Goal: Information Seeking & Learning: Learn about a topic

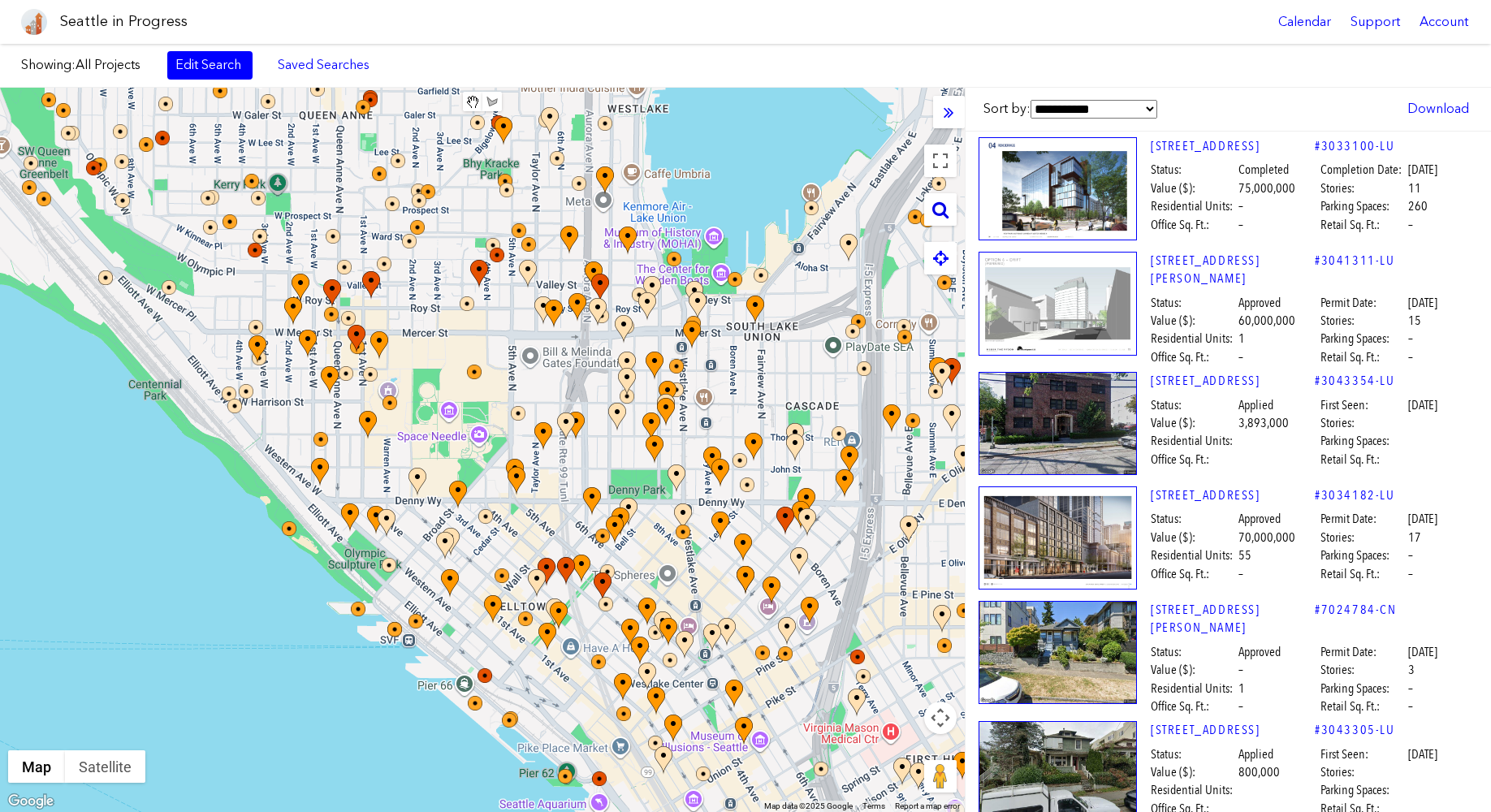
click at [947, 210] on icon at bounding box center [940, 209] width 16 height 18
paste input "**********"
type input "**********"
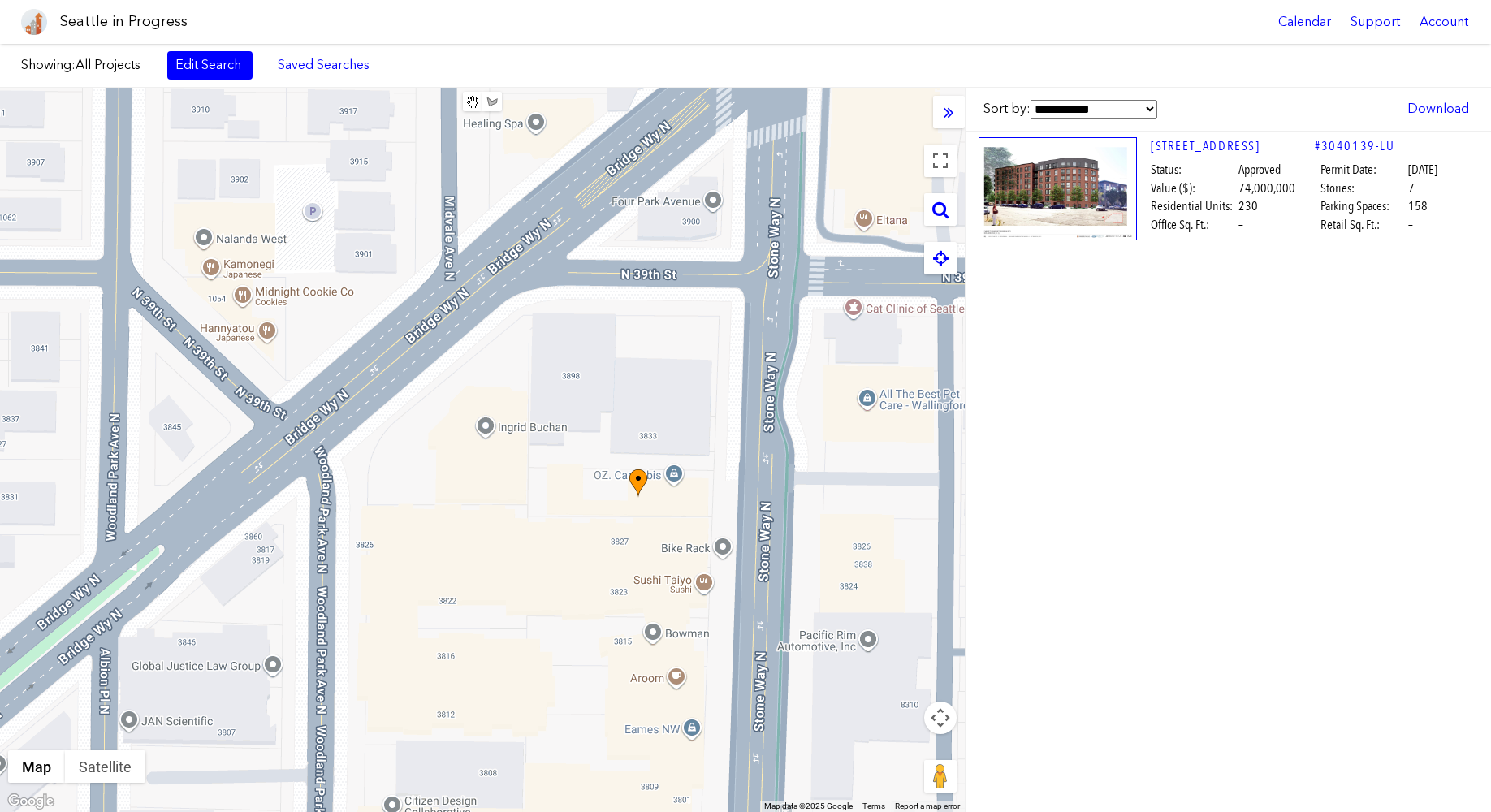
click at [625, 383] on div at bounding box center [482, 449] width 965 height 724
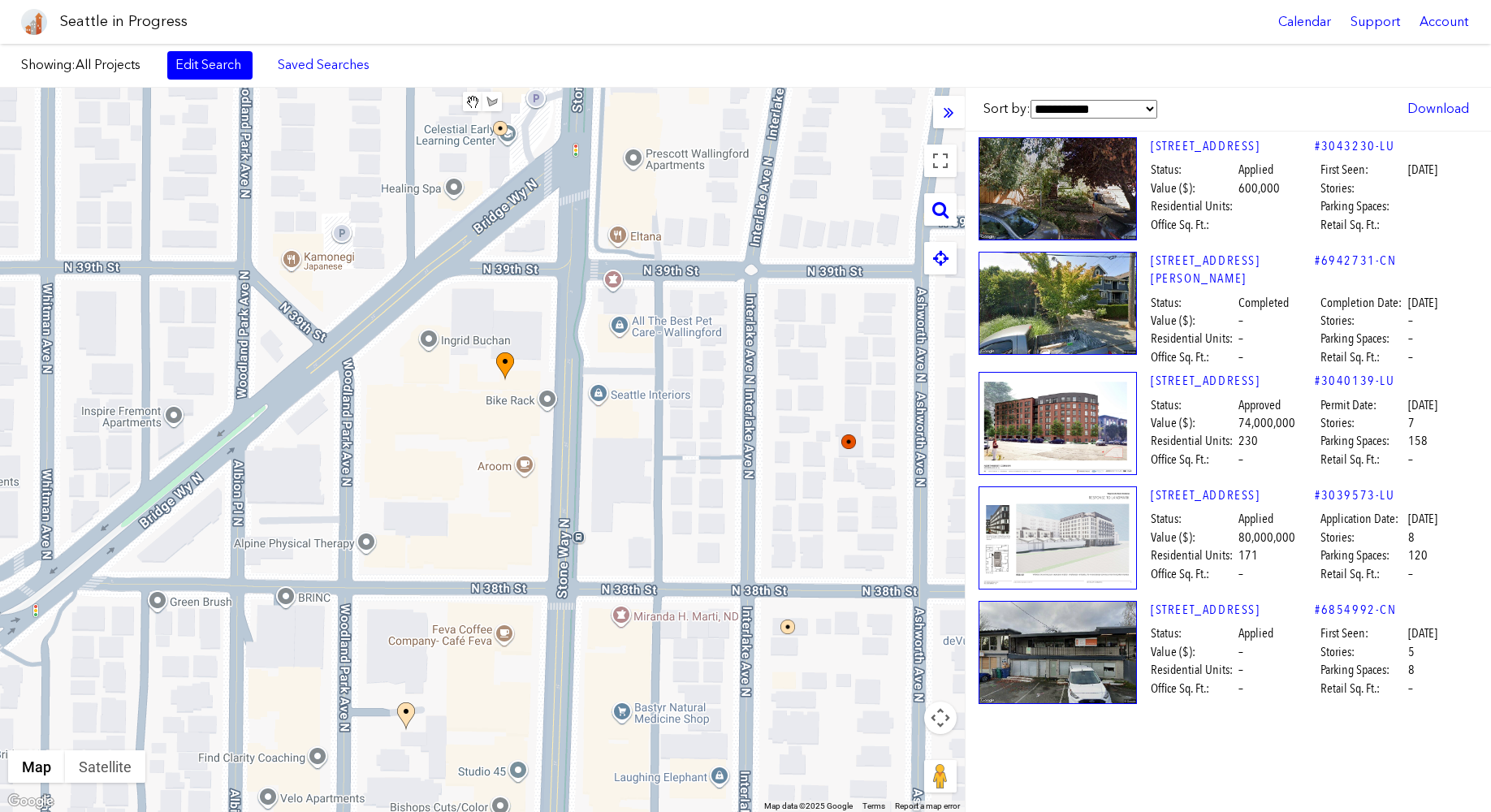
drag, startPoint x: 655, startPoint y: 363, endPoint x: 526, endPoint y: 329, distance: 133.4
click at [544, 327] on div at bounding box center [482, 449] width 965 height 724
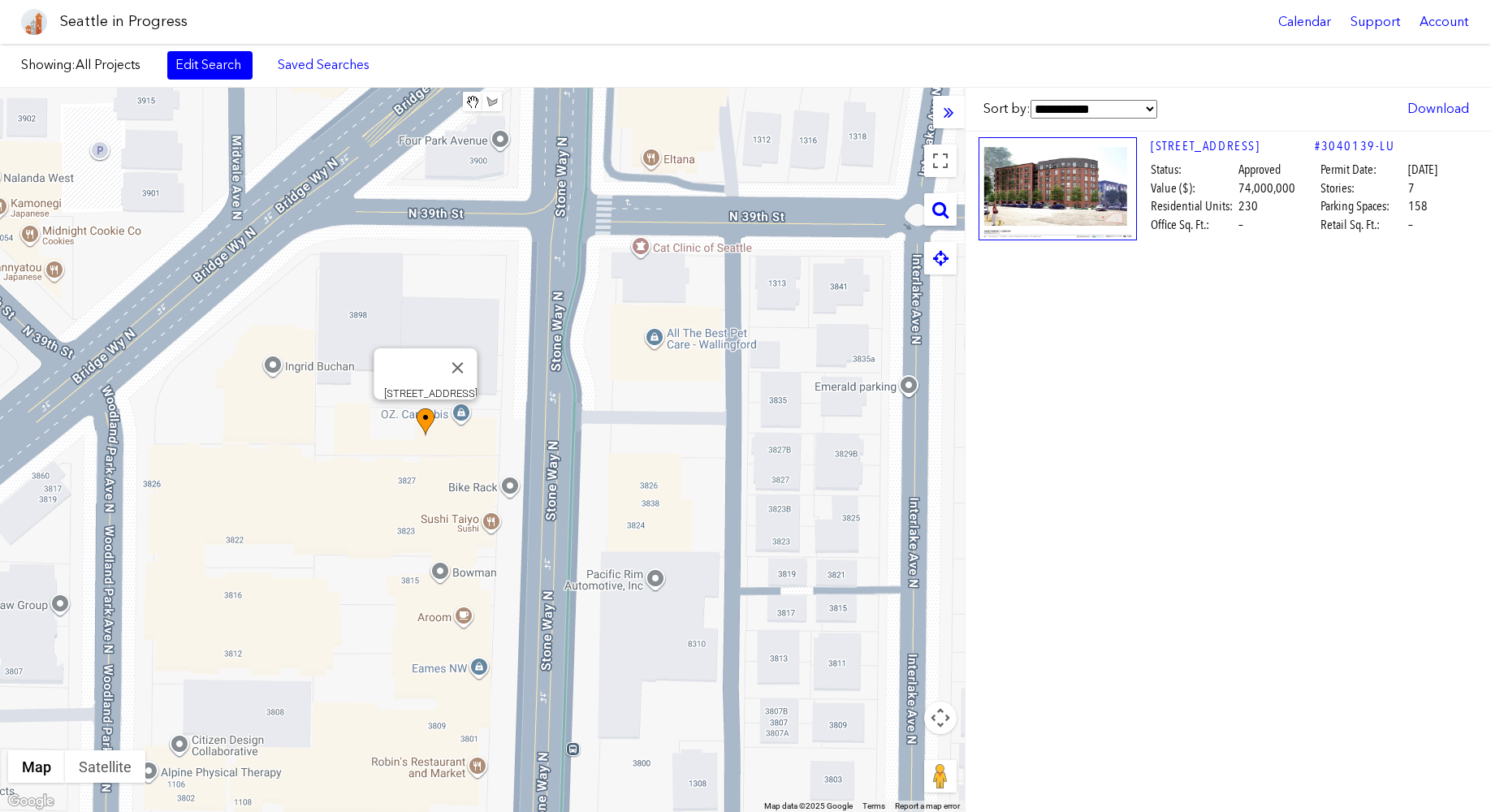
click at [422, 425] on img at bounding box center [426, 422] width 18 height 28
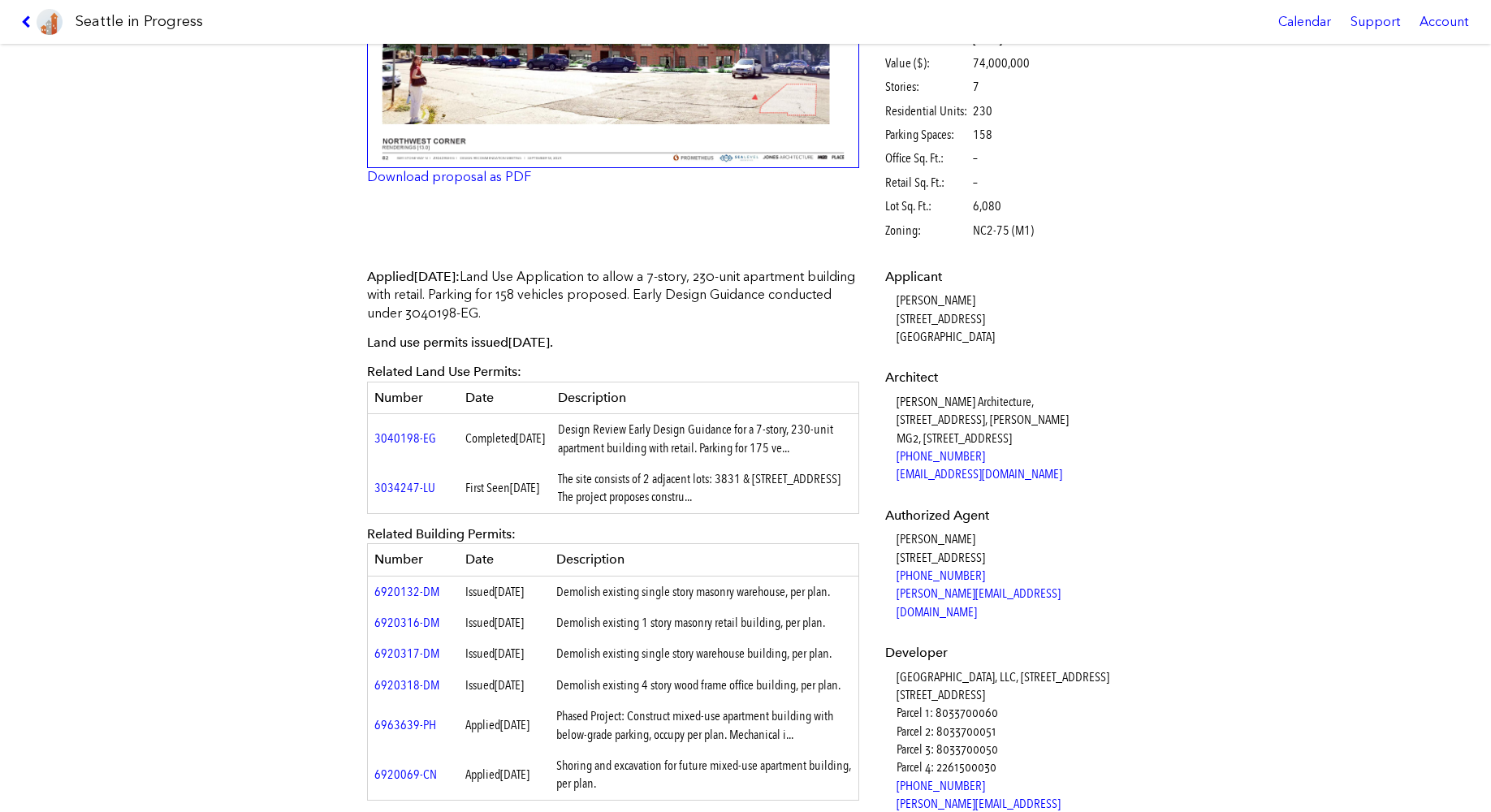
scroll to position [244, 0]
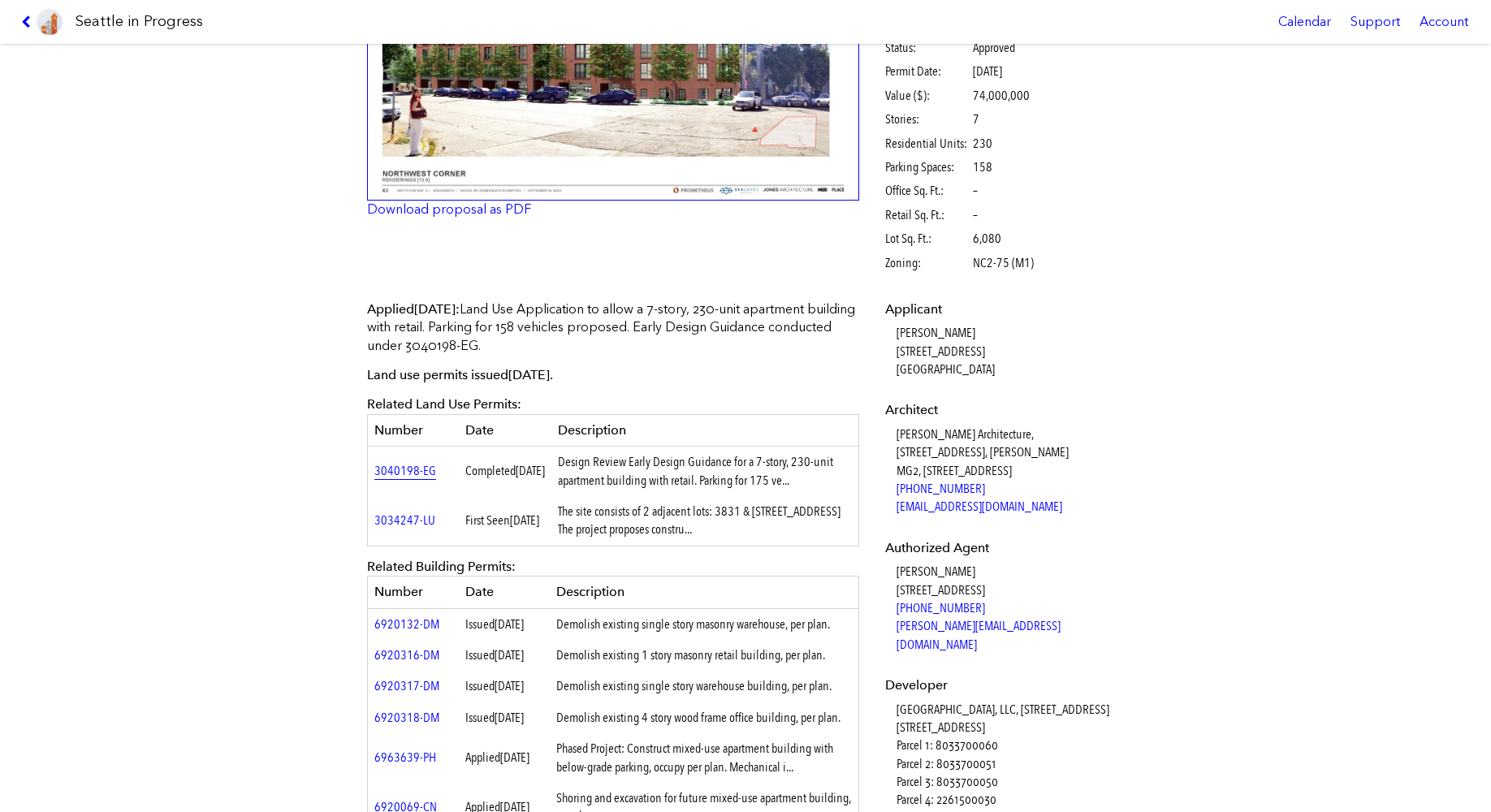
click at [394, 473] on link "3040198-EG" at bounding box center [406, 470] width 62 height 15
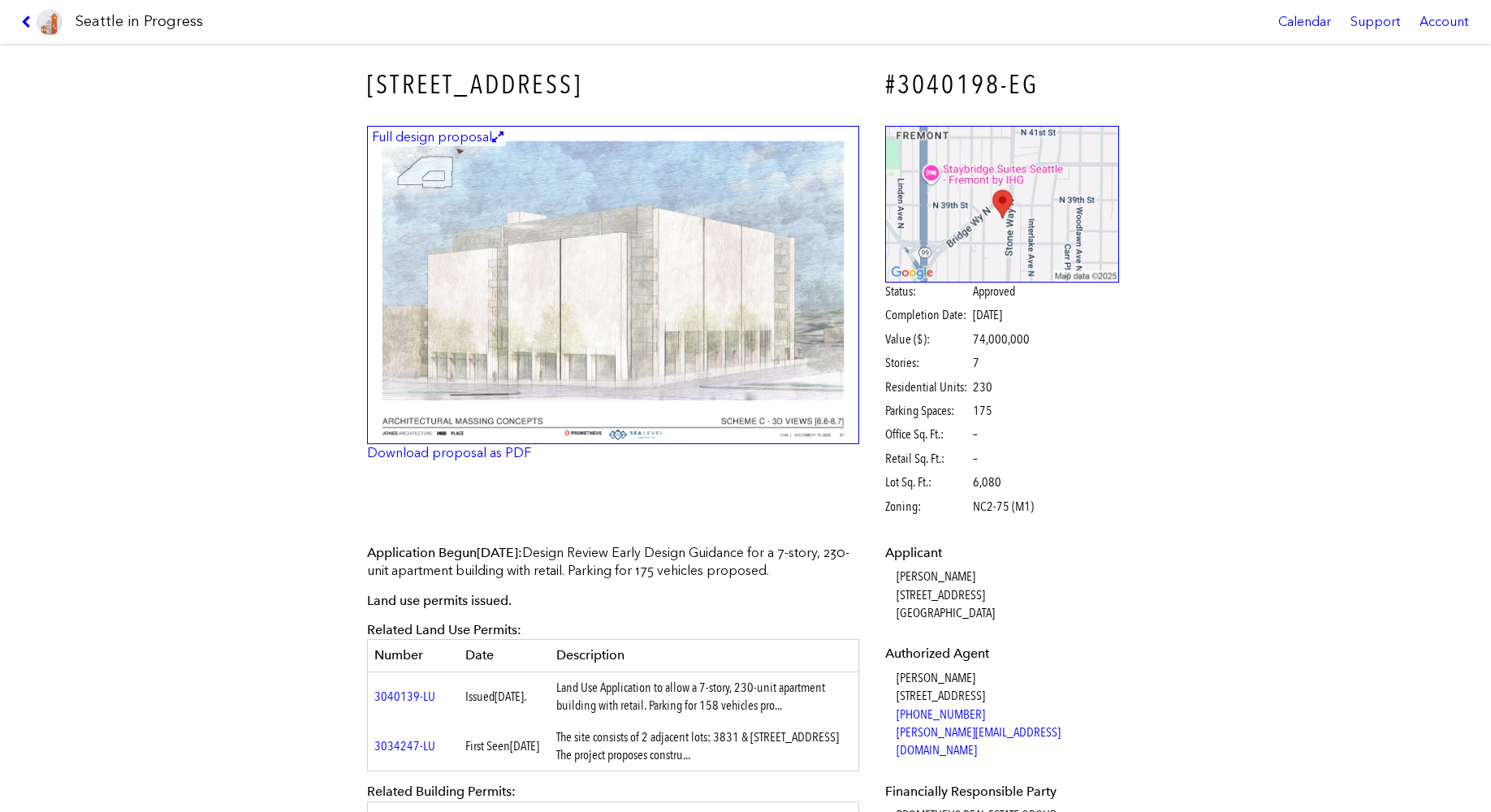
click at [733, 562] on p "Application Begun [DATE] : Design Review Early Design Guidance for a 7-story, 2…" at bounding box center [612, 562] width 492 height 36
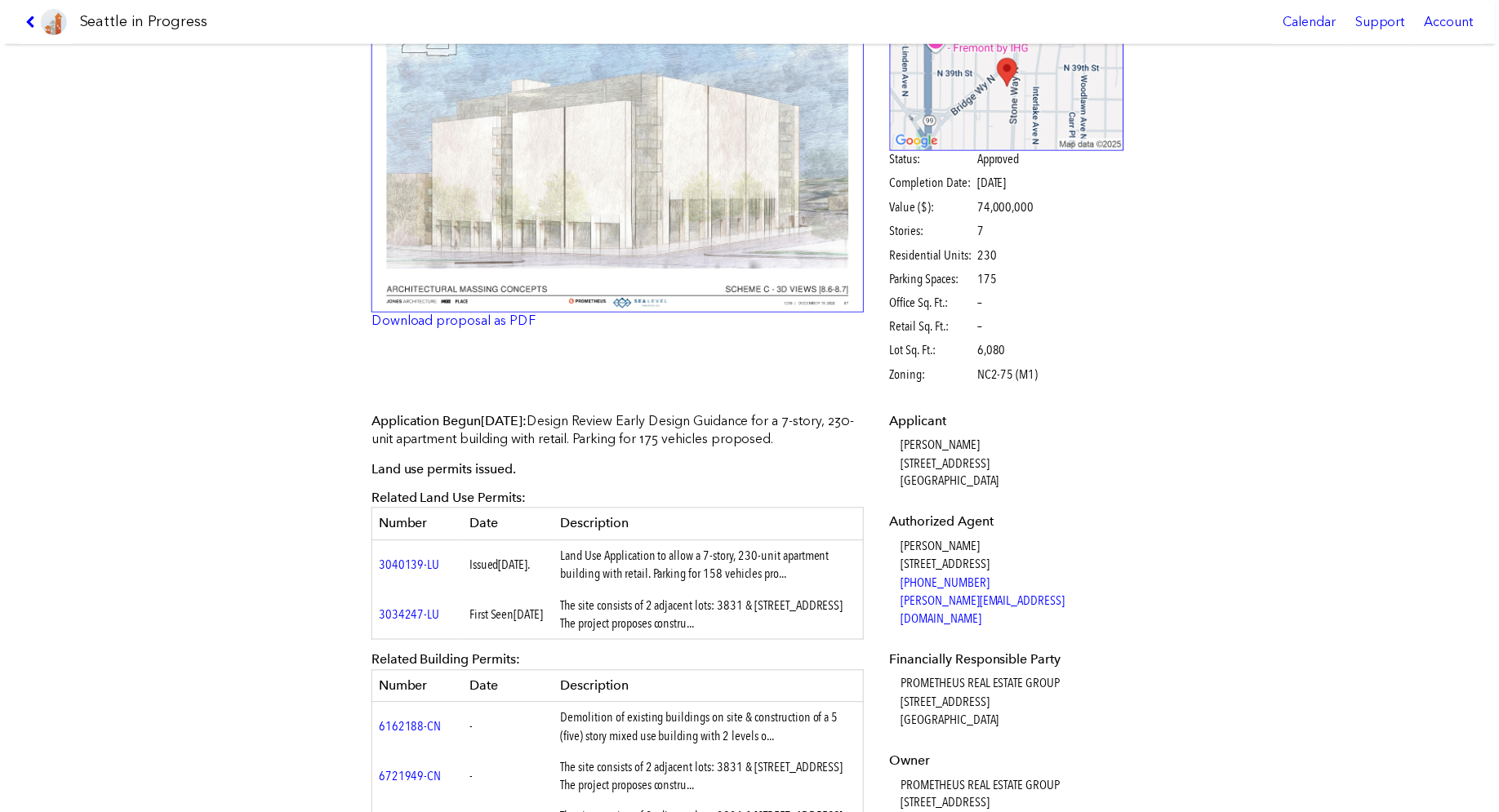
scroll to position [164, 0]
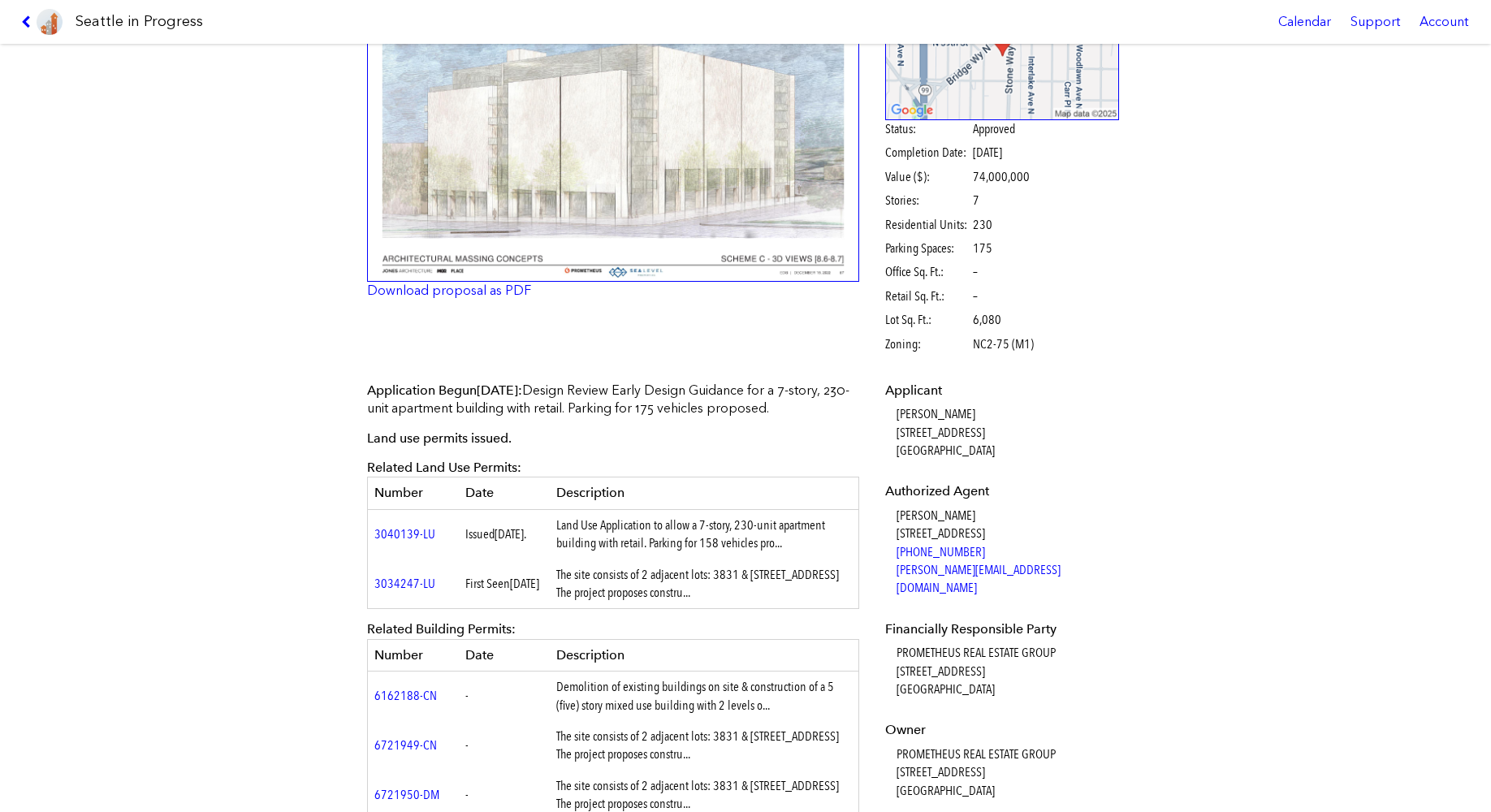
click at [434, 585] on td "3034247-LU" at bounding box center [413, 585] width 91 height 50
click at [435, 585] on td "3034247-LU" at bounding box center [413, 585] width 91 height 50
copy tr "3034247-LU"
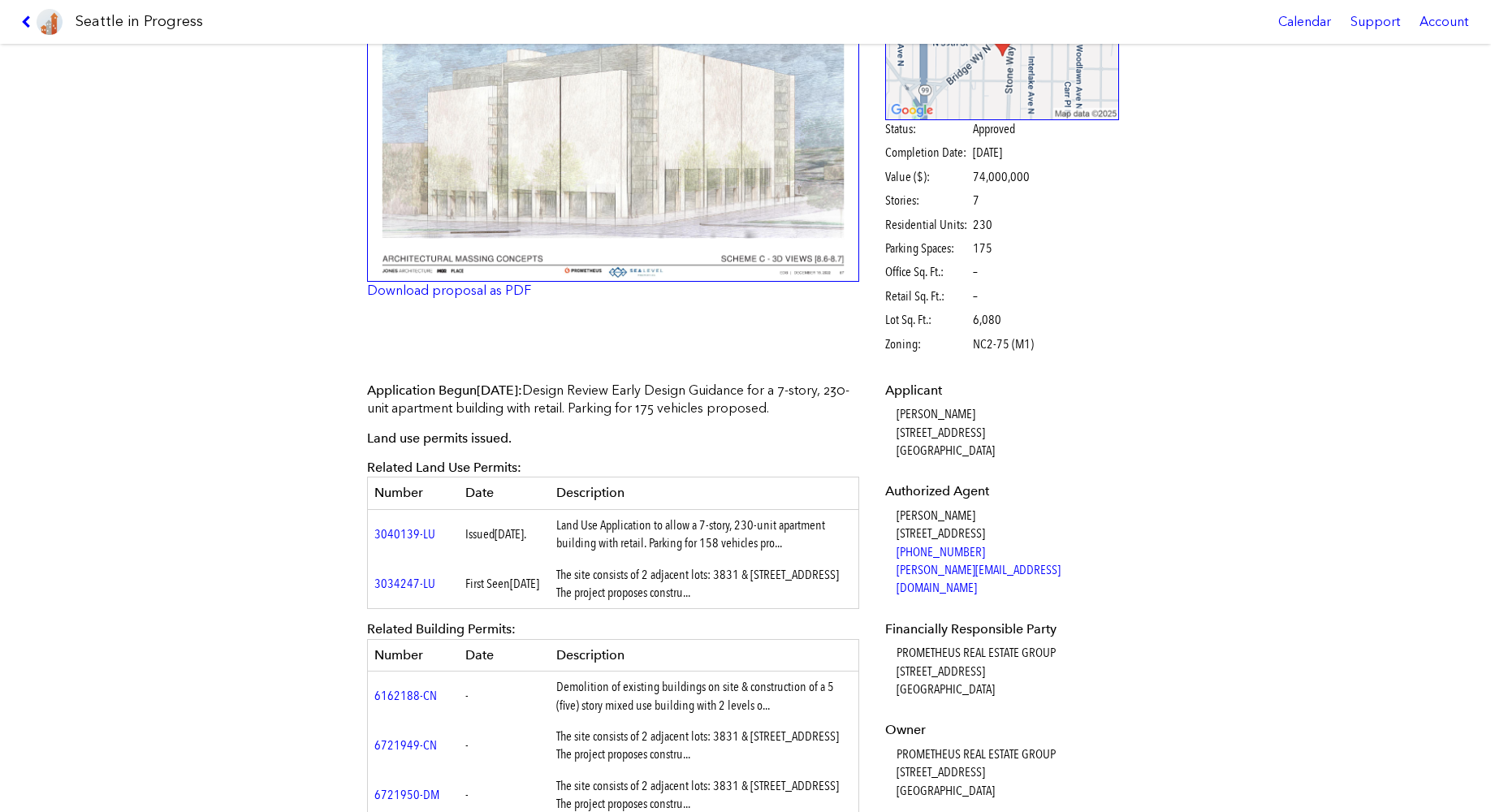
click at [681, 560] on td "The site consists of 2 adjacent lots: 3831 & [STREET_ADDRESS] The project propo…" at bounding box center [704, 585] width 309 height 50
click at [720, 540] on td "Land Use Application to allow a 7-story, 230-unit apartment building with retai…" at bounding box center [704, 534] width 309 height 50
click at [12, 17] on div "Seattle in Progress Calendar Support Account" at bounding box center [745, 22] width 1491 height 44
click at [22, 17] on icon at bounding box center [29, 22] width 16 height 13
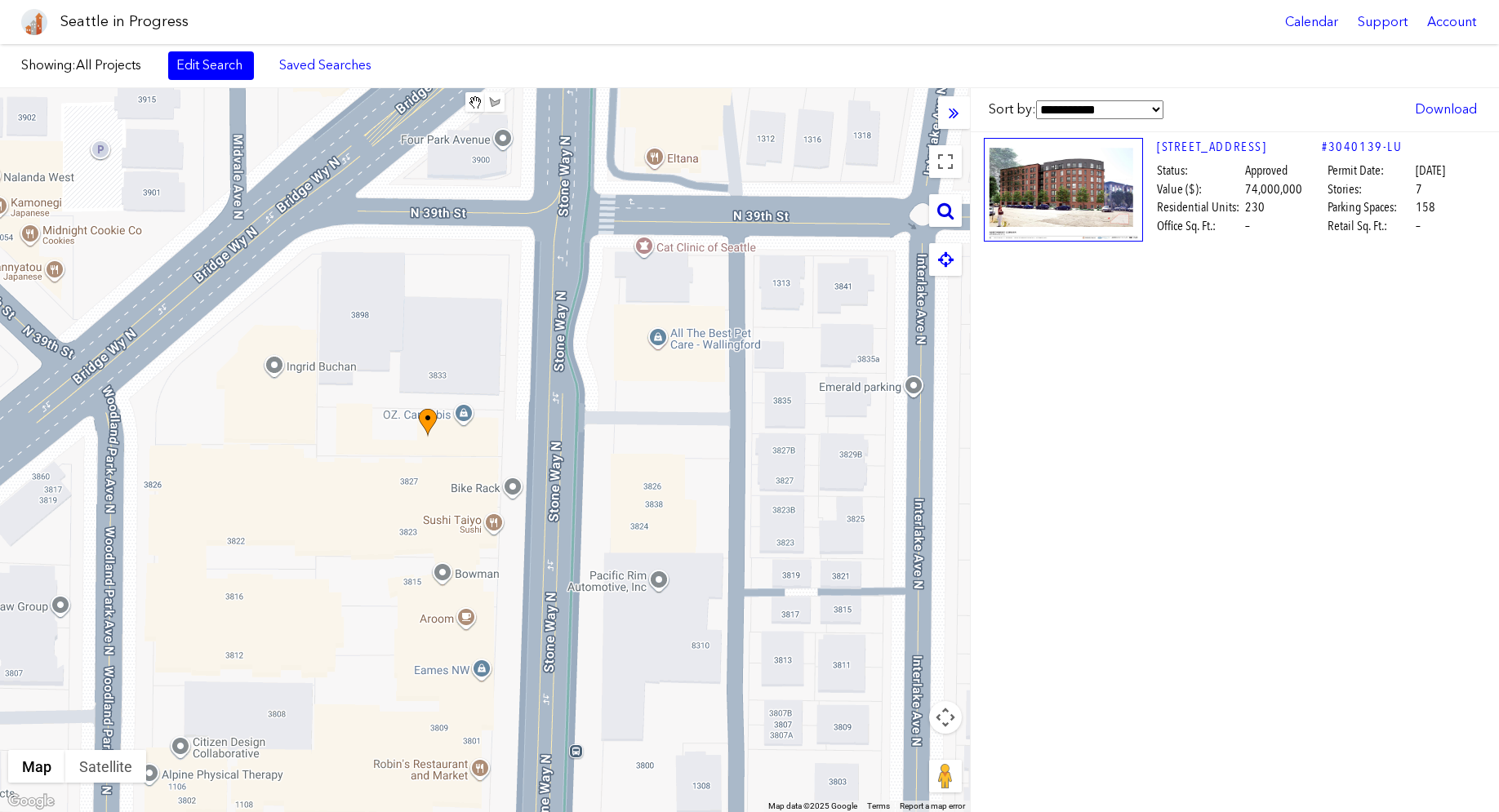
click at [942, 213] on icon at bounding box center [945, 210] width 16 height 18
paste input "**********"
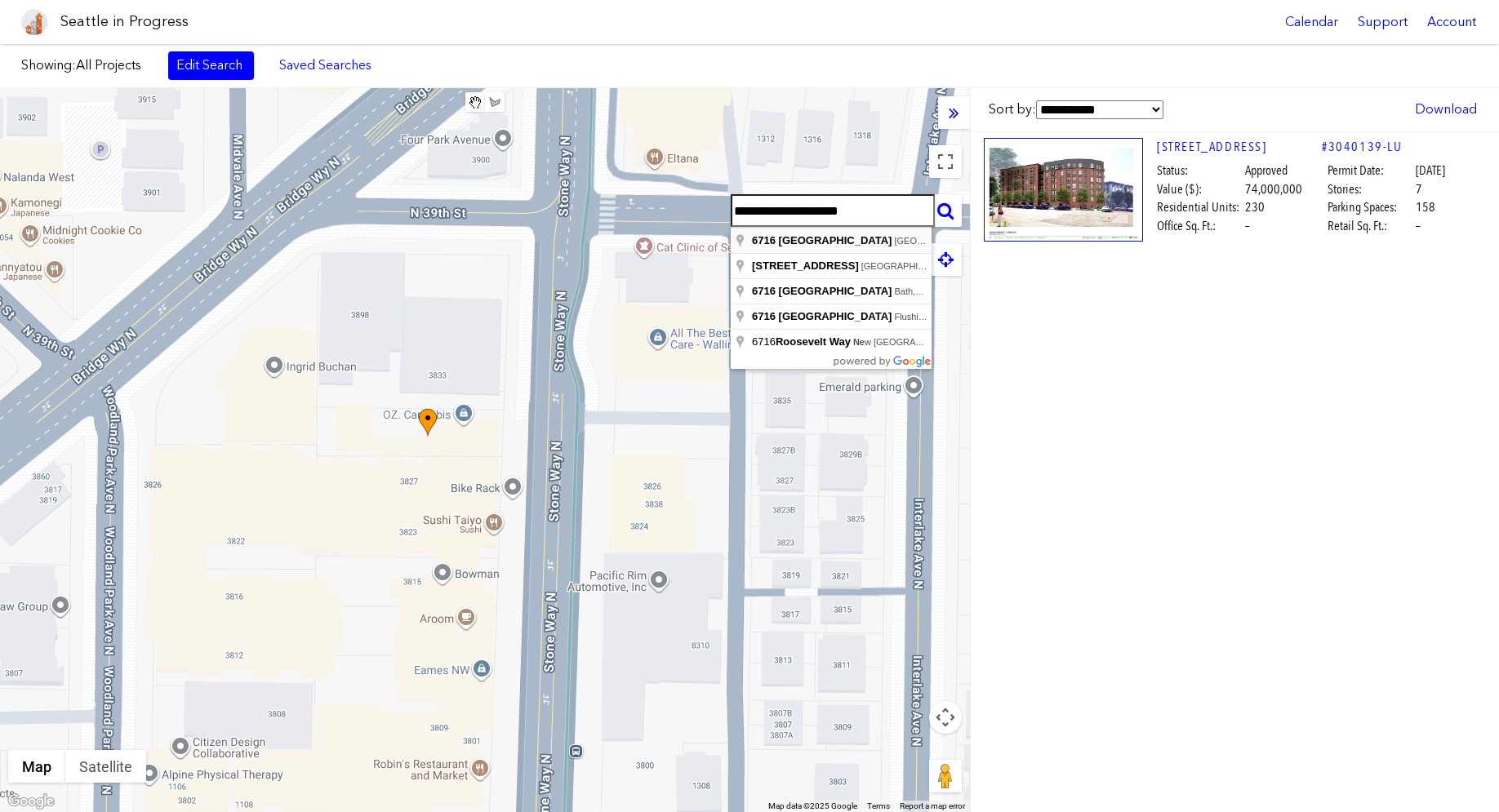
type input "**********"
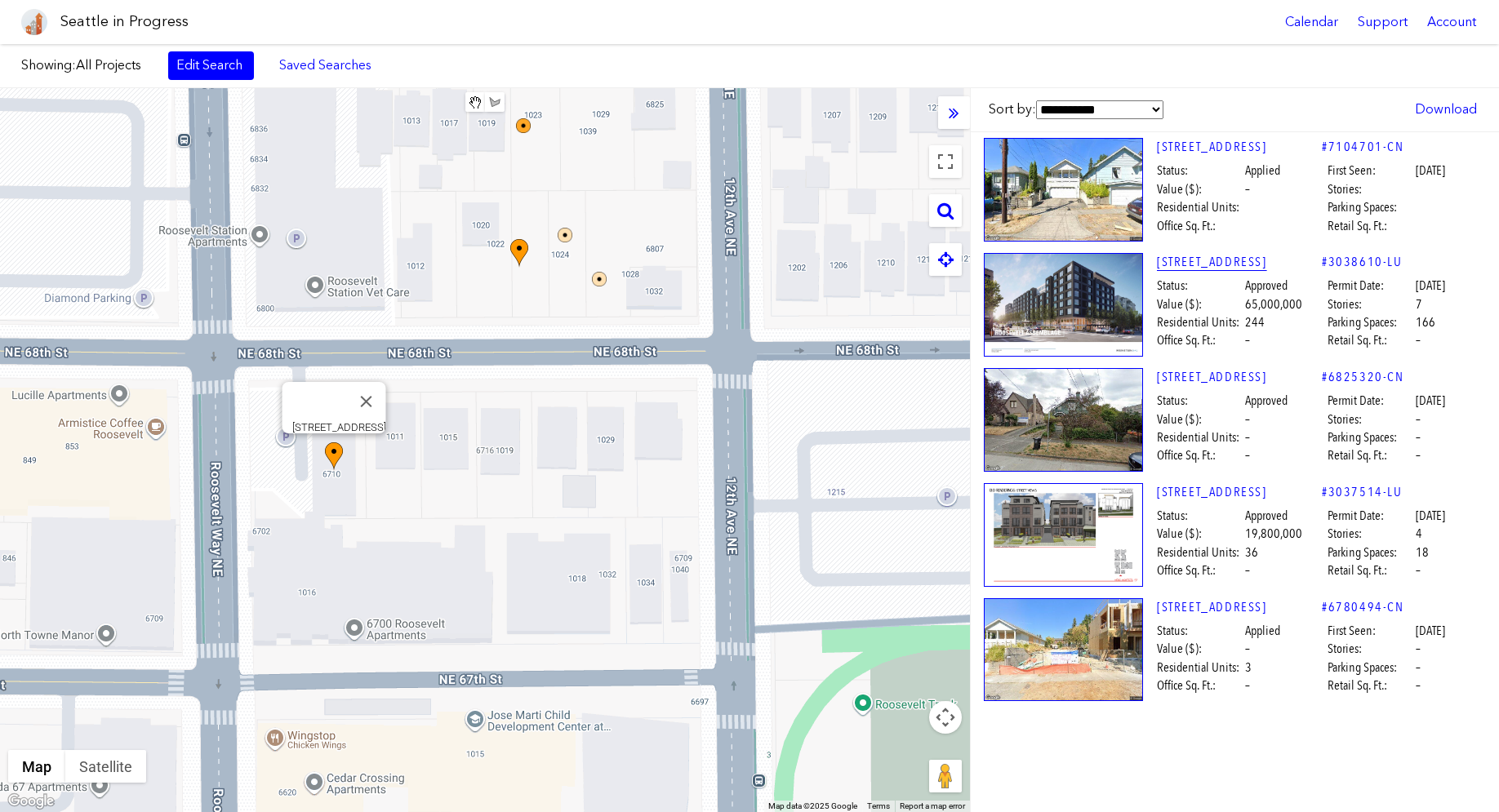
click at [1247, 262] on link "[STREET_ADDRESS]" at bounding box center [1239, 261] width 165 height 18
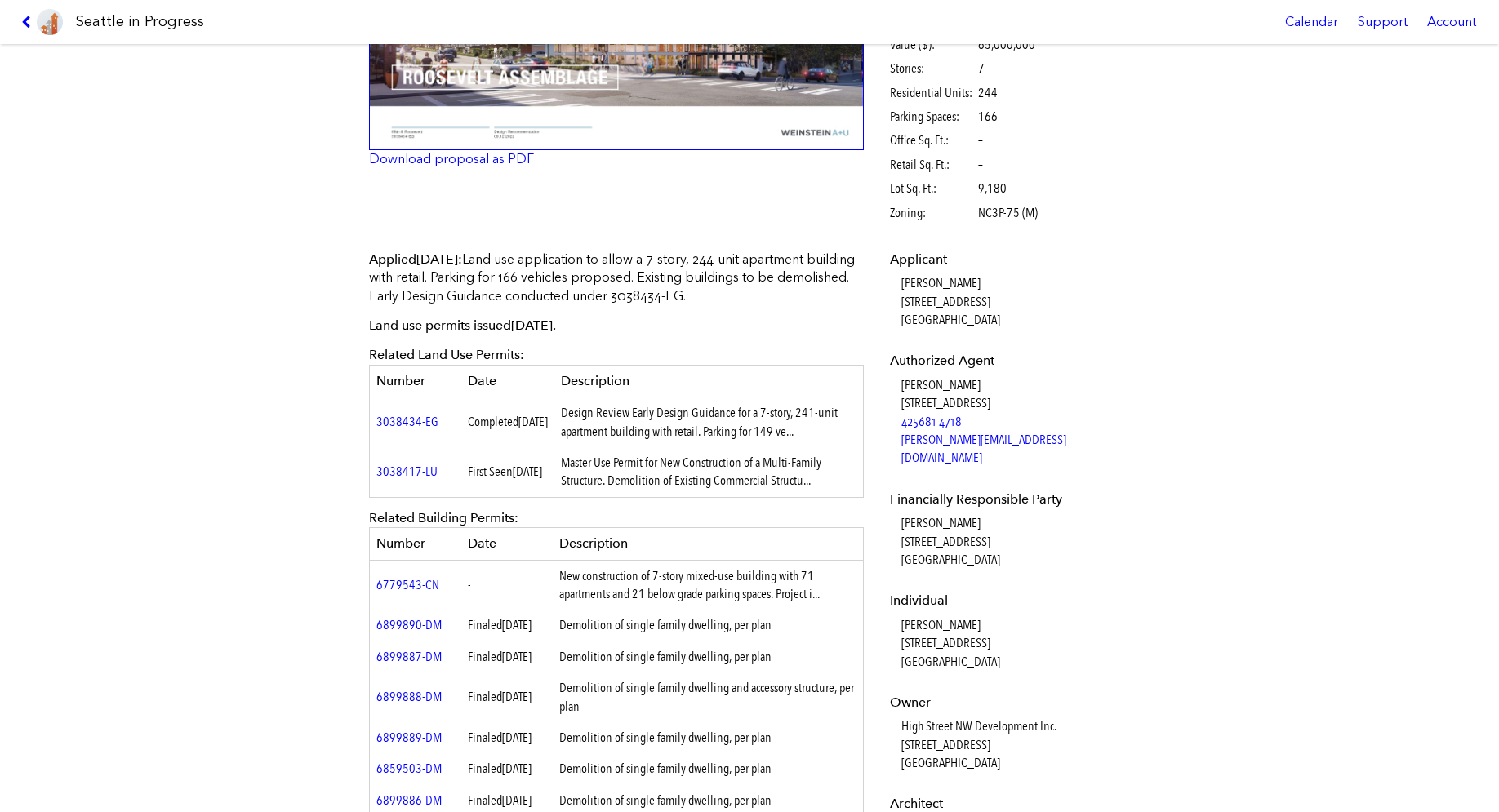
scroll to position [326, 0]
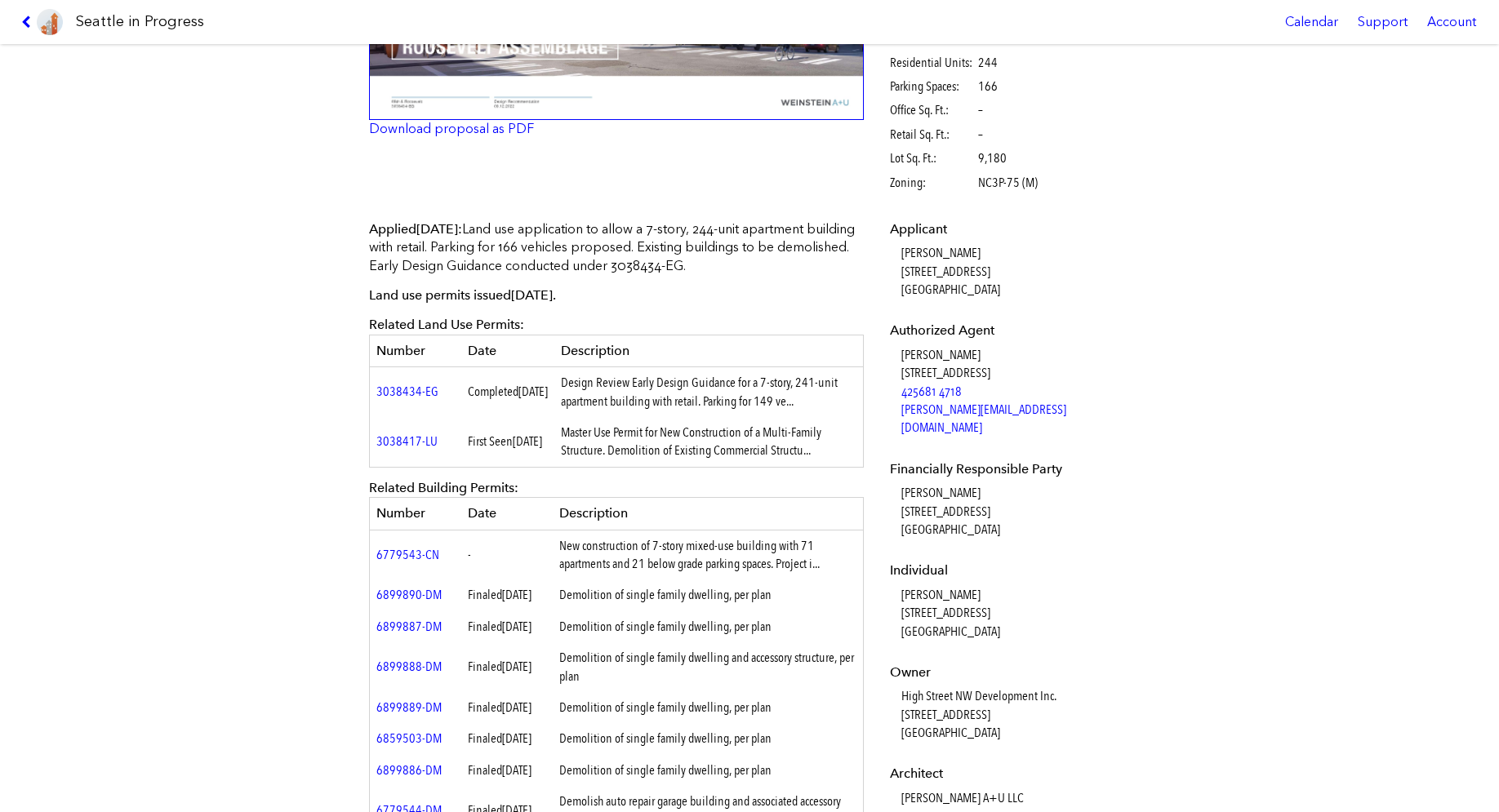
click at [765, 512] on th "Description" at bounding box center [708, 513] width 311 height 32
click at [436, 439] on td "3038417-LU" at bounding box center [416, 442] width 92 height 50
copy tr "3038417-LU"
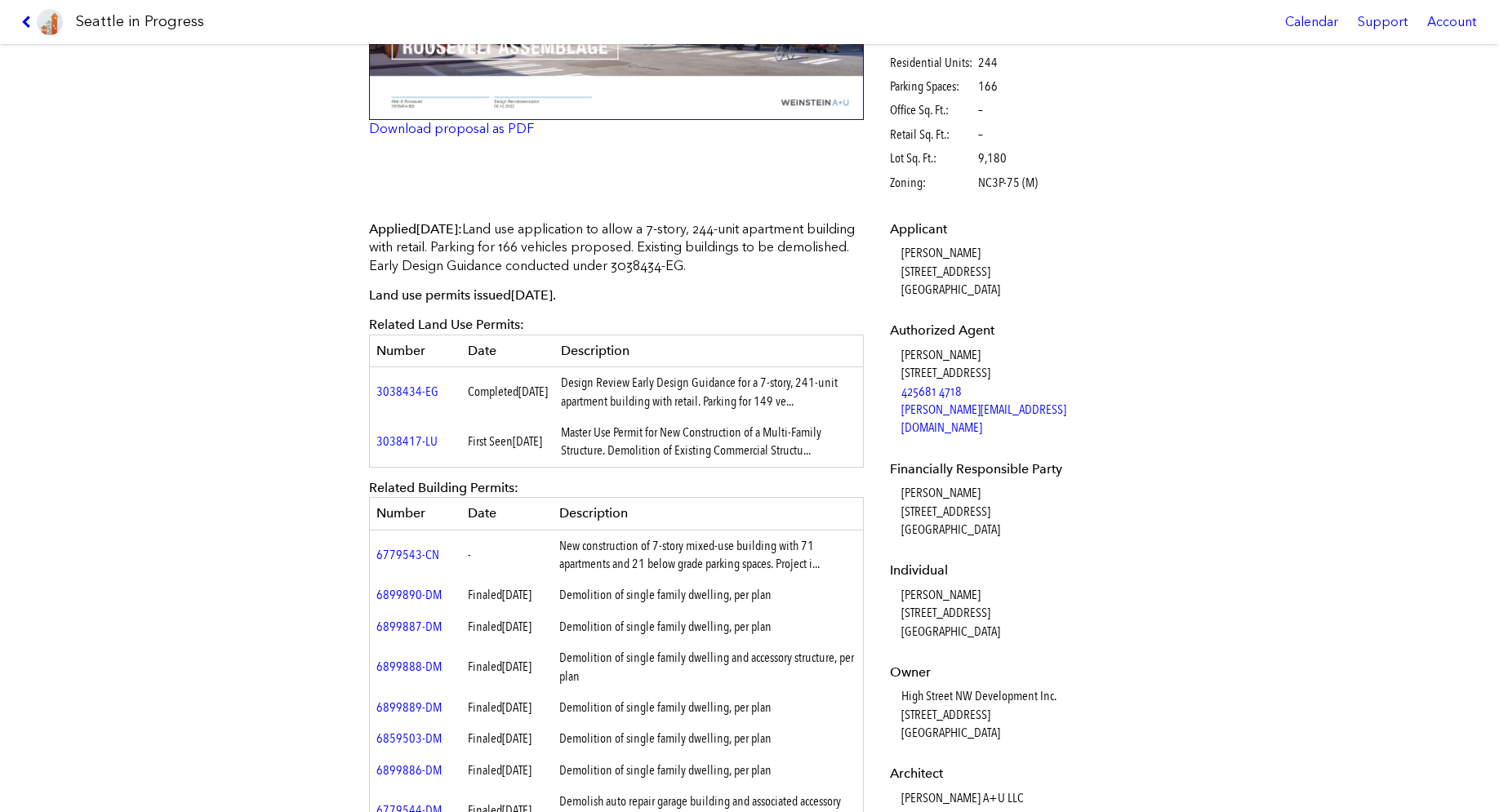
click at [728, 302] on p "Land use permits issued [DATE] ." at bounding box center [616, 295] width 494 height 18
drag, startPoint x: 688, startPoint y: 267, endPoint x: 759, endPoint y: 271, distance: 71.1
click at [759, 271] on p "Applied [DATE] : Land use application to allow a 7-story, 244-unit apartment bu…" at bounding box center [616, 248] width 494 height 55
copy p "3038434-EG"
click at [737, 408] on td "Design Review Early Design Guidance for a 7-story, 241-unit apartment building …" at bounding box center [708, 392] width 309 height 50
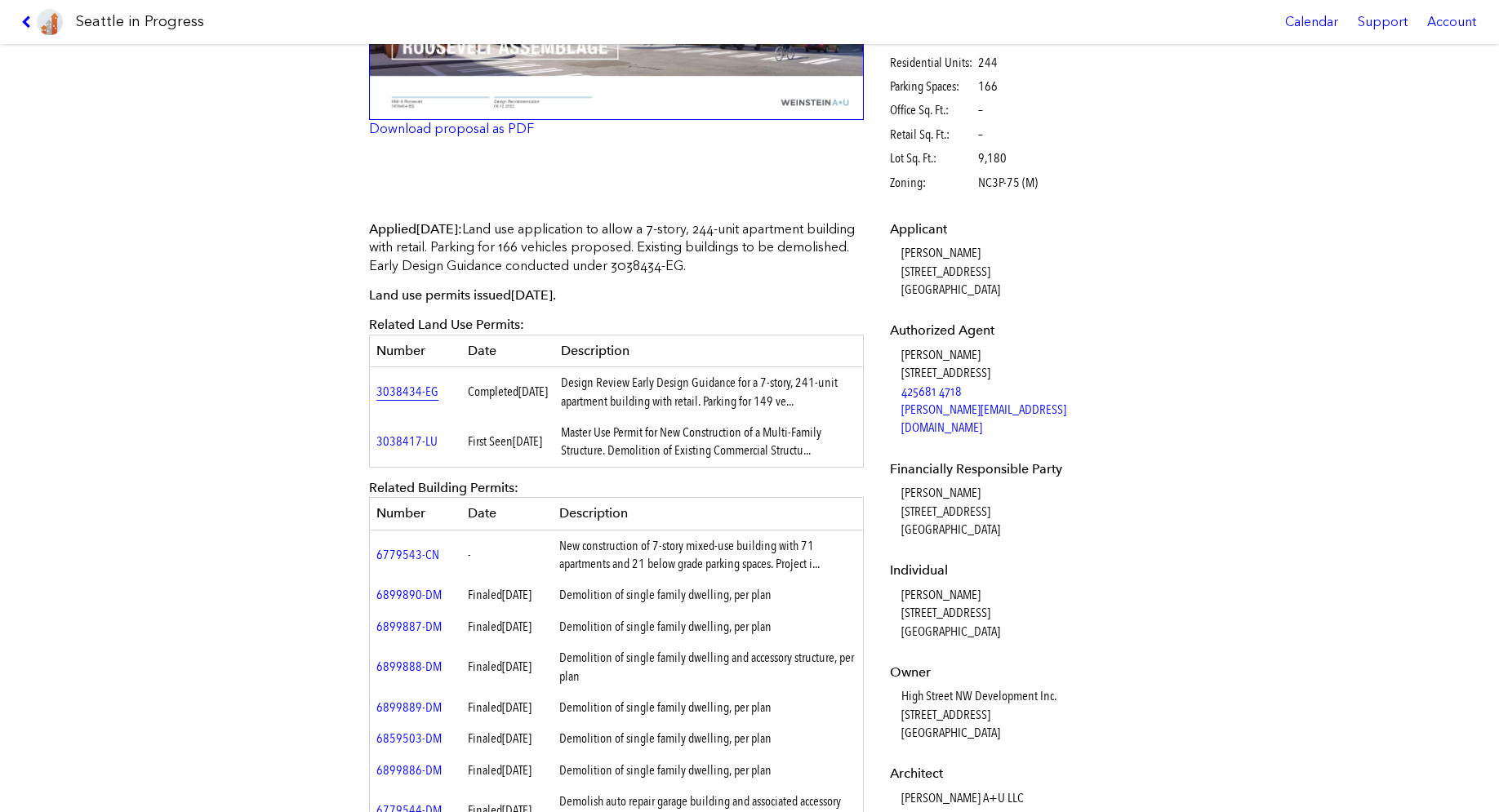
click at [407, 391] on link "3038434-EG" at bounding box center [408, 391] width 62 height 16
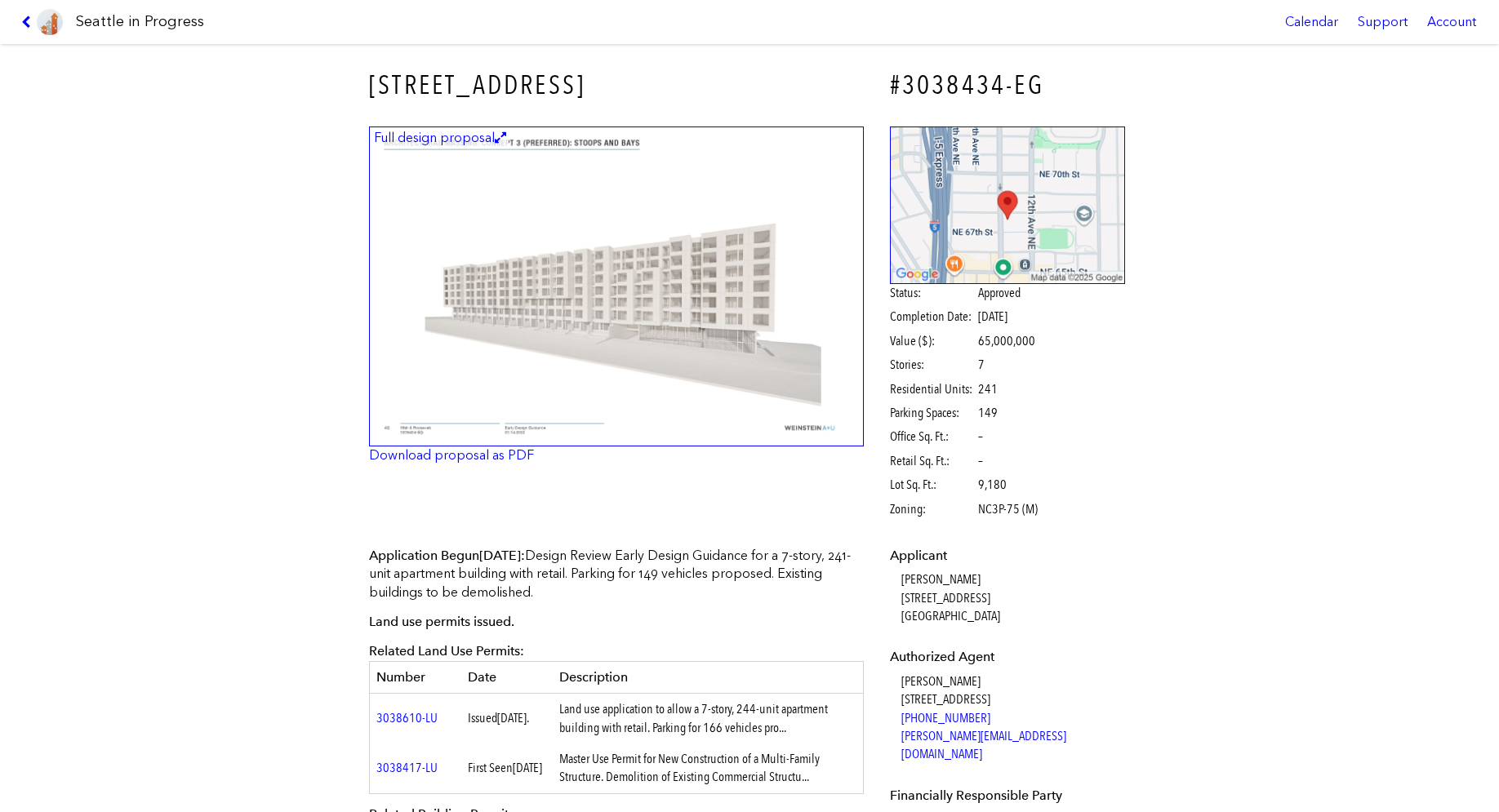
click at [849, 559] on p "Application Begun [DATE] : Design Review Early Design Guidance for a 7-story, 2…" at bounding box center [616, 574] width 494 height 55
drag, startPoint x: 651, startPoint y: 542, endPoint x: 650, endPoint y: 507, distance: 35.0
drag, startPoint x: 570, startPoint y: 69, endPoint x: 555, endPoint y: 81, distance: 19.2
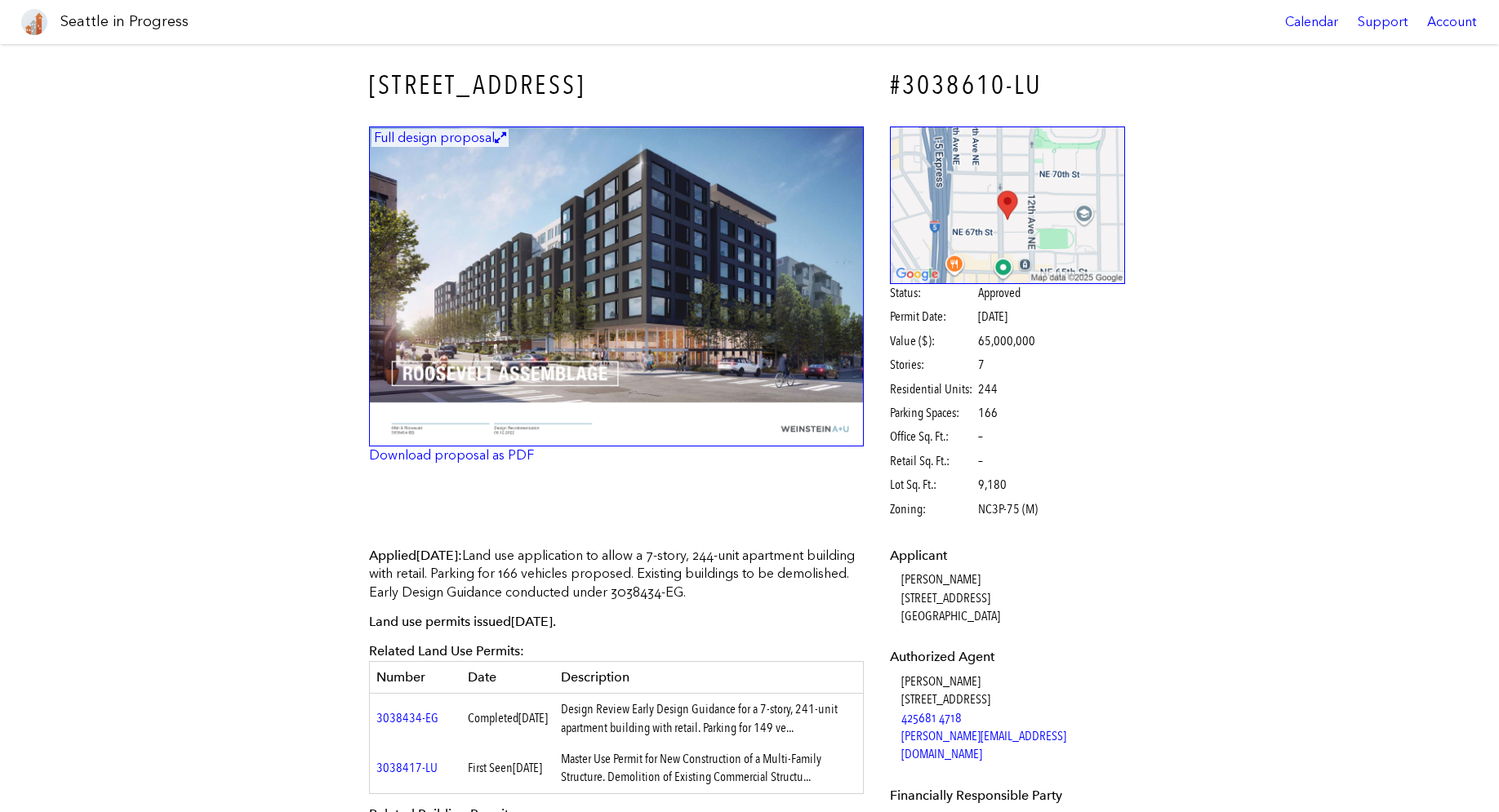
drag, startPoint x: 571, startPoint y: 160, endPoint x: 561, endPoint y: 155, distance: 11.2
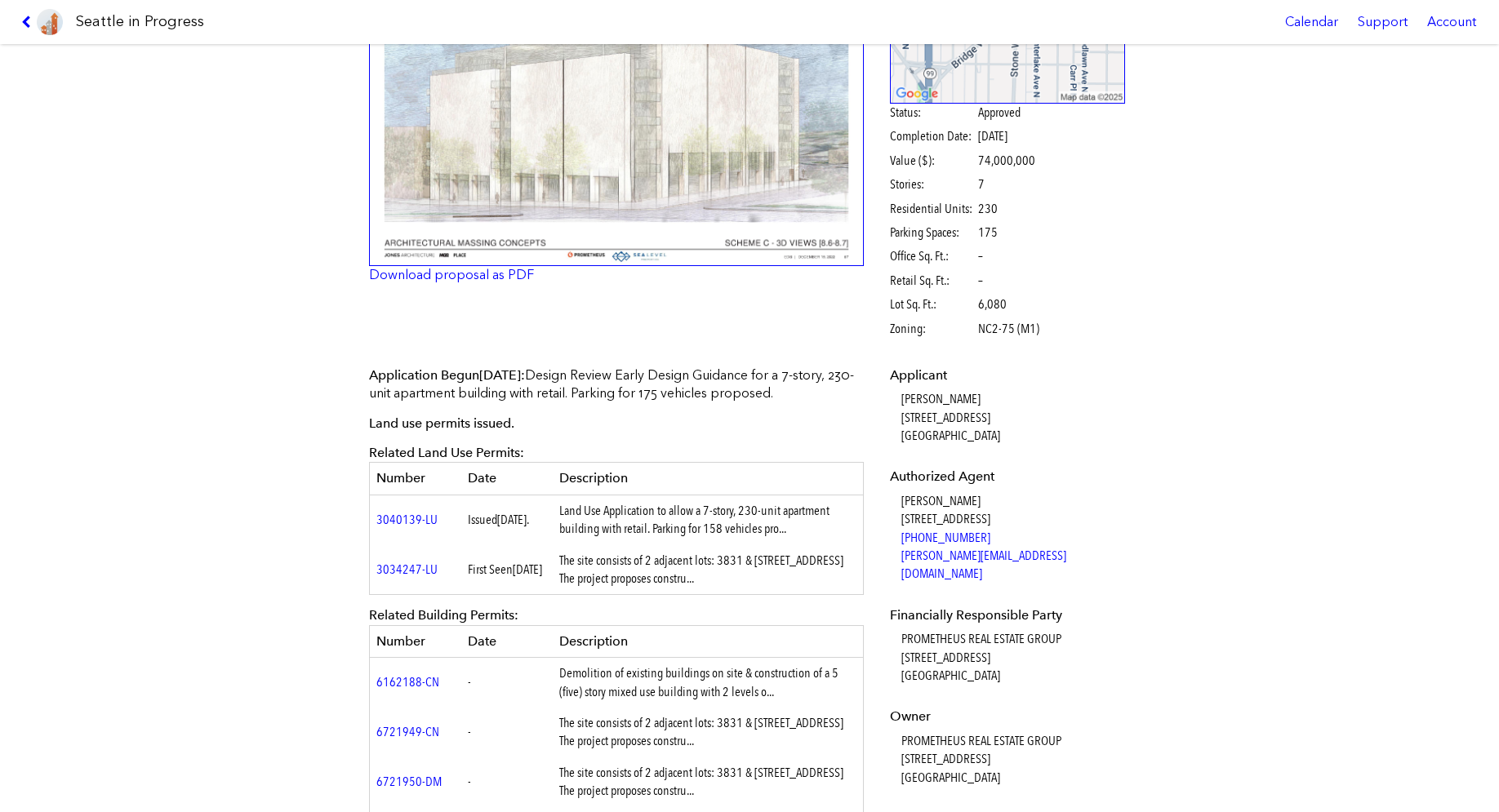
scroll to position [245, 0]
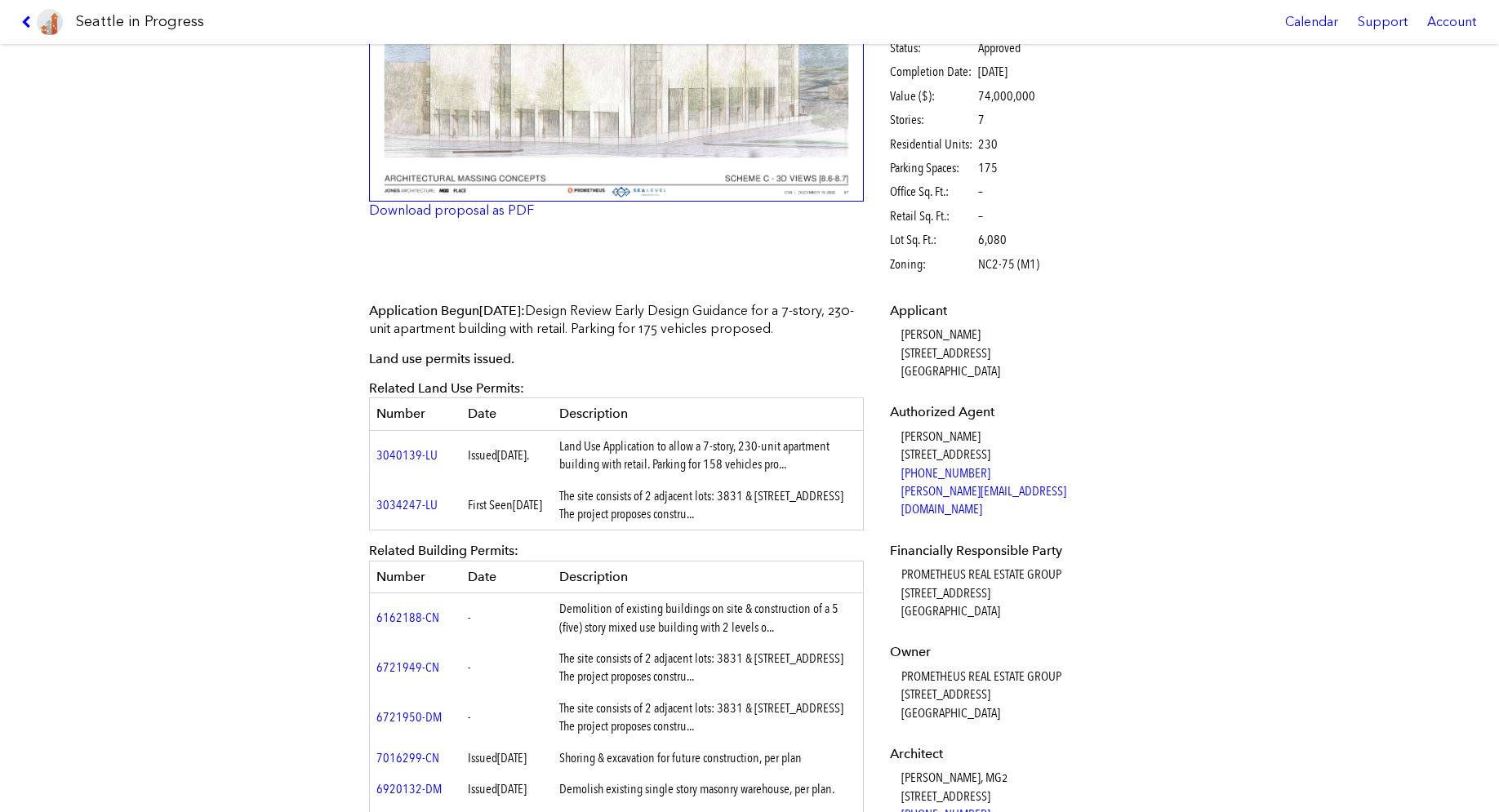
click at [726, 504] on td "The site consists of 2 adjacent lots: 3831 & [STREET_ADDRESS] The project propo…" at bounding box center [708, 506] width 311 height 50
click at [605, 347] on div "Application Begun [DATE] : Design Review Early Design Guidance for a 7-story, 2…" at bounding box center [616, 693] width 494 height 782
click at [416, 454] on link "3040139-LU" at bounding box center [407, 455] width 61 height 16
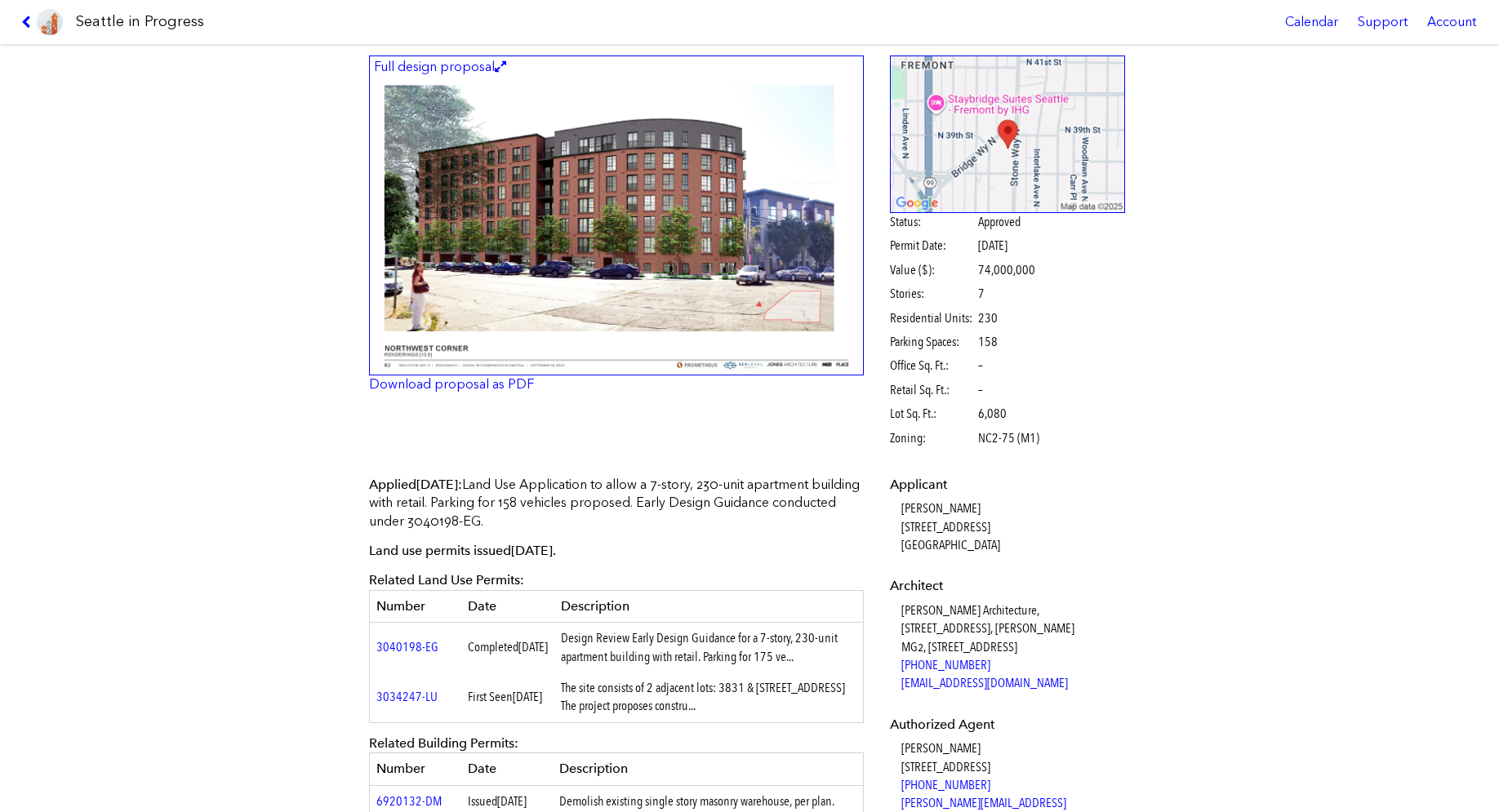
scroll to position [81, 0]
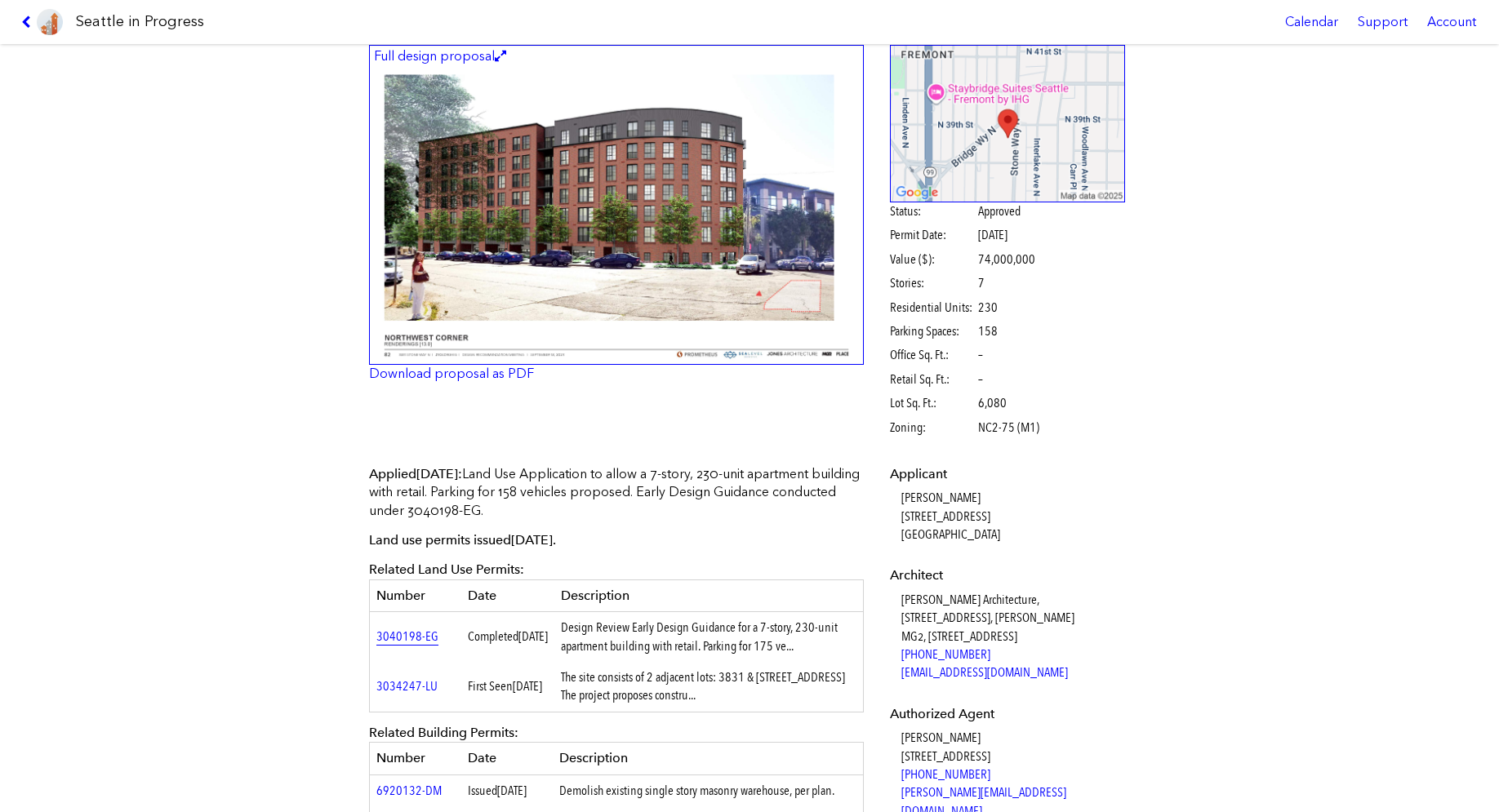
click at [404, 635] on link "3040198-EG" at bounding box center [408, 636] width 62 height 16
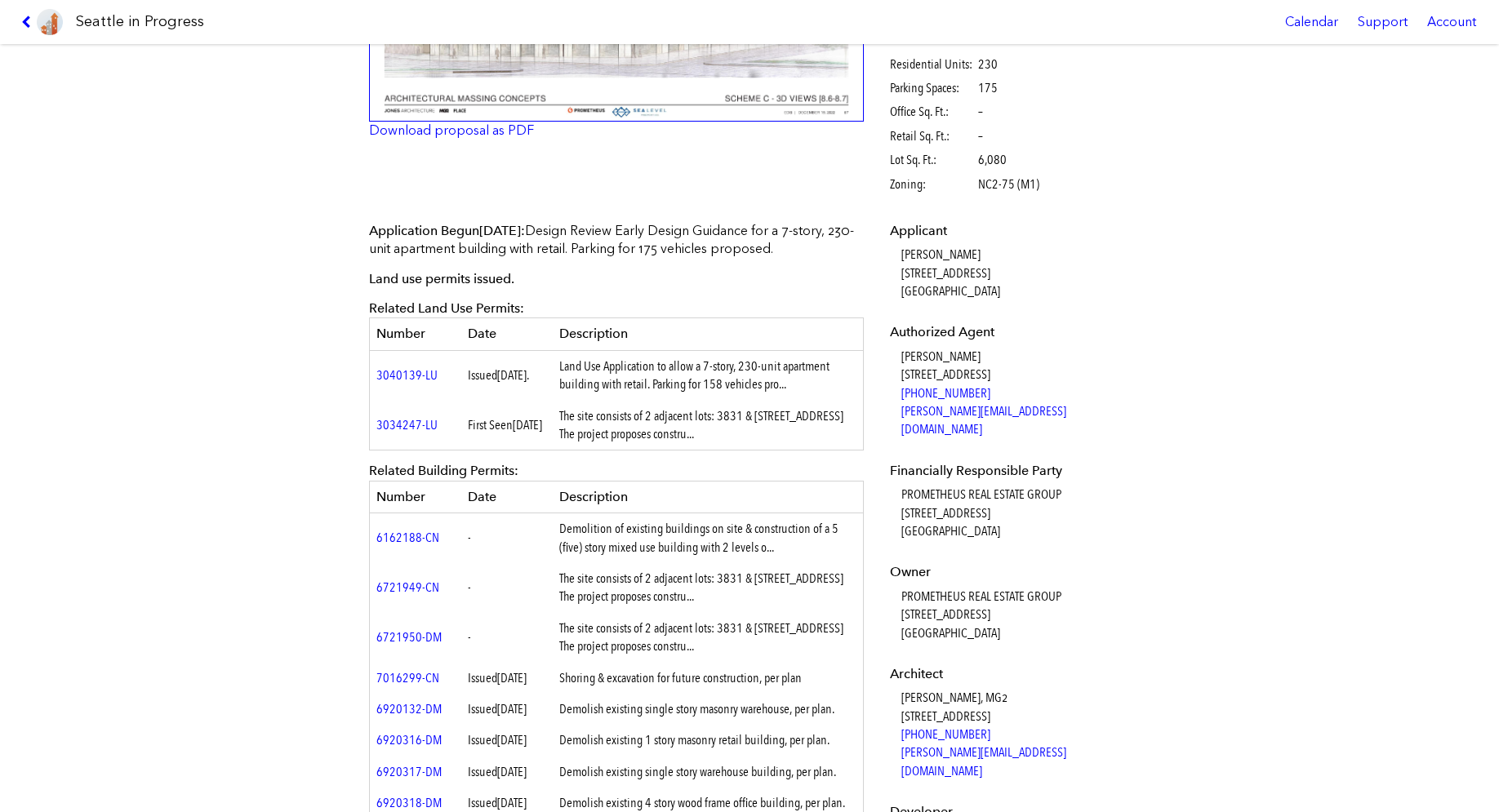
scroll to position [326, 0]
click at [746, 419] on td "The site consists of 2 adjacent lots: 3831 & [STREET_ADDRESS] The project propo…" at bounding box center [708, 424] width 311 height 50
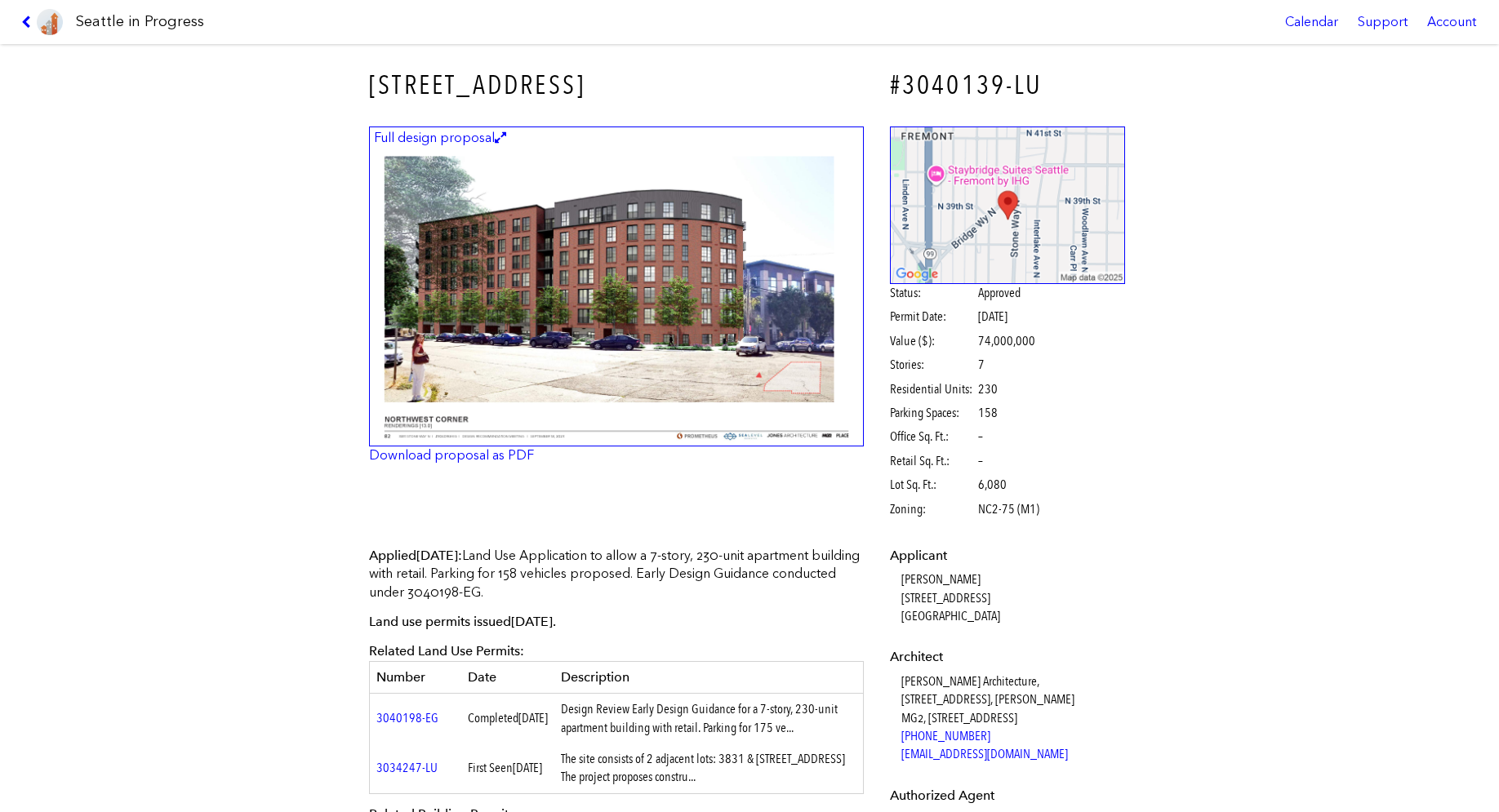
click at [453, 719] on td "3040198-EG" at bounding box center [416, 719] width 92 height 50
copy tr "3040198-EG"
drag, startPoint x: 523, startPoint y: 207, endPoint x: 462, endPoint y: 216, distance: 61.7
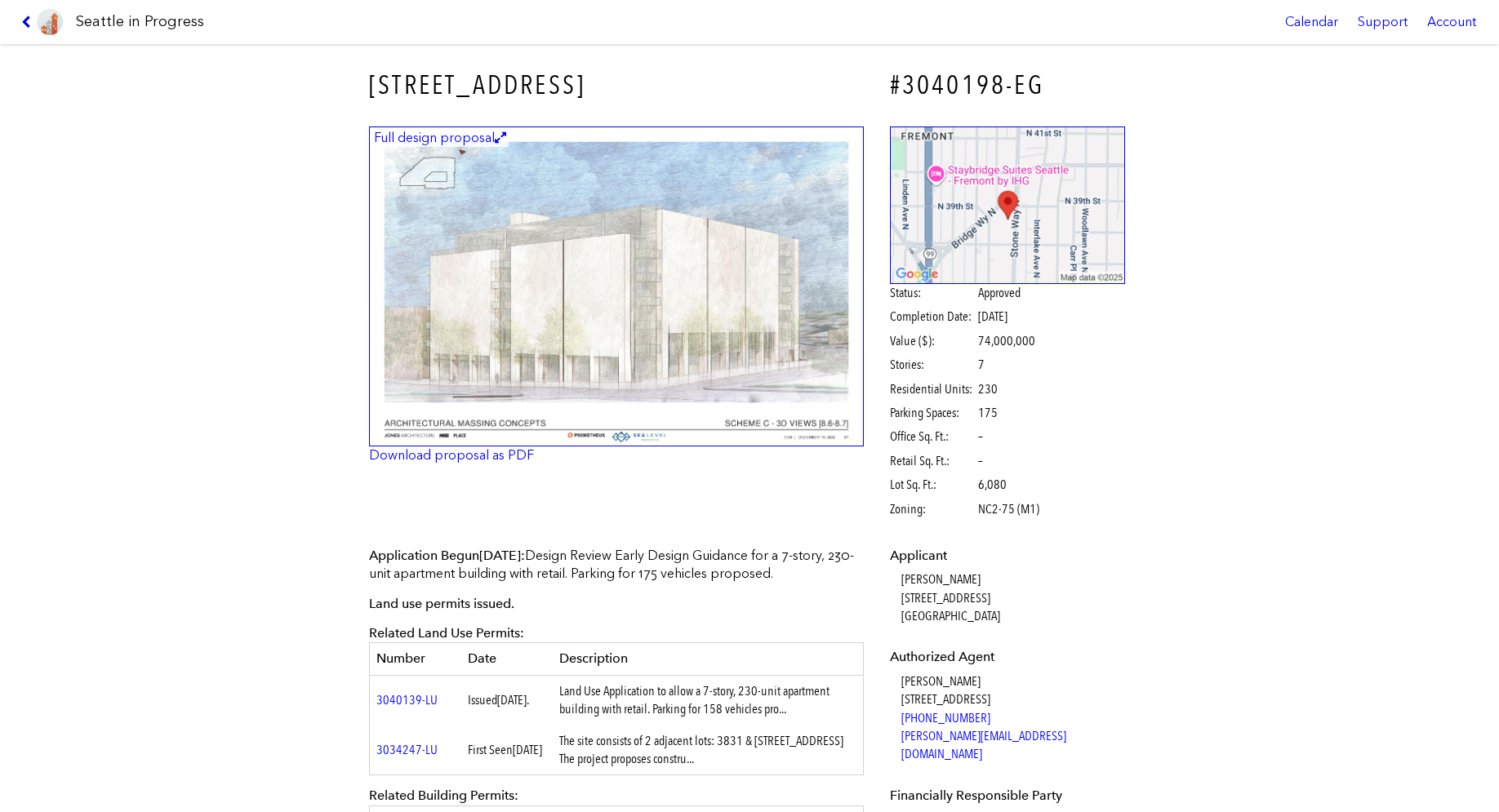
click at [30, 24] on icon at bounding box center [29, 22] width 16 height 13
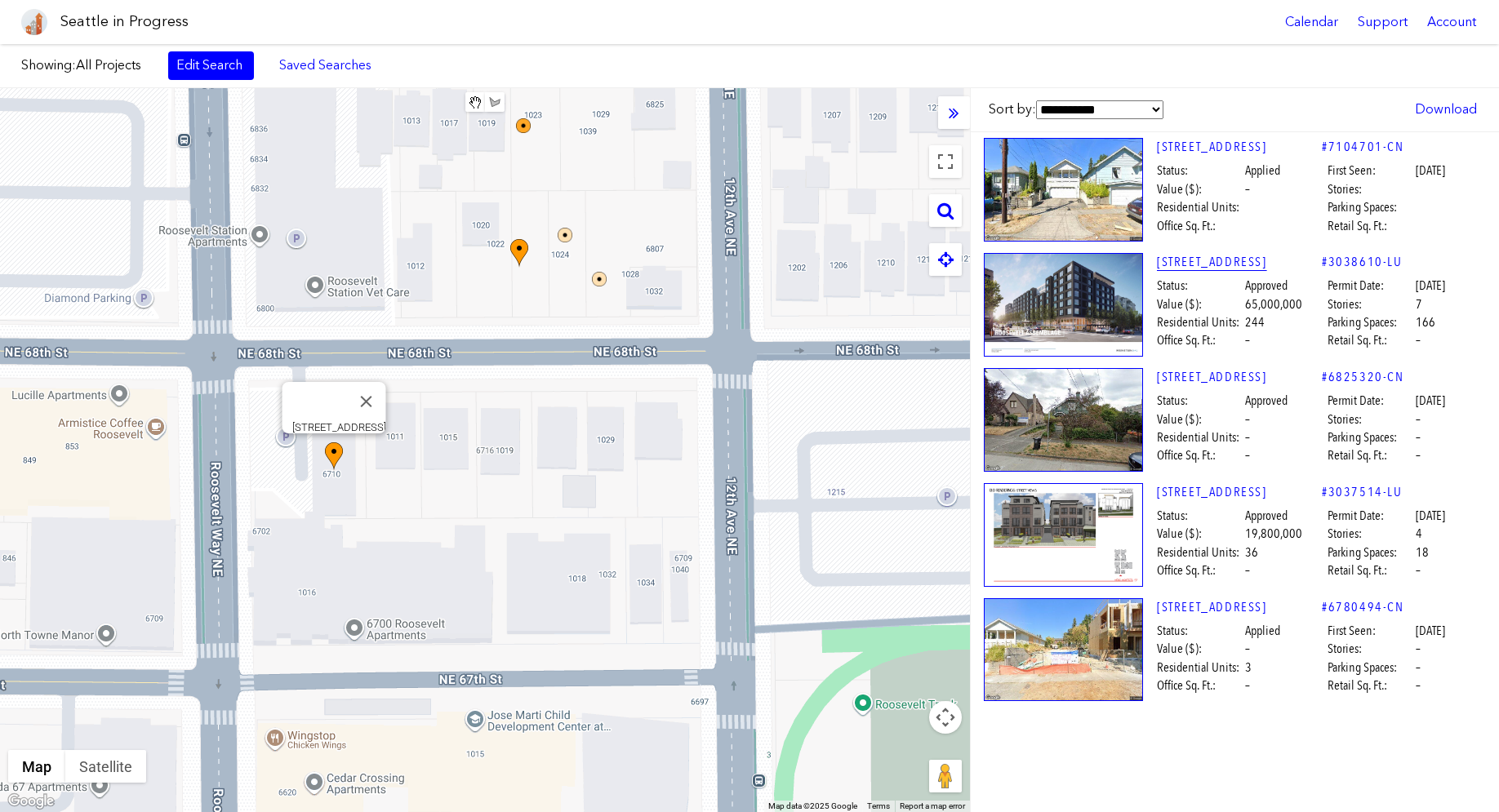
click at [1235, 265] on link "[STREET_ADDRESS]" at bounding box center [1239, 261] width 165 height 18
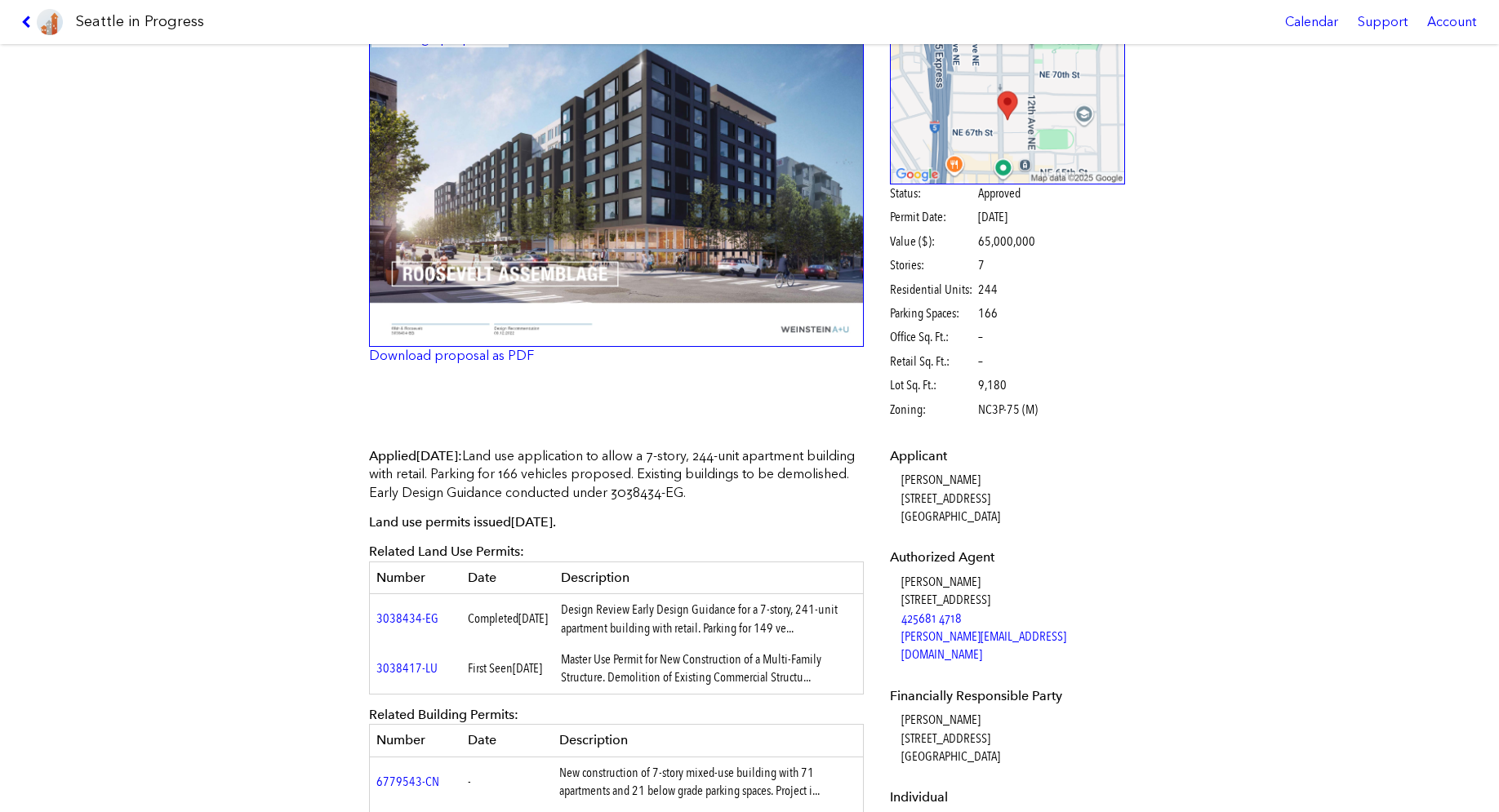
scroll to position [326, 0]
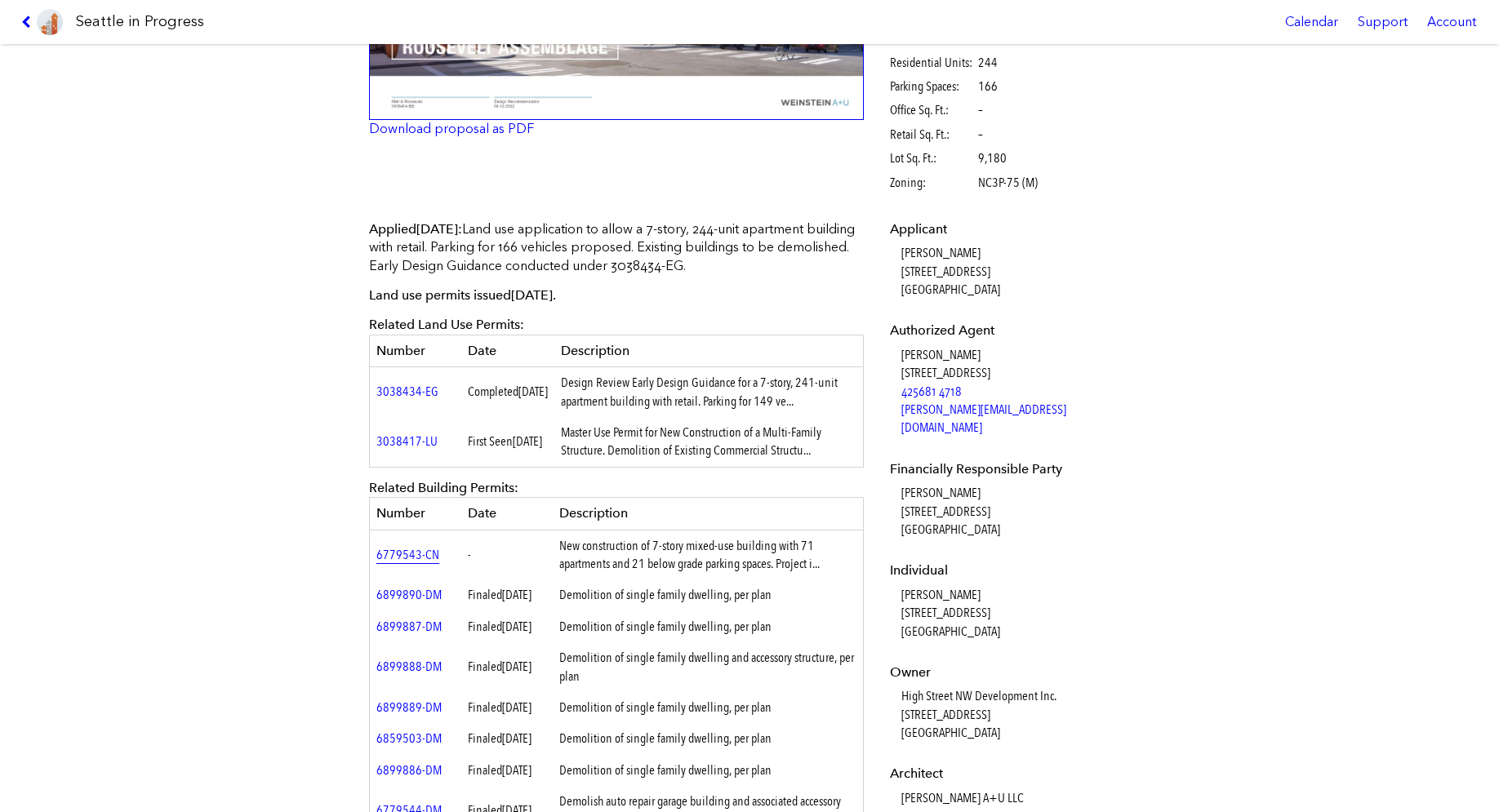
click at [410, 553] on link "6779543-CN" at bounding box center [408, 555] width 63 height 16
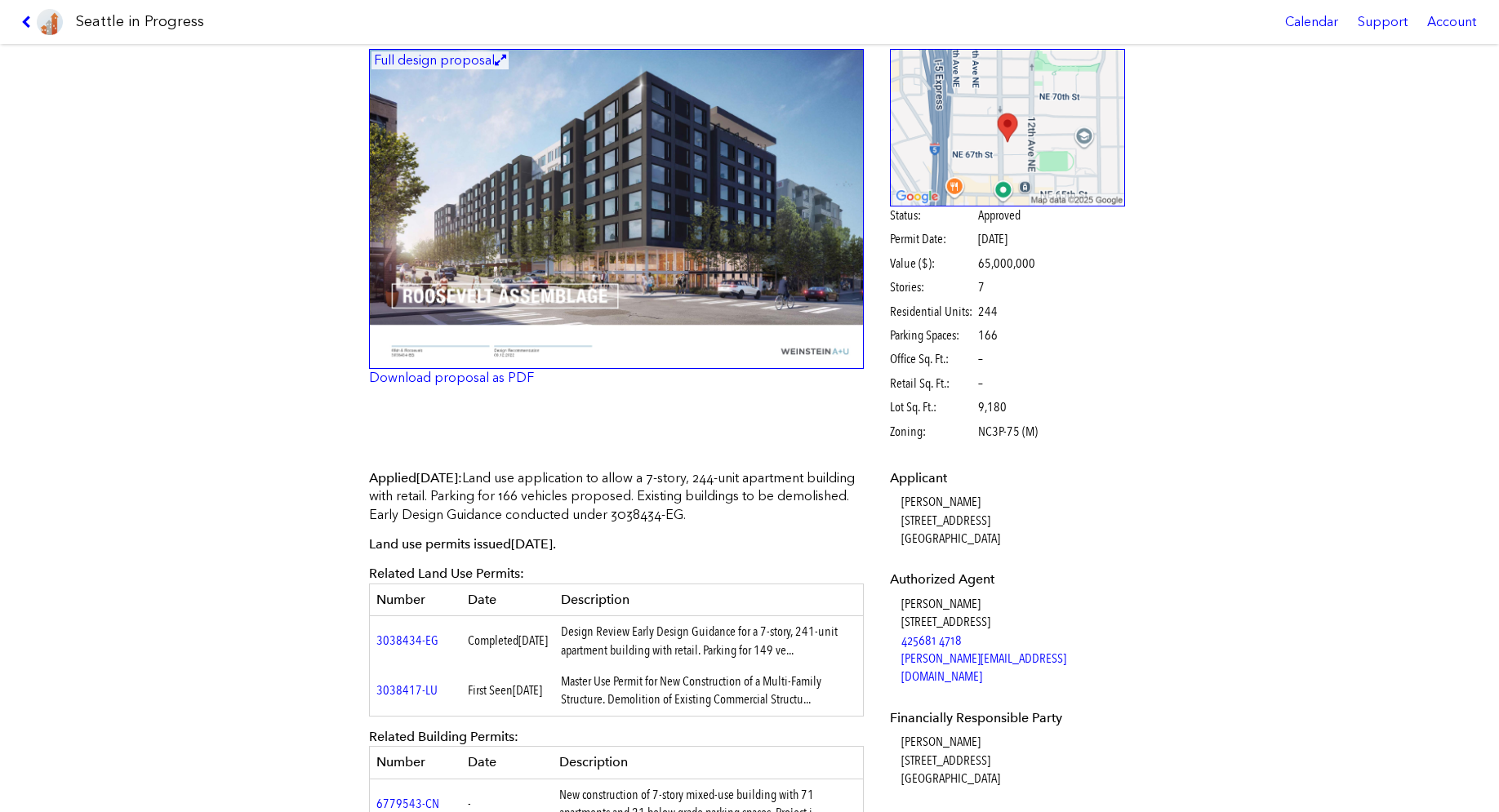
scroll to position [81, 0]
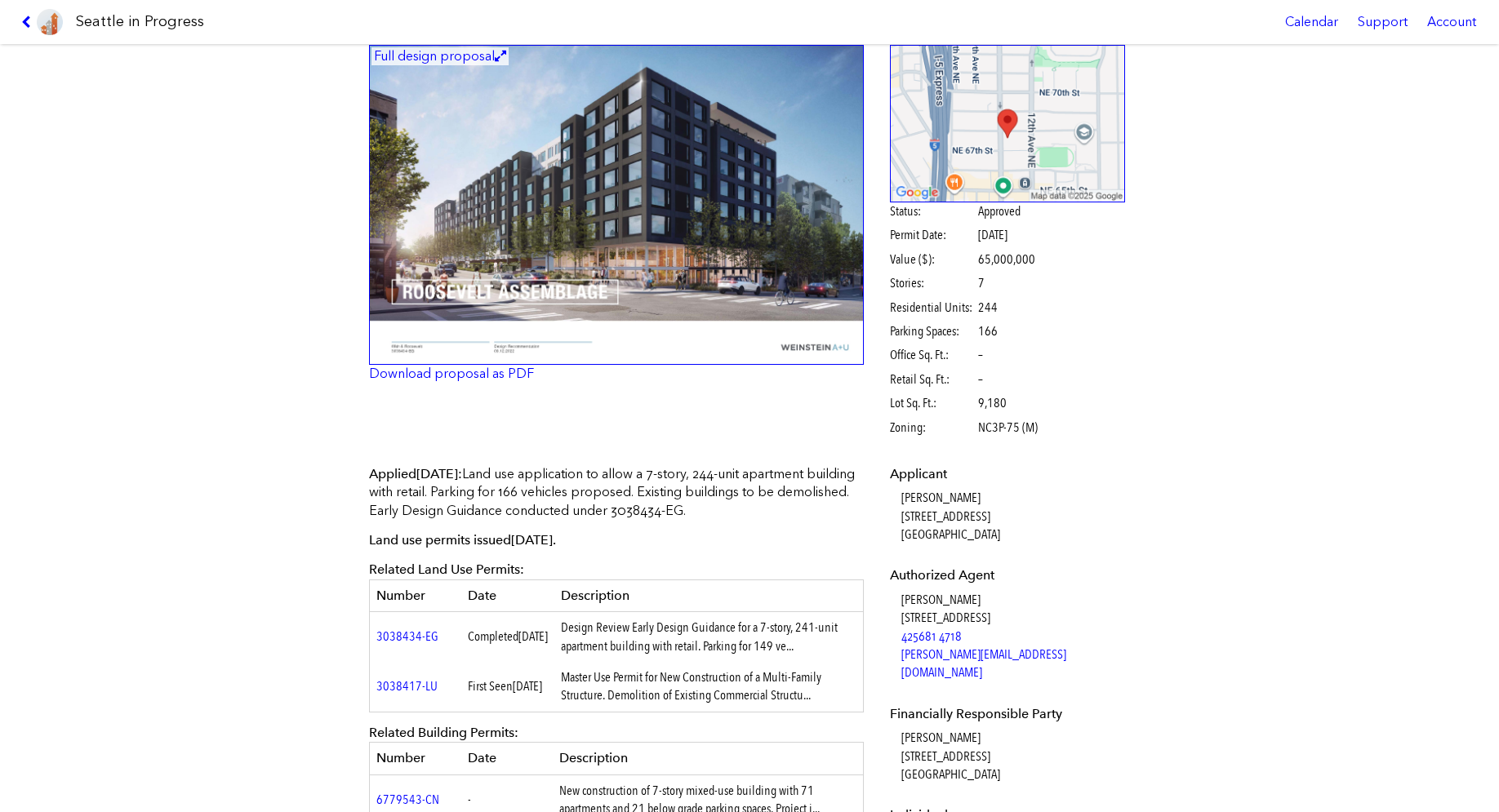
click at [441, 682] on td "3038417-LU" at bounding box center [416, 687] width 92 height 50
click at [441, 683] on td "3038417-LU" at bounding box center [416, 687] width 92 height 50
copy tr "3038417-LU"
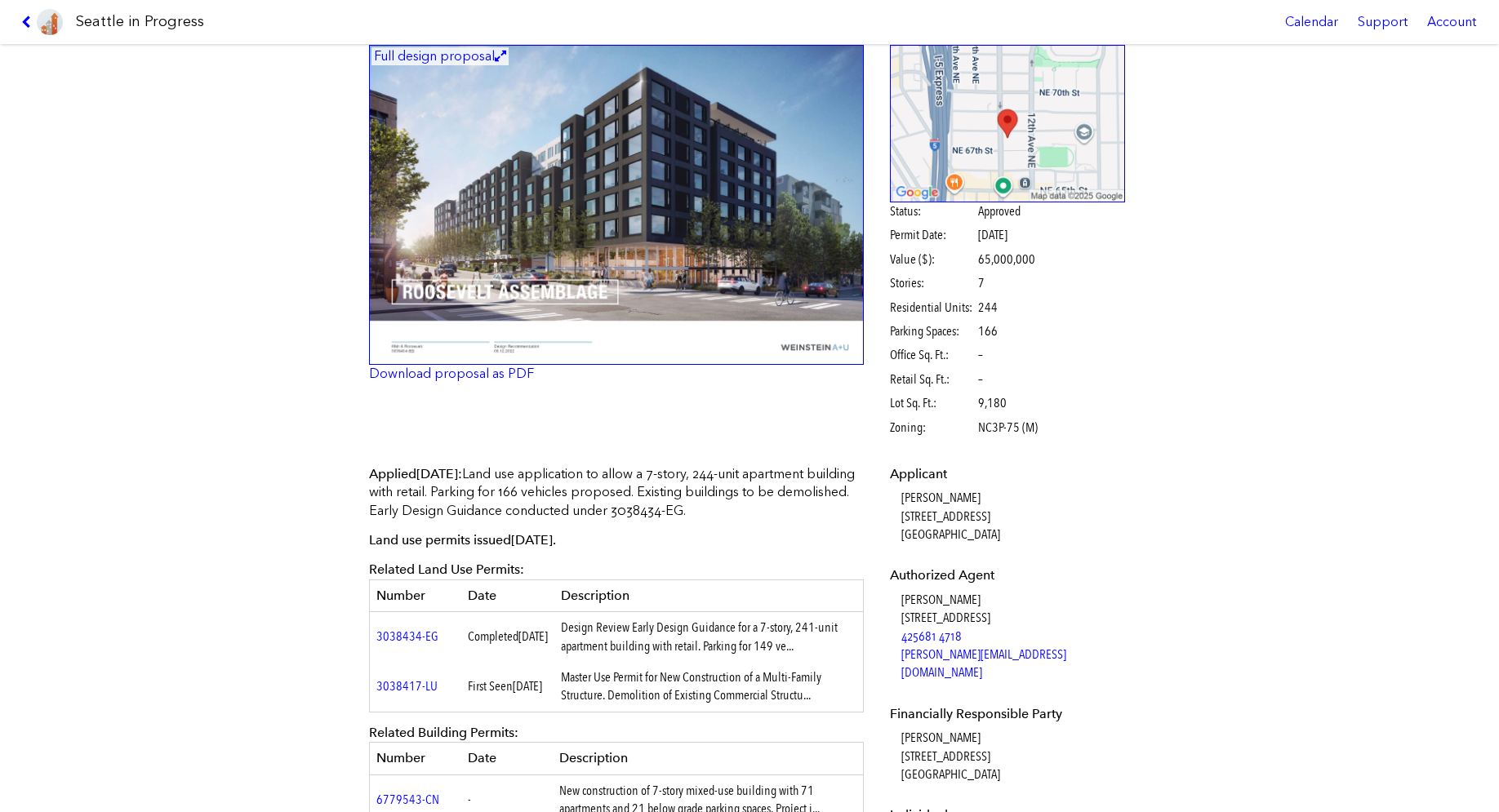
drag, startPoint x: 792, startPoint y: 496, endPoint x: 490, endPoint y: 499, distance: 302.0
click at [792, 499] on p "Applied [DATE] : Land use application to allow a 7-story, 244-unit apartment bu…" at bounding box center [616, 492] width 494 height 55
click at [809, 418] on div "Full design proposal Download proposal as PDF Status: Approved Permit Date: [DA…" at bounding box center [749, 244] width 784 height 421
click at [19, 18] on link at bounding box center [42, 22] width 55 height 44
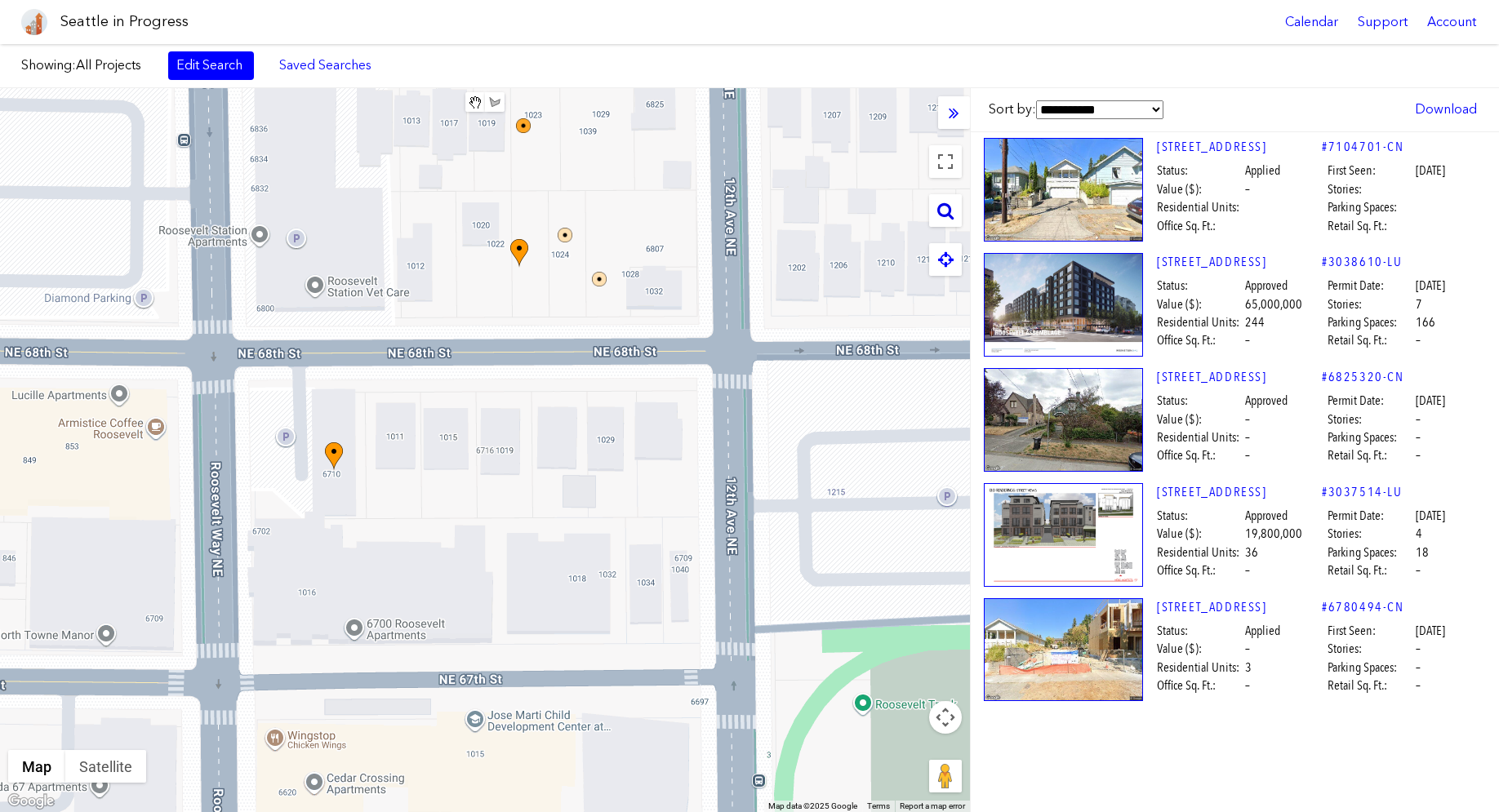
click at [940, 217] on icon at bounding box center [945, 210] width 16 height 18
paste input "**********"
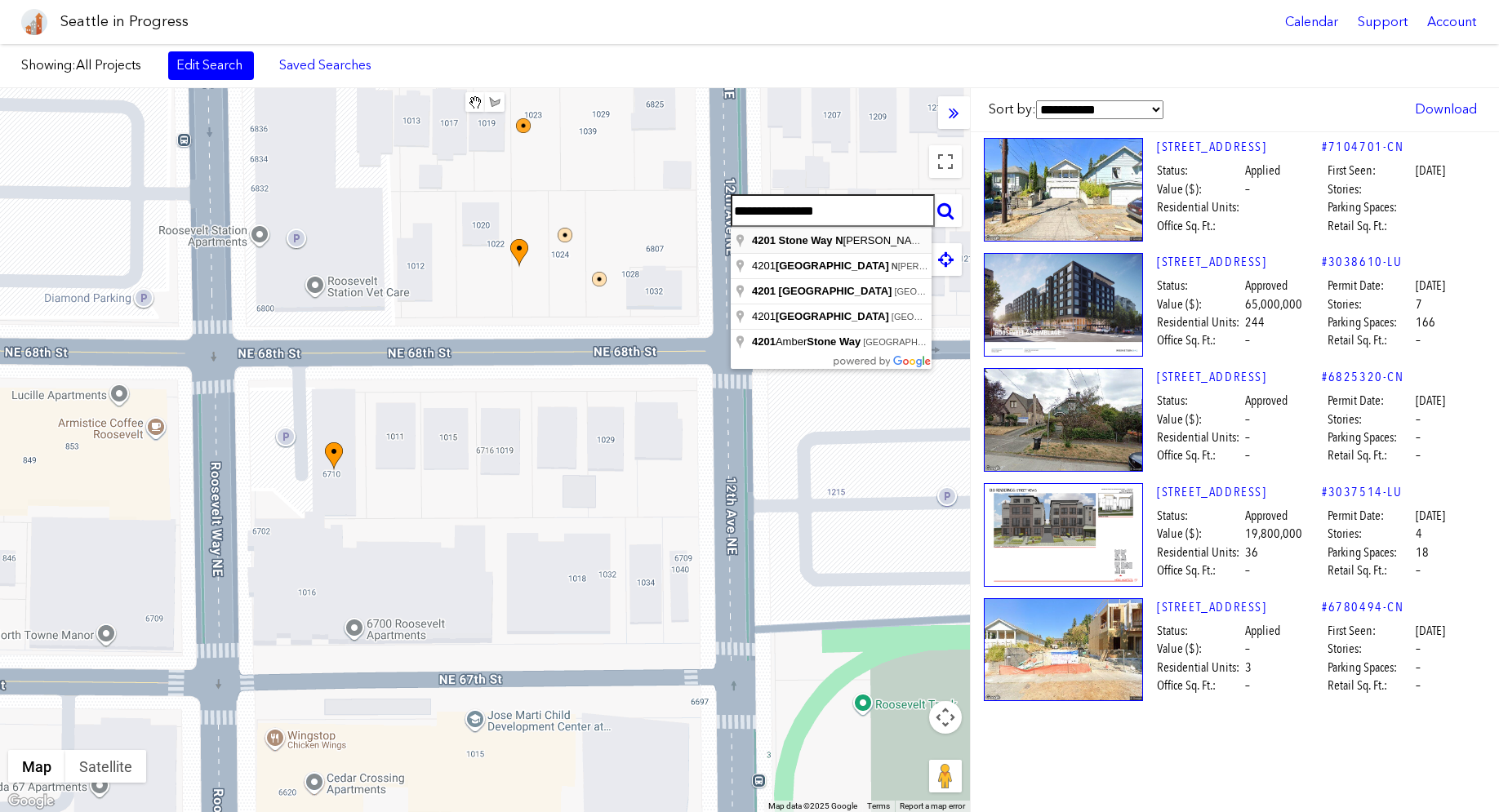
type input "**********"
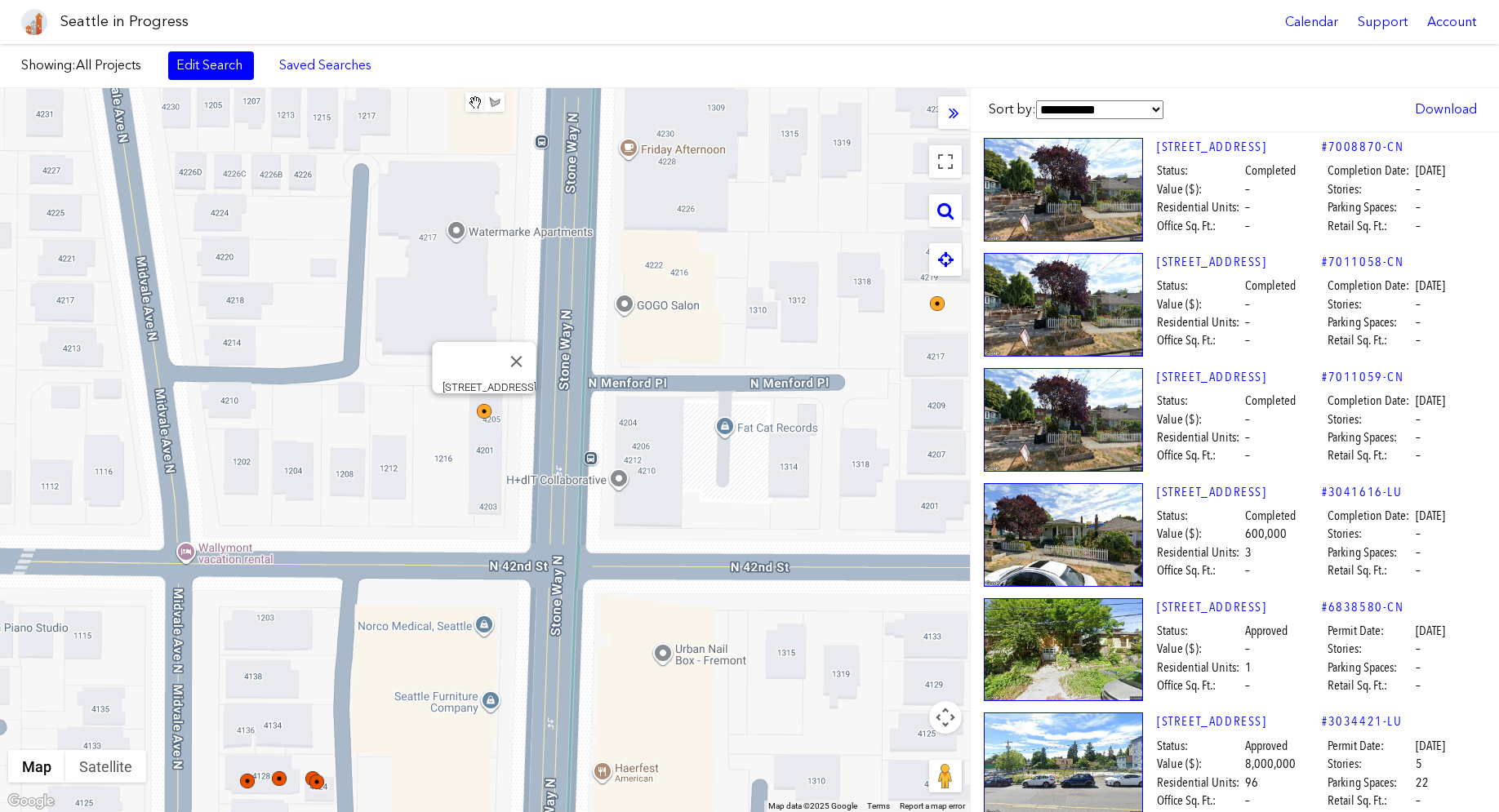
click at [486, 411] on img at bounding box center [484, 411] width 15 height 15
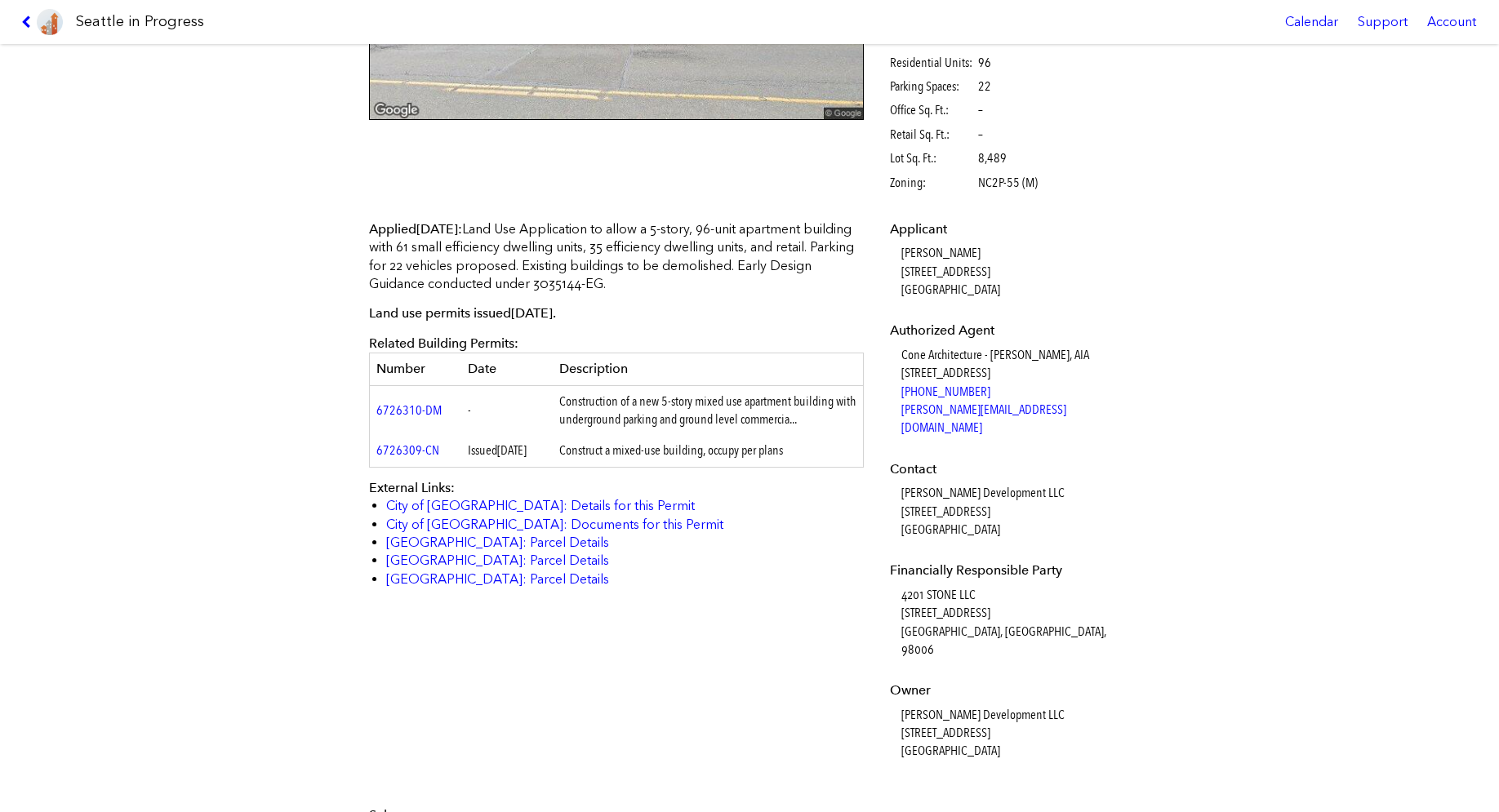
scroll to position [164, 0]
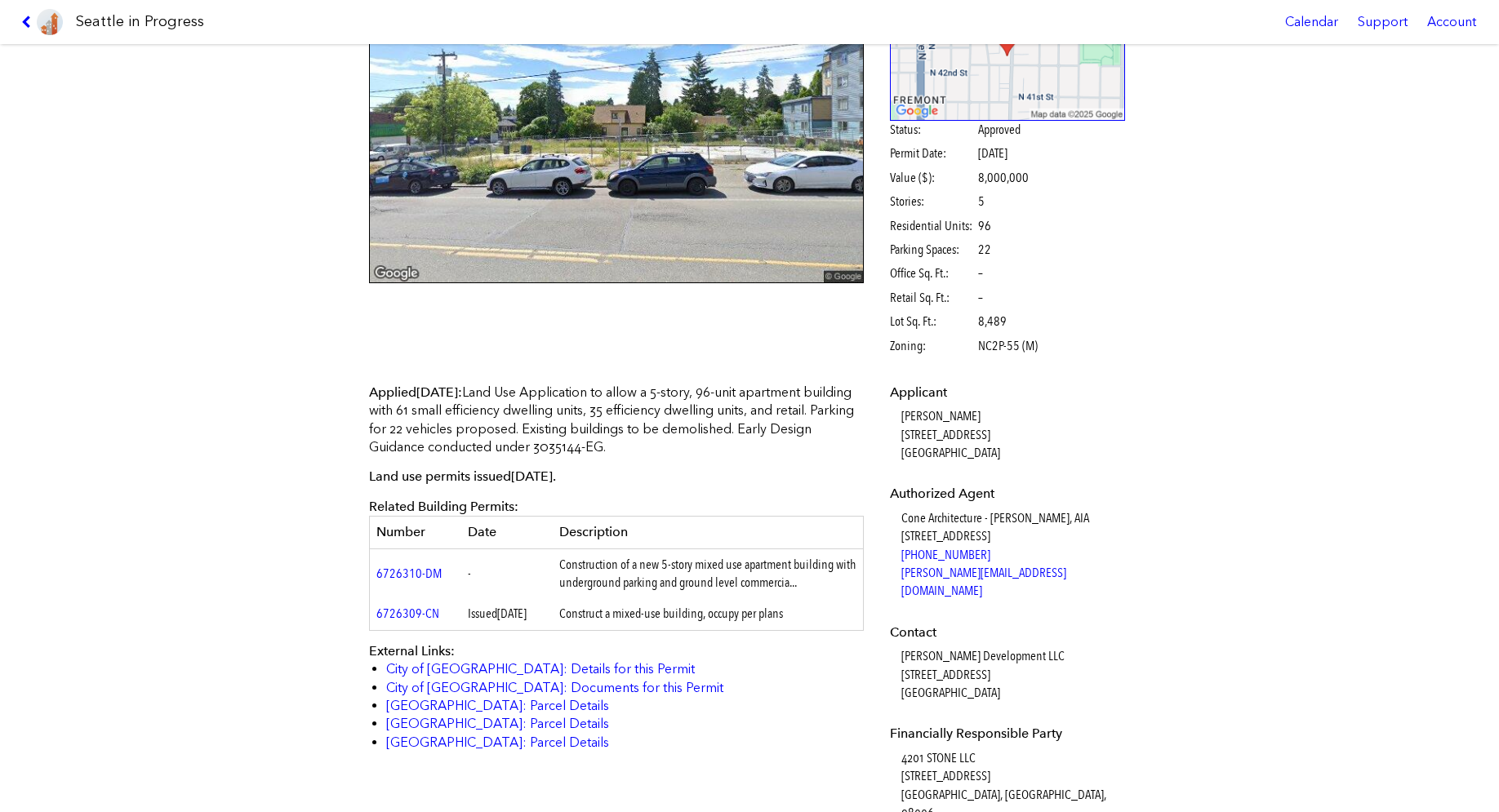
click at [713, 423] on p "Applied [DATE] : Land Use Application to allow a 5-story, 96-unit apartment bui…" at bounding box center [616, 420] width 494 height 74
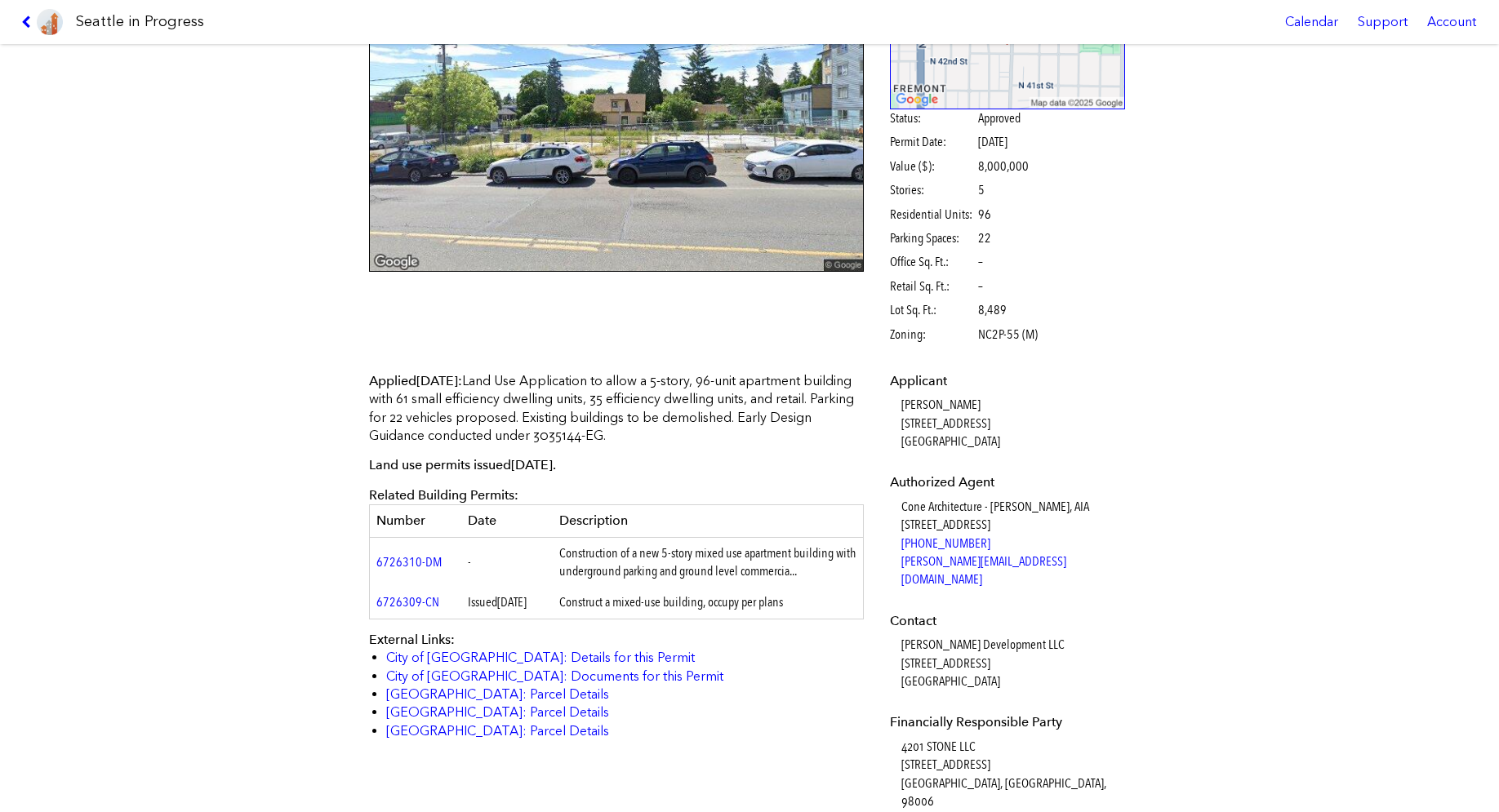
scroll to position [245, 0]
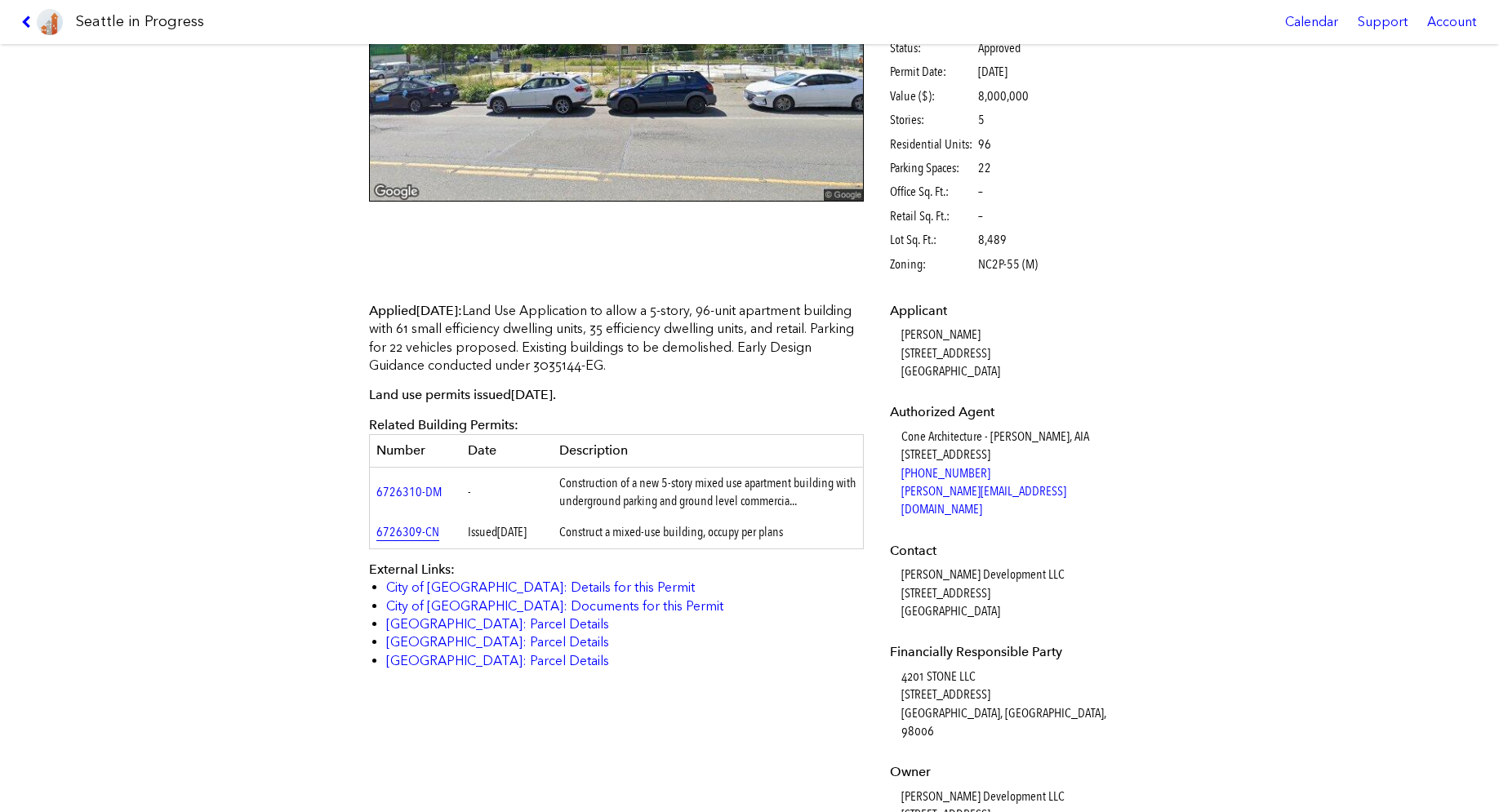
click at [403, 539] on link "6726309-CN" at bounding box center [408, 532] width 63 height 16
drag, startPoint x: 708, startPoint y: 452, endPoint x: 680, endPoint y: 455, distance: 28.2
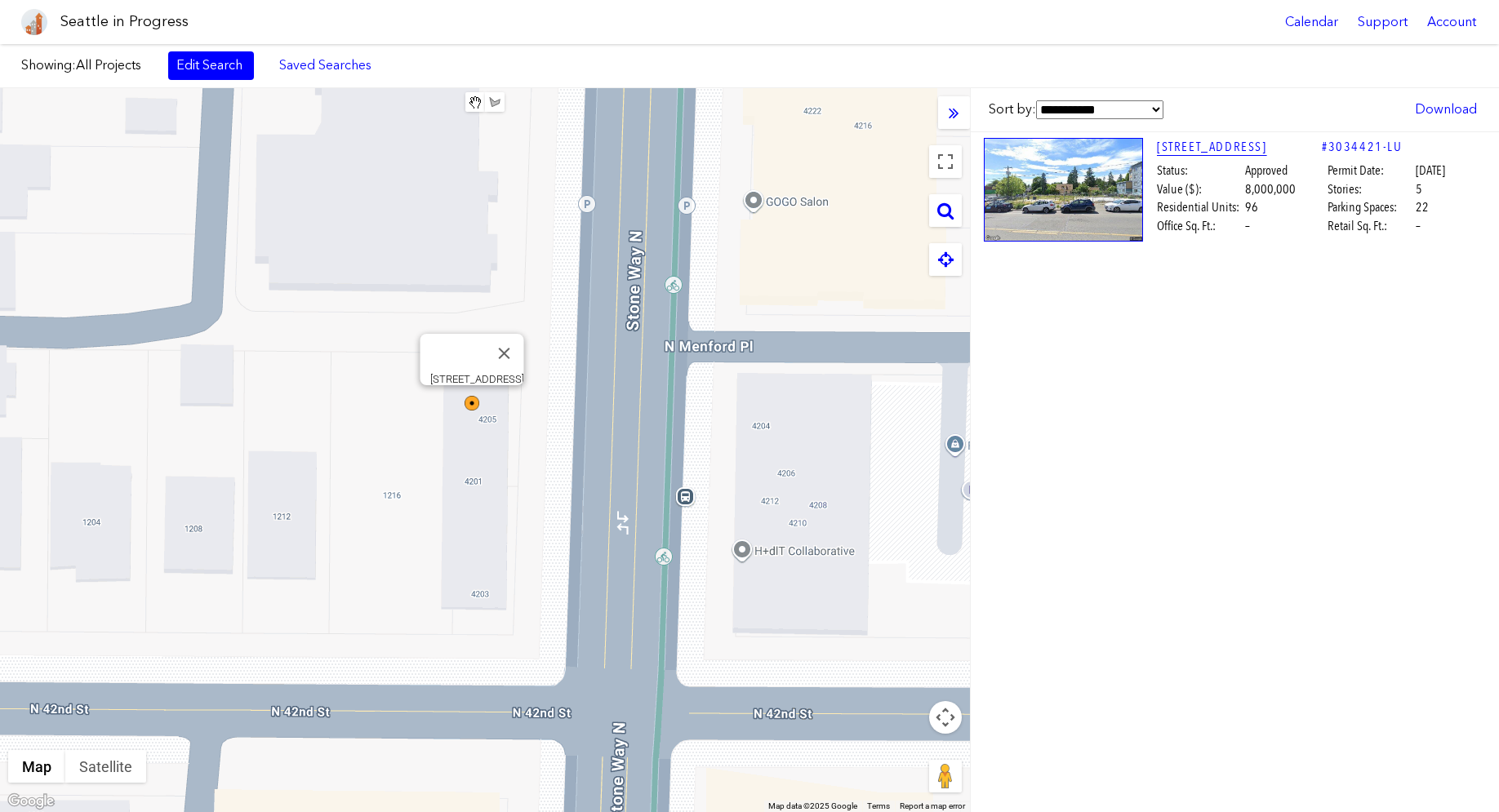
click at [1164, 155] on link "[STREET_ADDRESS]" at bounding box center [1239, 146] width 165 height 18
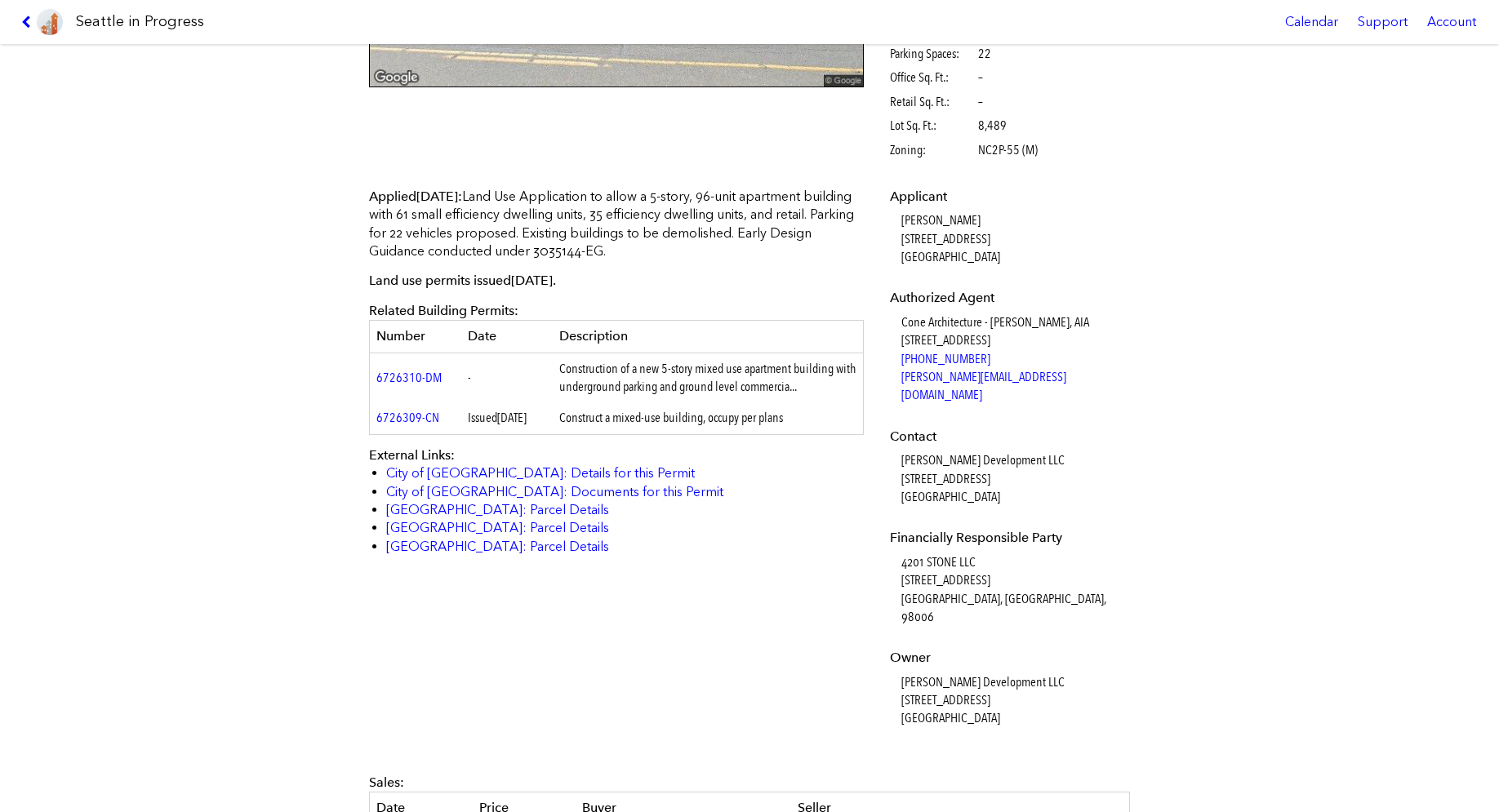
scroll to position [216, 0]
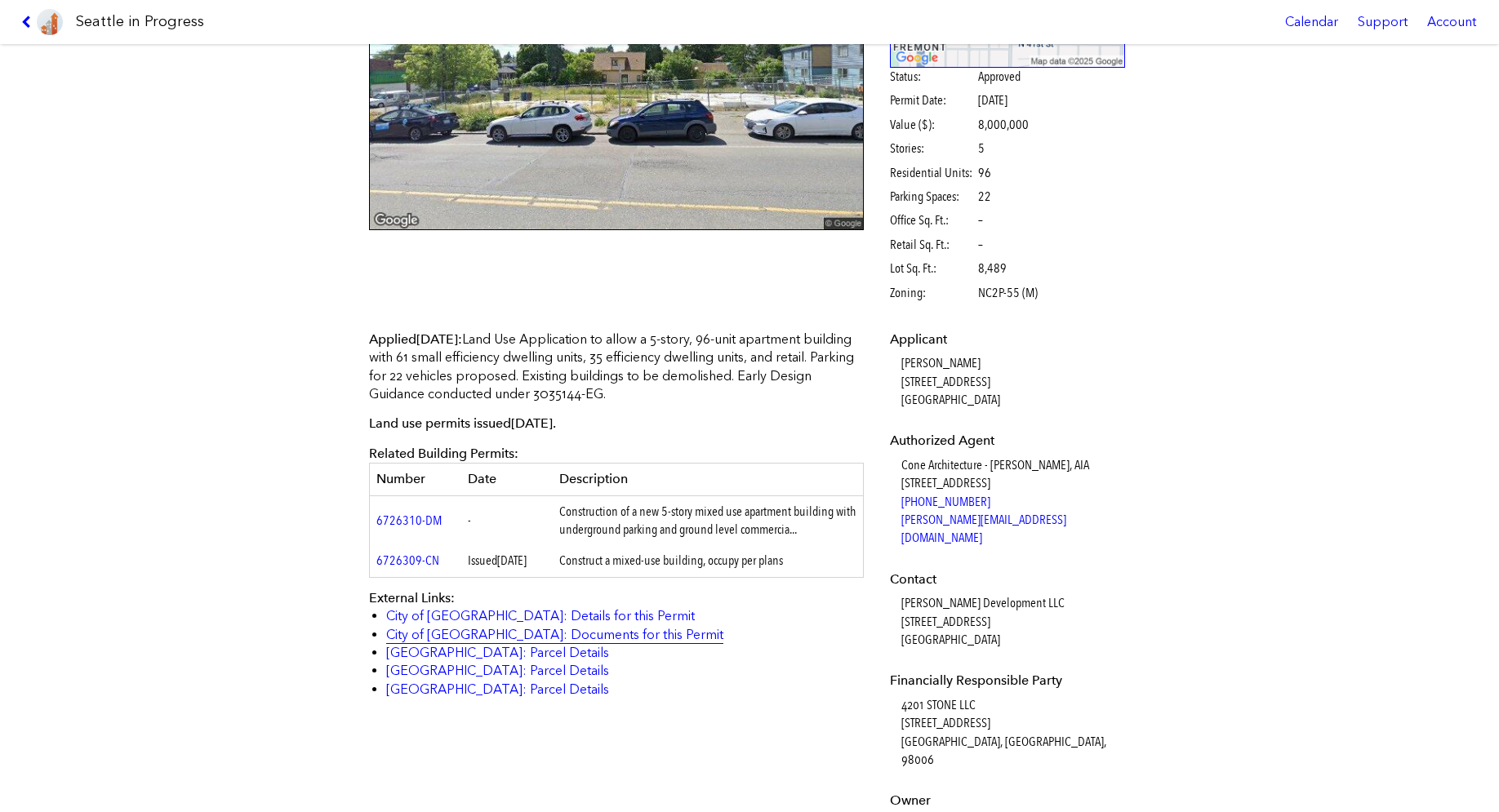
click at [495, 642] on link "City of [GEOGRAPHIC_DATA]: Documents for this Permit" at bounding box center [554, 635] width 337 height 16
click at [26, 20] on icon at bounding box center [29, 22] width 16 height 13
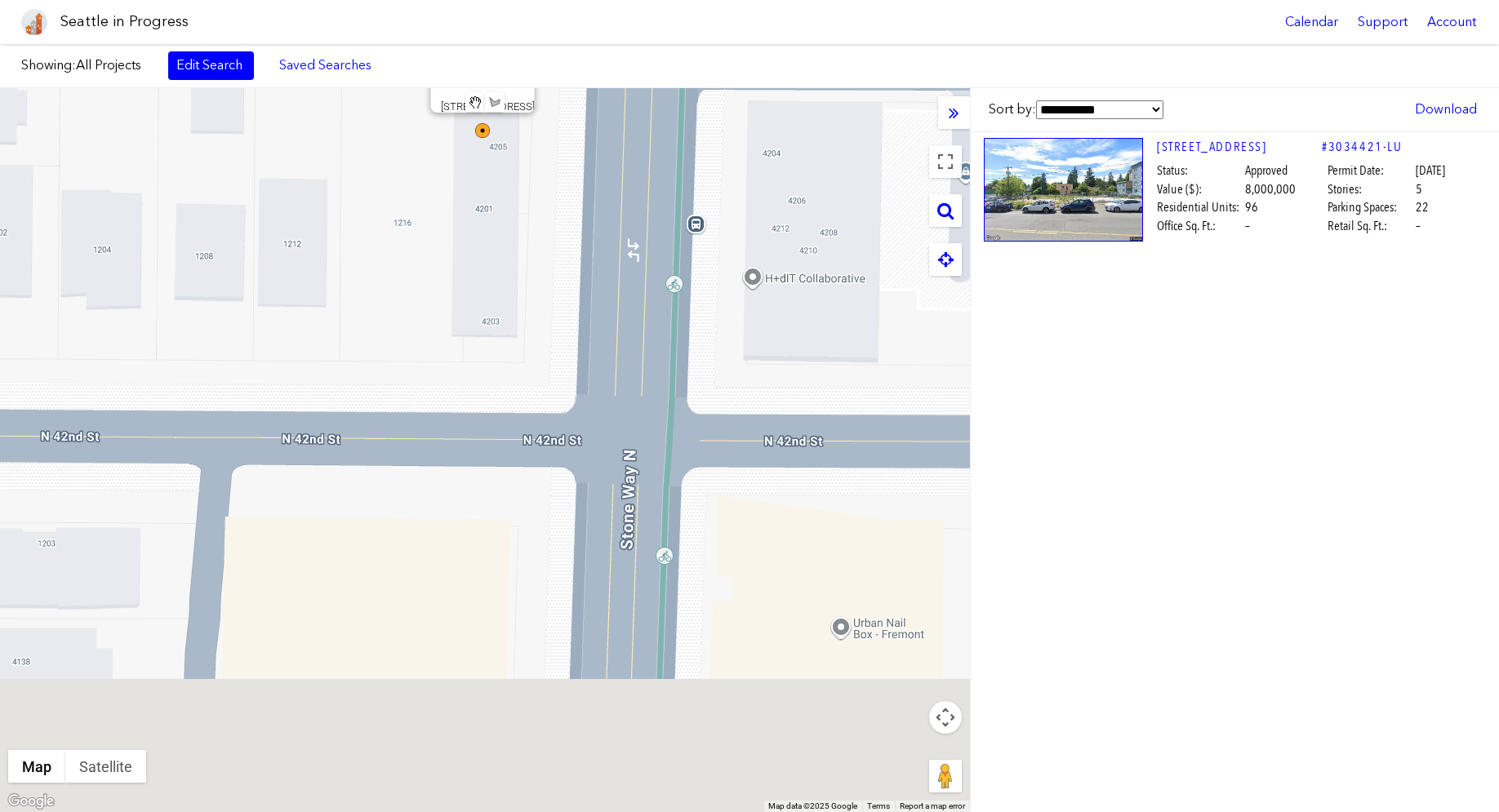
drag, startPoint x: 675, startPoint y: 557, endPoint x: 689, endPoint y: 245, distance: 312.3
click at [695, 251] on div "[STREET_ADDRESS]" at bounding box center [485, 450] width 970 height 724
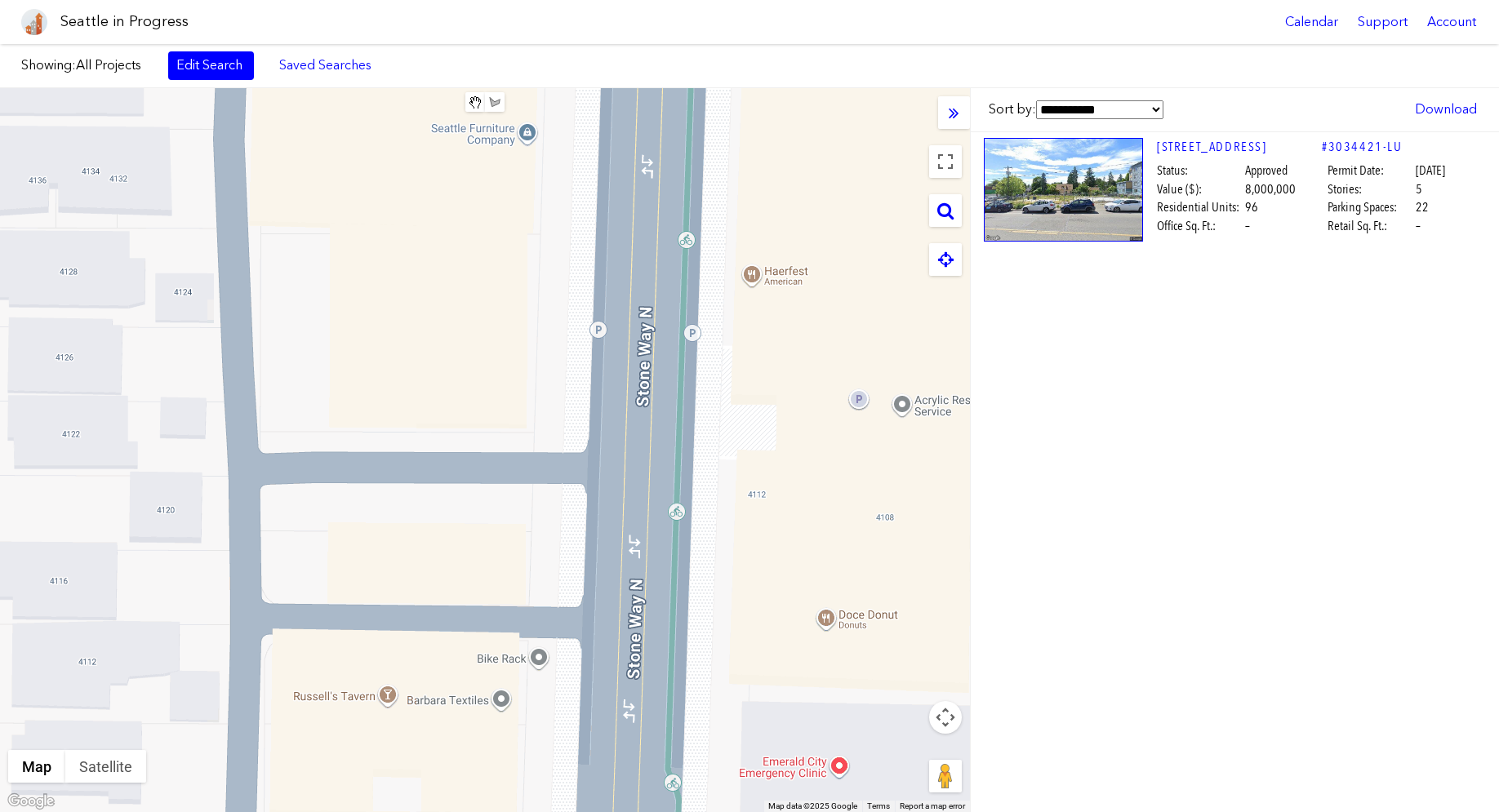
drag, startPoint x: 648, startPoint y: 623, endPoint x: 574, endPoint y: 431, distance: 205.8
click at [575, 433] on div "[STREET_ADDRESS]" at bounding box center [485, 450] width 970 height 724
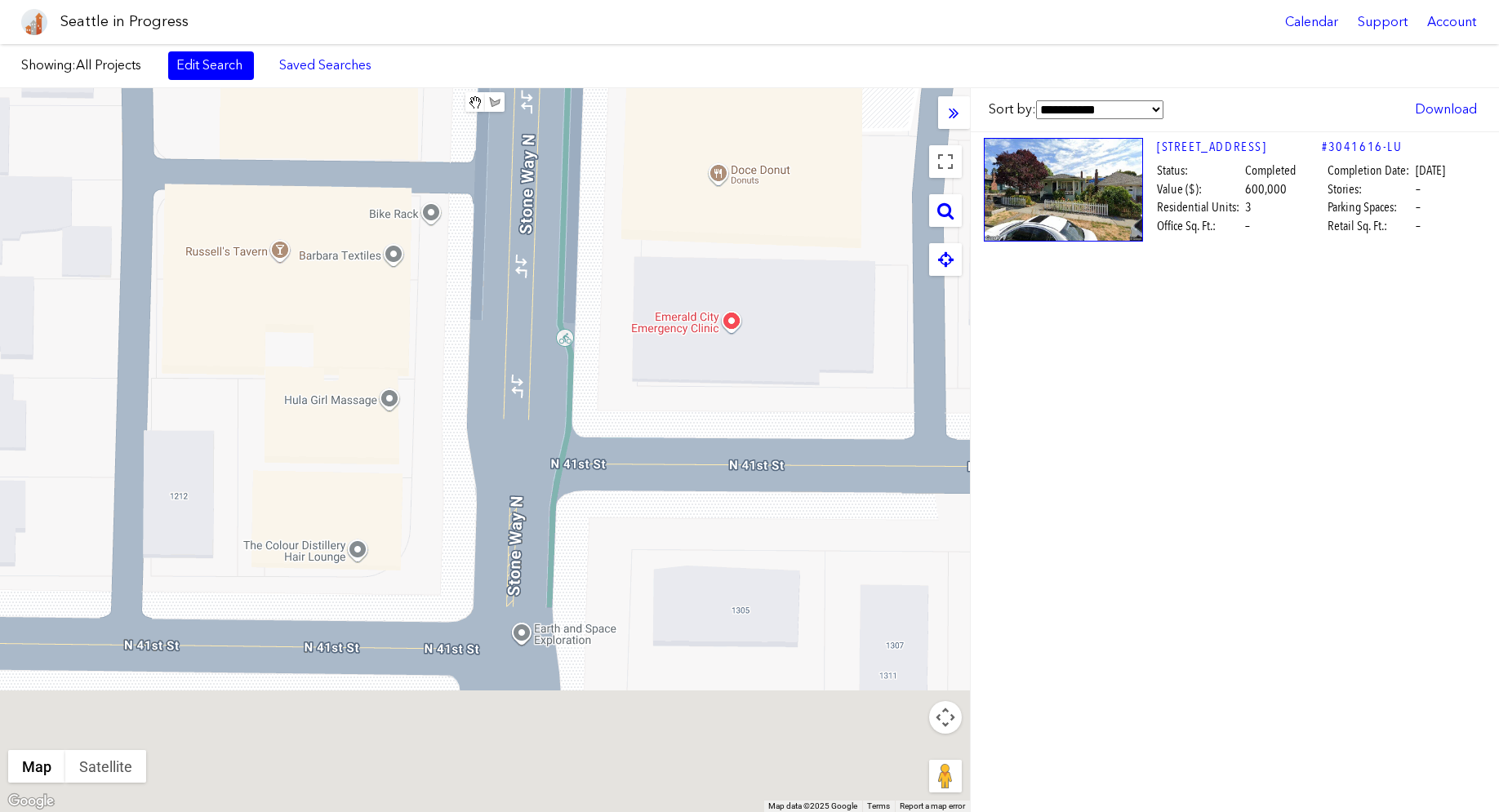
drag, startPoint x: 577, startPoint y: 637, endPoint x: 518, endPoint y: 375, distance: 268.6
click at [518, 375] on div at bounding box center [485, 450] width 970 height 724
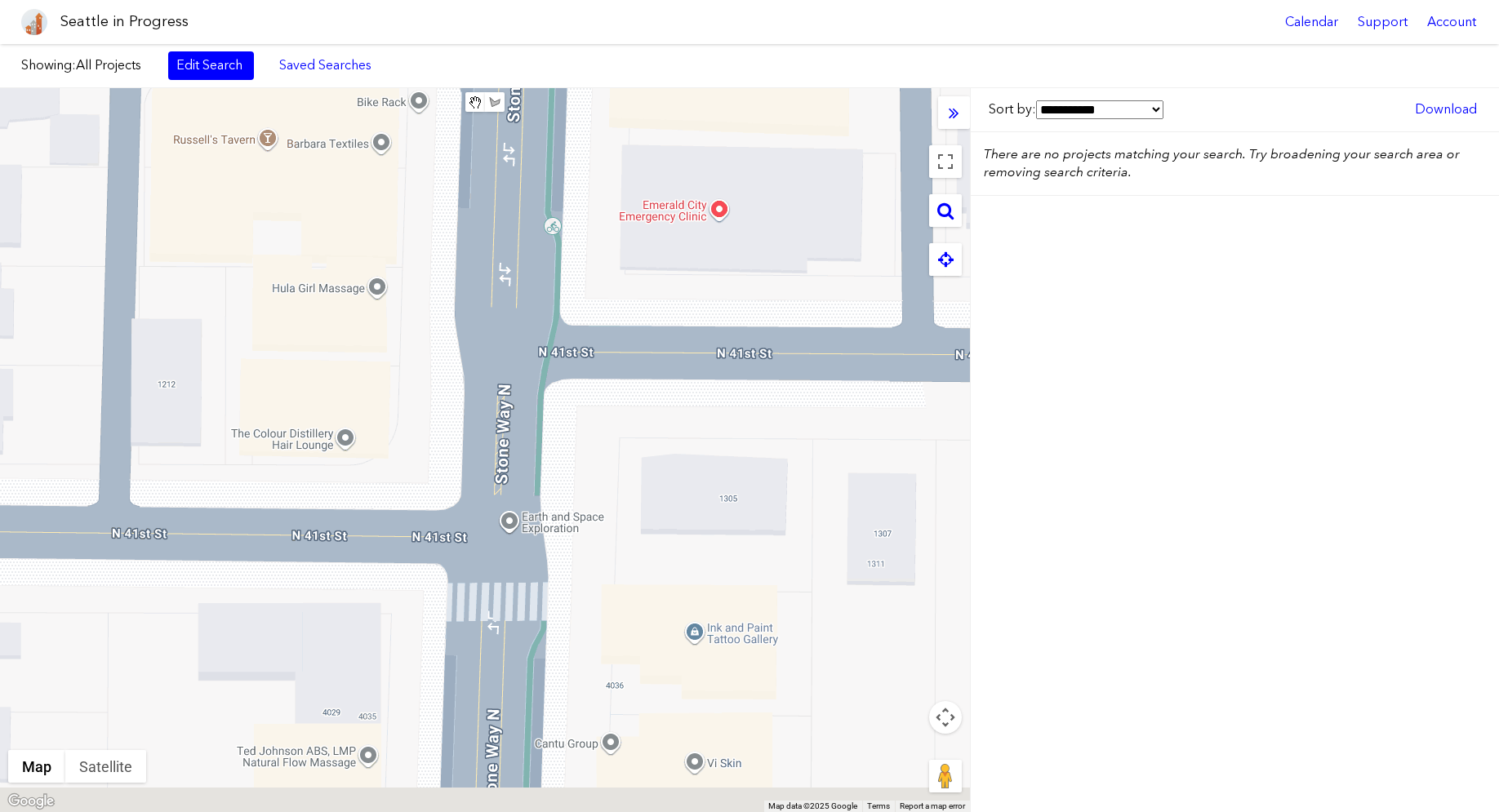
drag, startPoint x: 531, startPoint y: 572, endPoint x: 492, endPoint y: 268, distance: 306.5
click at [492, 278] on div at bounding box center [485, 450] width 970 height 724
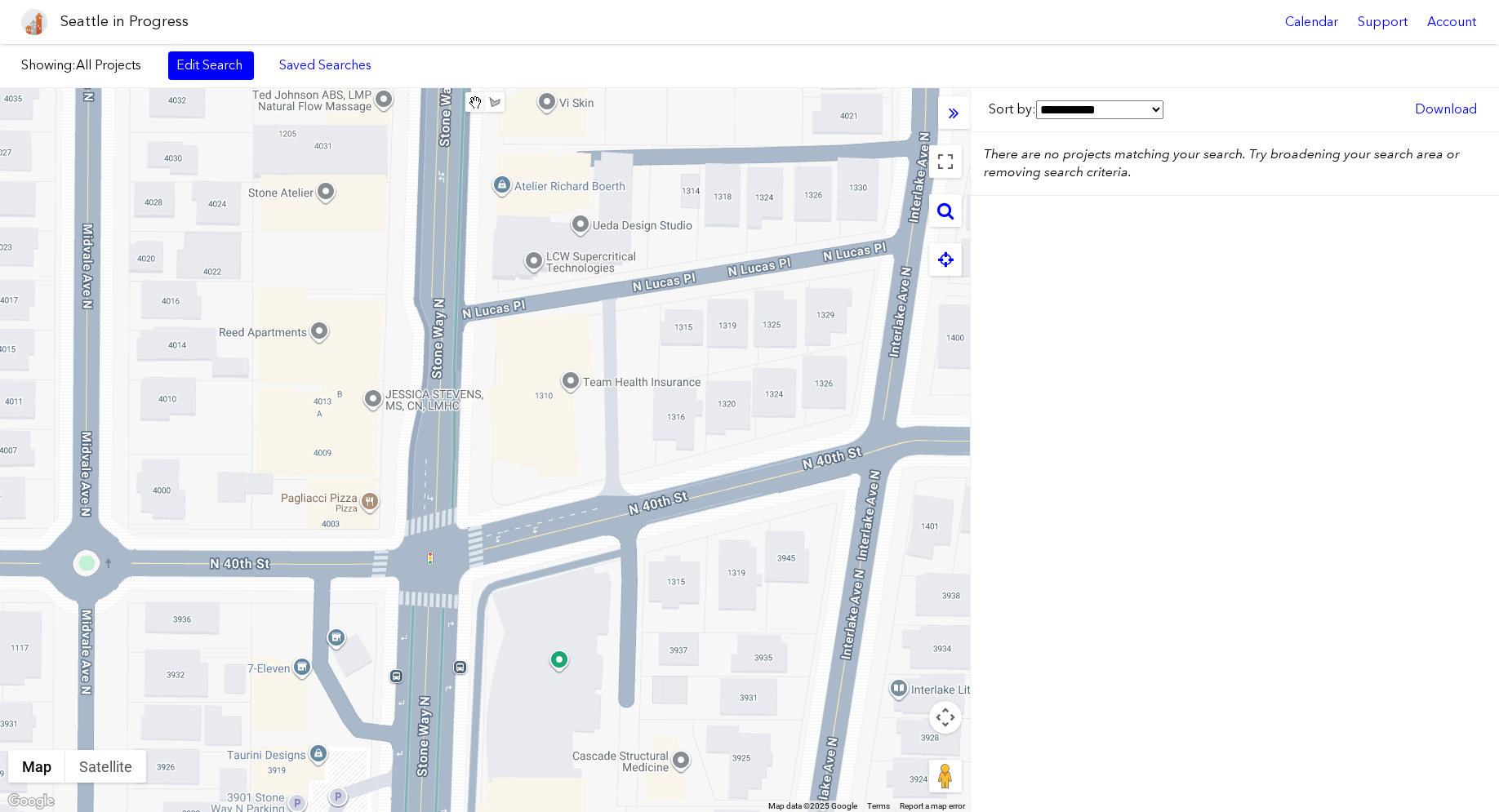
drag, startPoint x: 465, startPoint y: 532, endPoint x: 481, endPoint y: 229, distance: 303.4
click at [481, 229] on div at bounding box center [485, 450] width 970 height 724
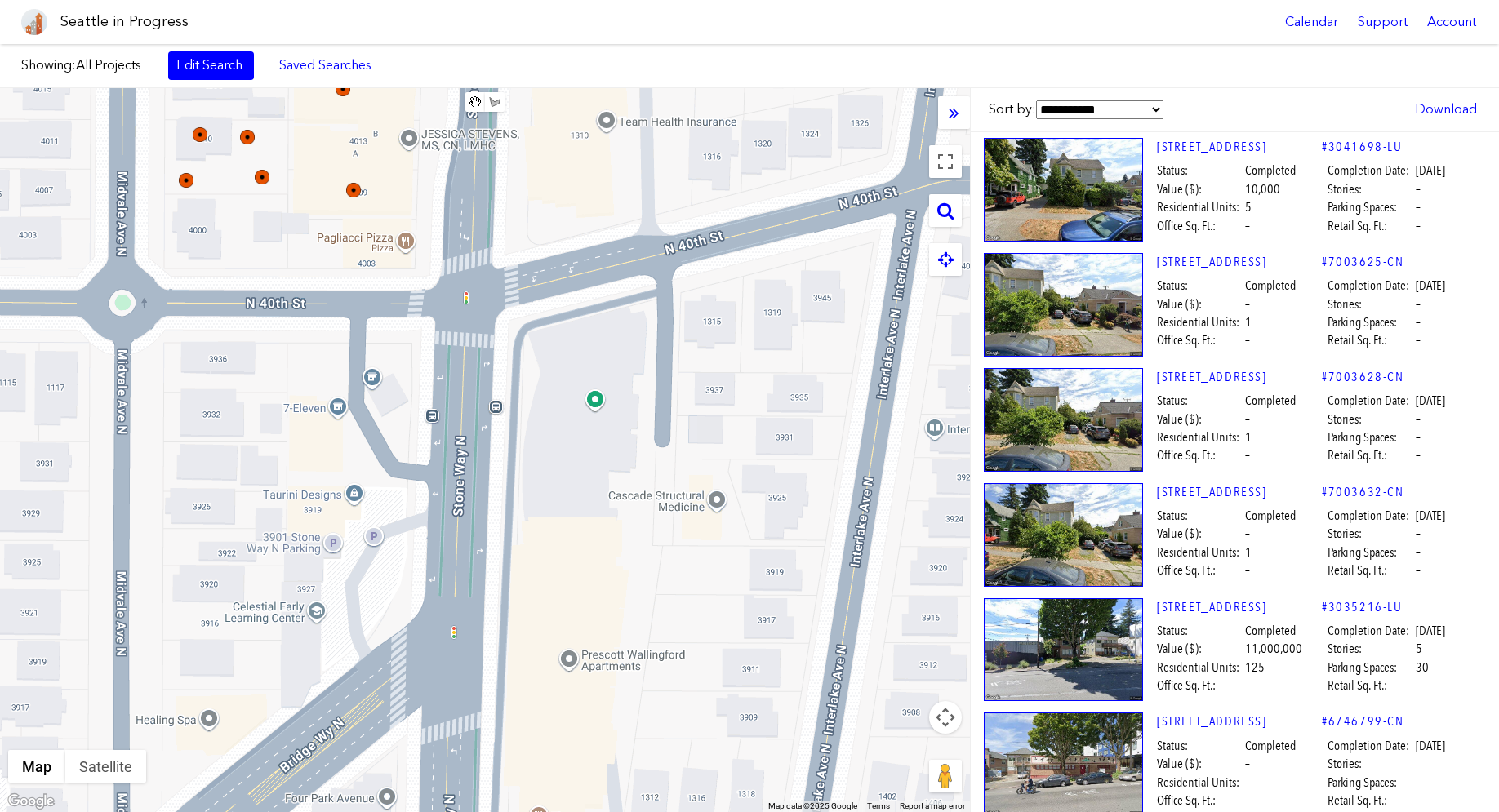
drag, startPoint x: 484, startPoint y: 533, endPoint x: 457, endPoint y: 235, distance: 299.2
click at [457, 237] on div at bounding box center [485, 450] width 970 height 724
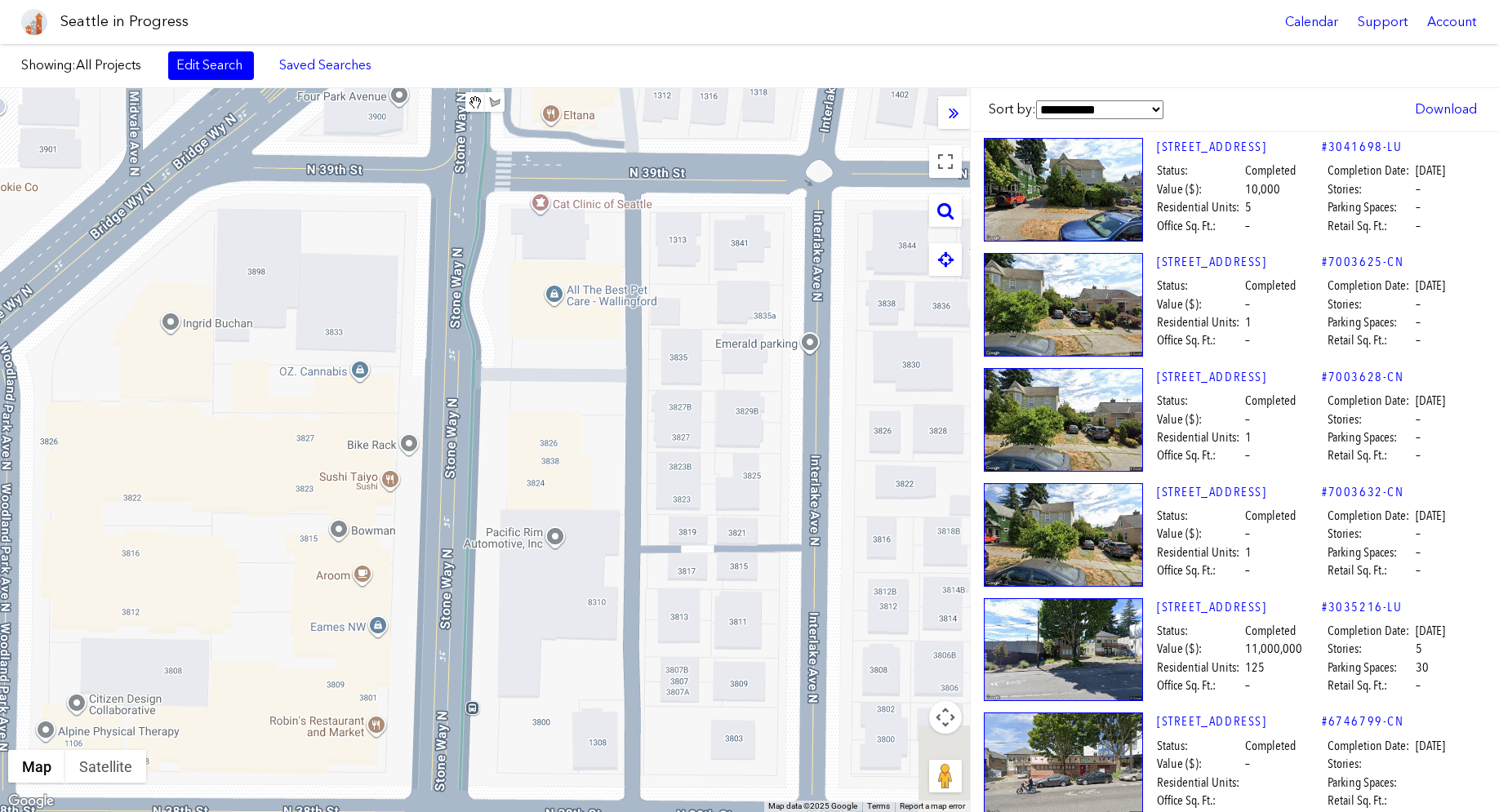
drag, startPoint x: 445, startPoint y: 462, endPoint x: 501, endPoint y: 220, distance: 248.4
click at [509, 211] on div at bounding box center [485, 450] width 970 height 724
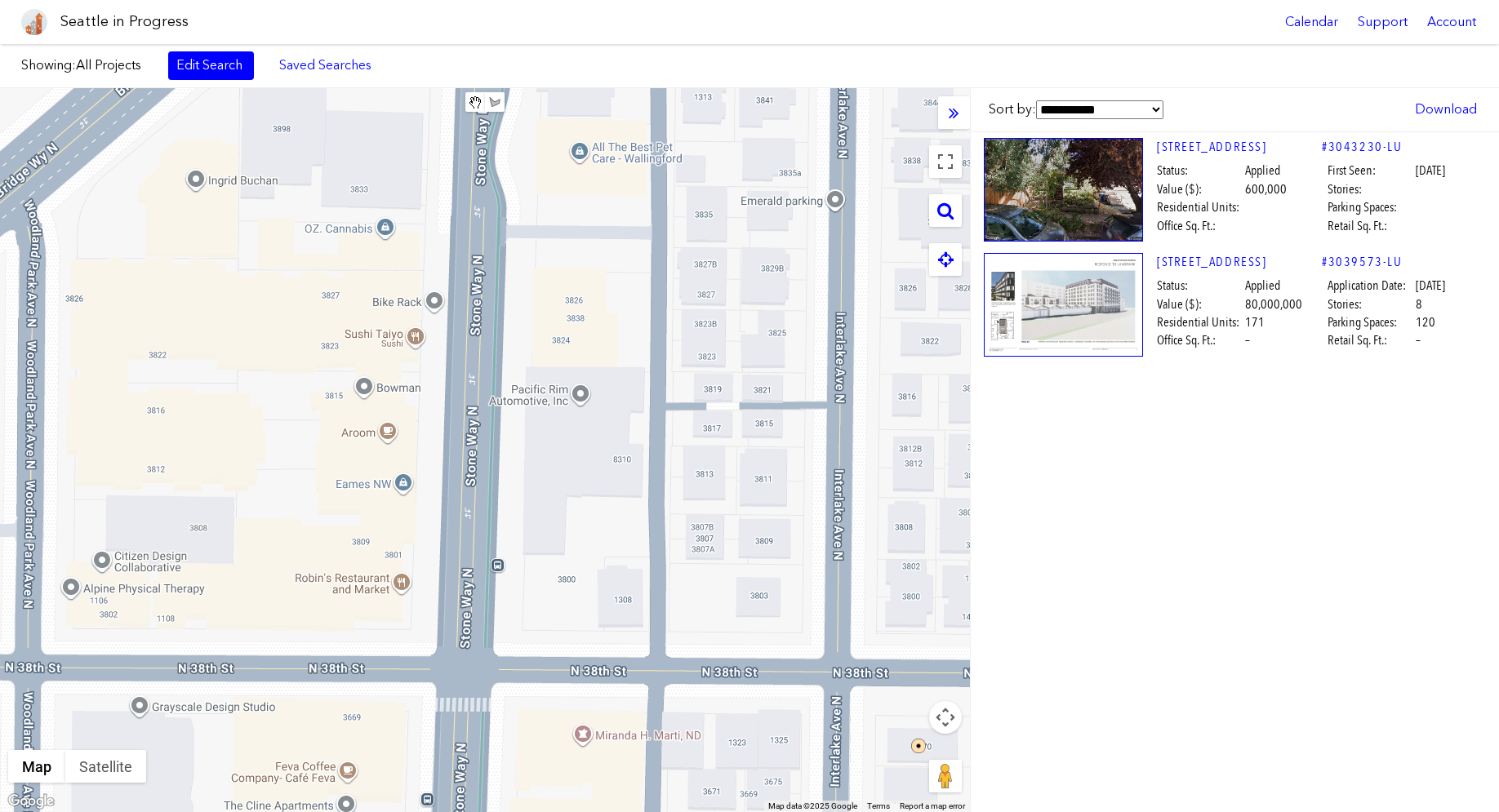
drag, startPoint x: 537, startPoint y: 286, endPoint x: 485, endPoint y: 554, distance: 273.0
click at [484, 555] on div at bounding box center [485, 450] width 970 height 724
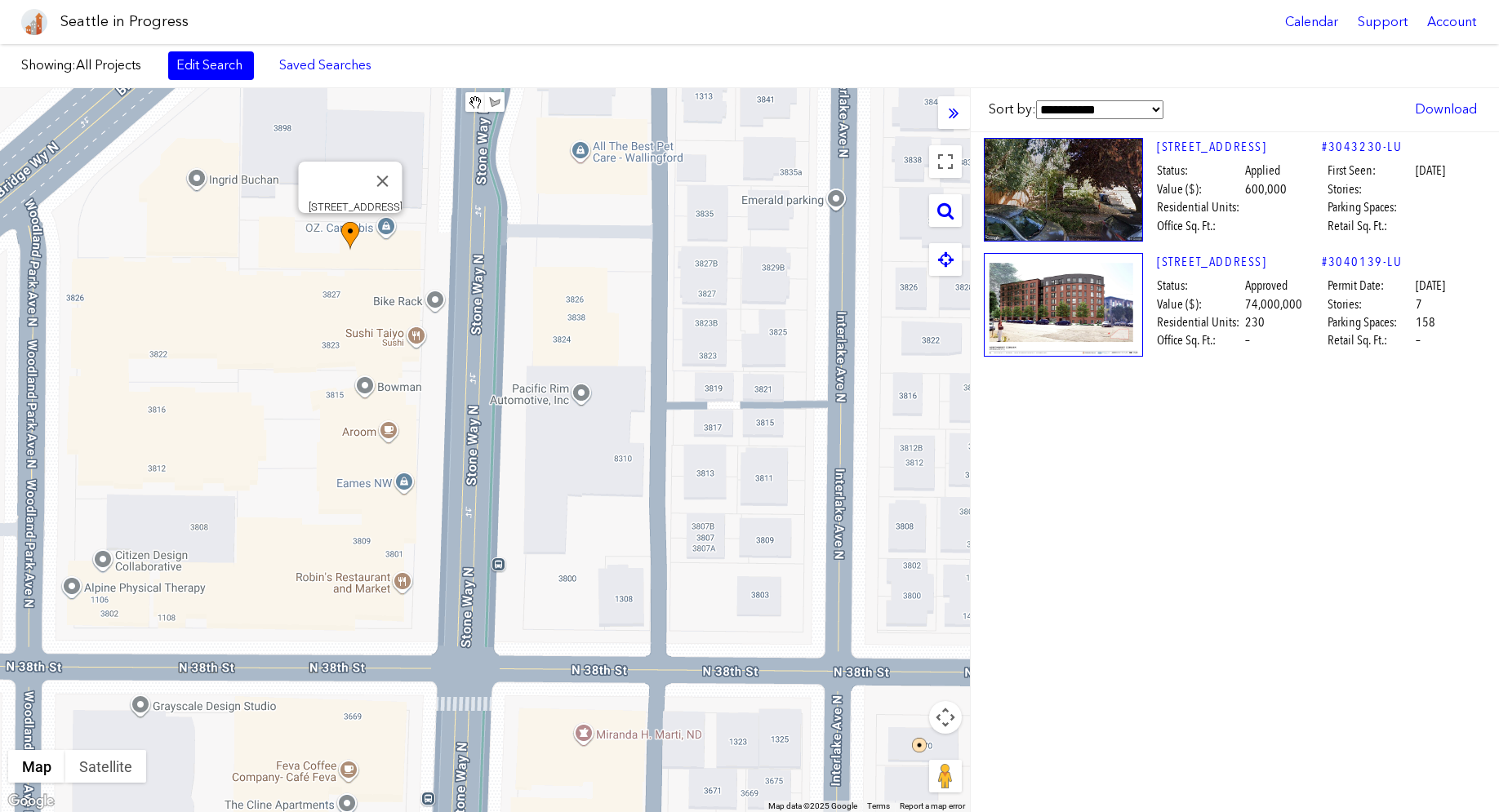
click at [345, 240] on img at bounding box center [350, 235] width 18 height 29
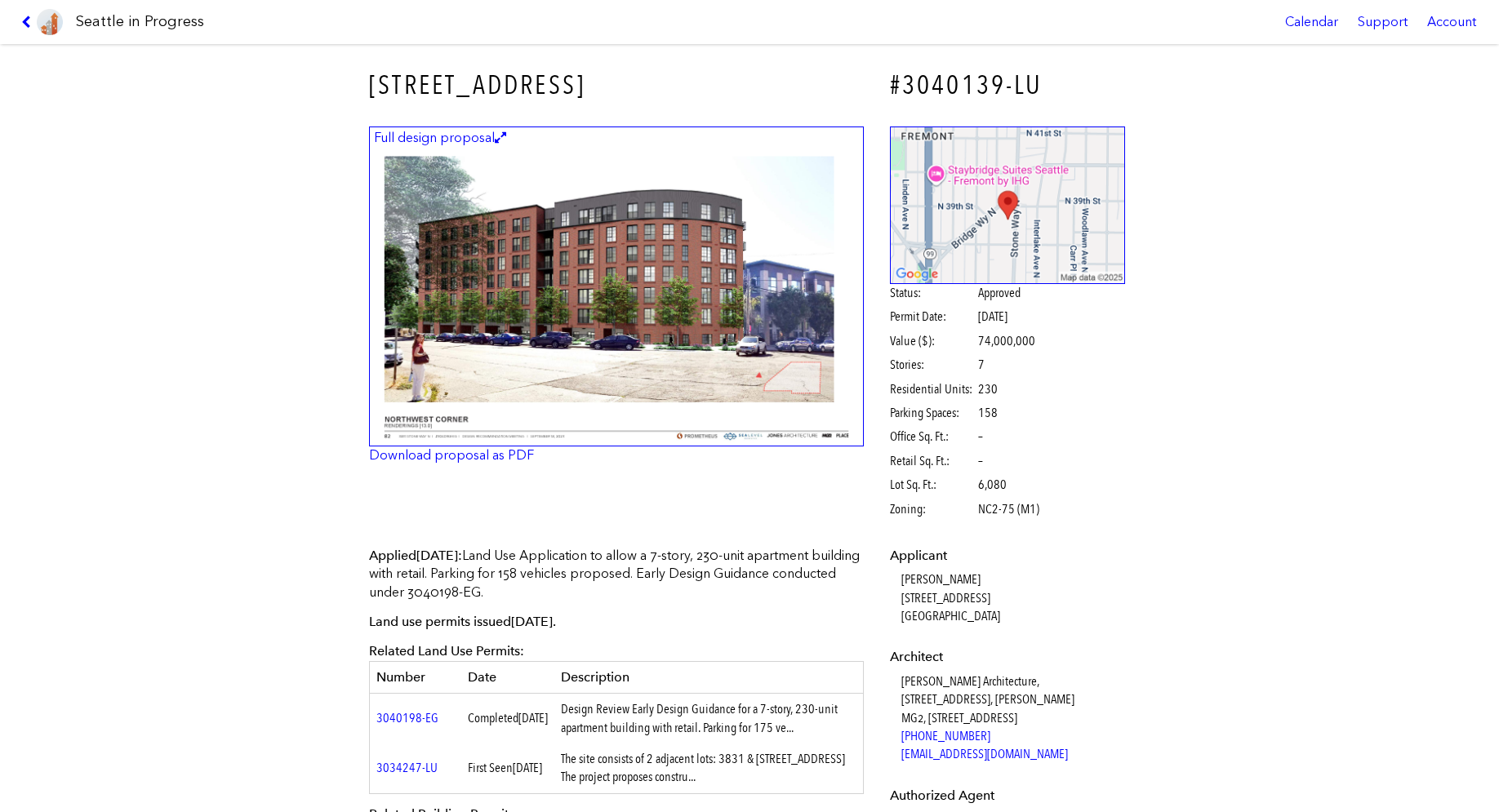
click at [21, 17] on link at bounding box center [42, 22] width 55 height 44
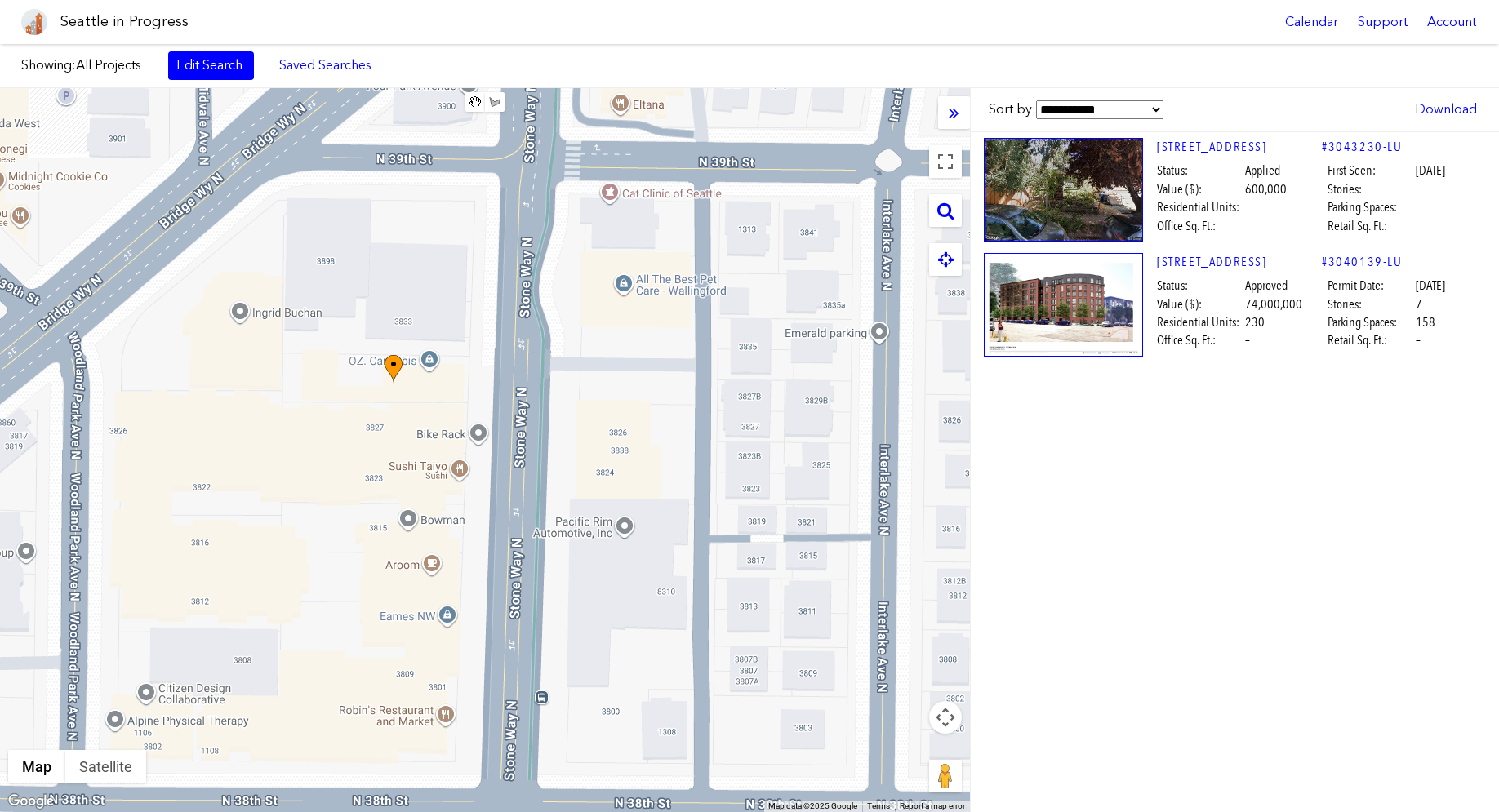
drag, startPoint x: 537, startPoint y: 332, endPoint x: 580, endPoint y: 427, distance: 104.3
click at [580, 427] on div at bounding box center [485, 450] width 970 height 724
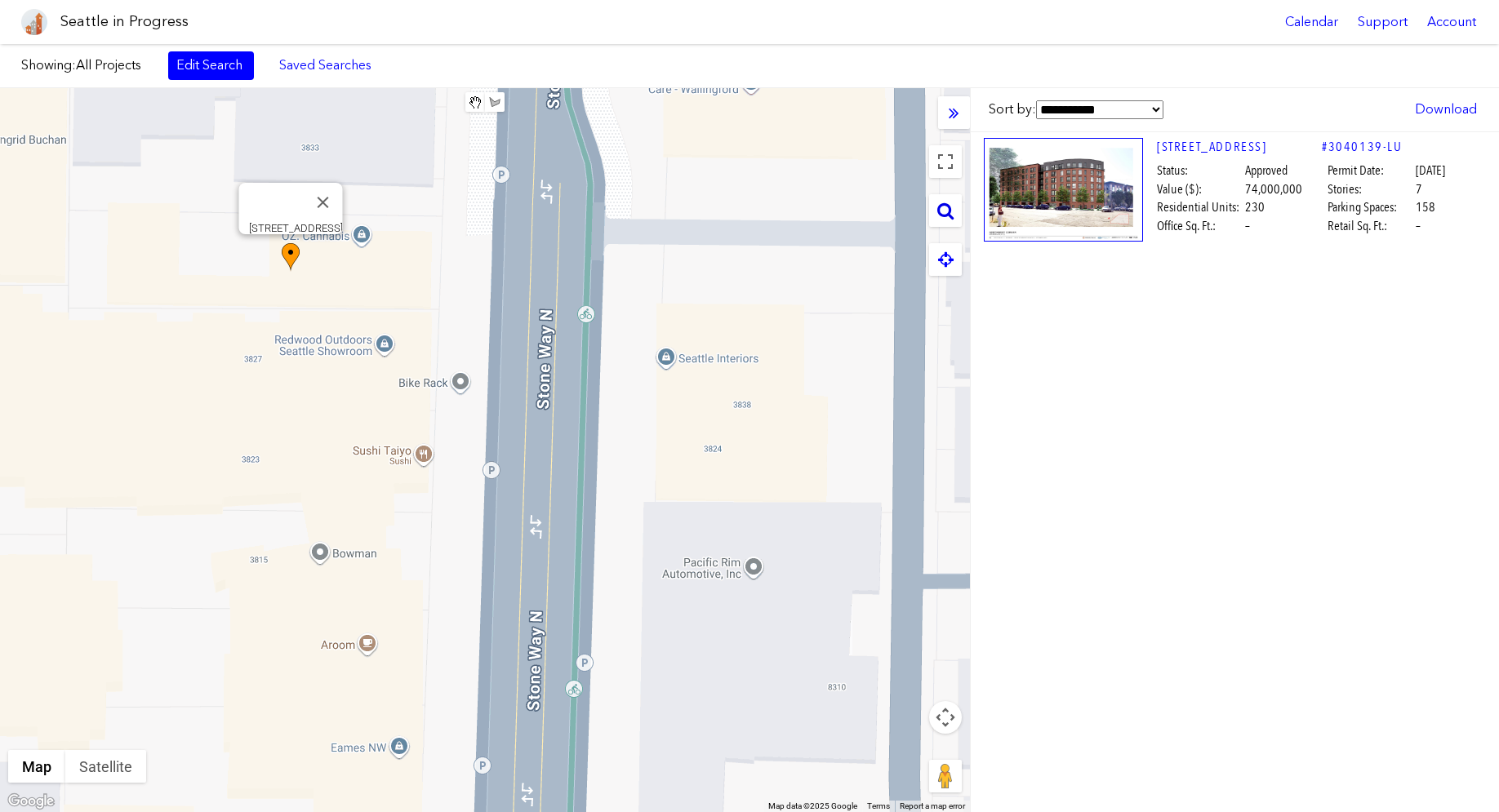
click at [947, 219] on icon at bounding box center [945, 210] width 16 height 18
paste input "**********"
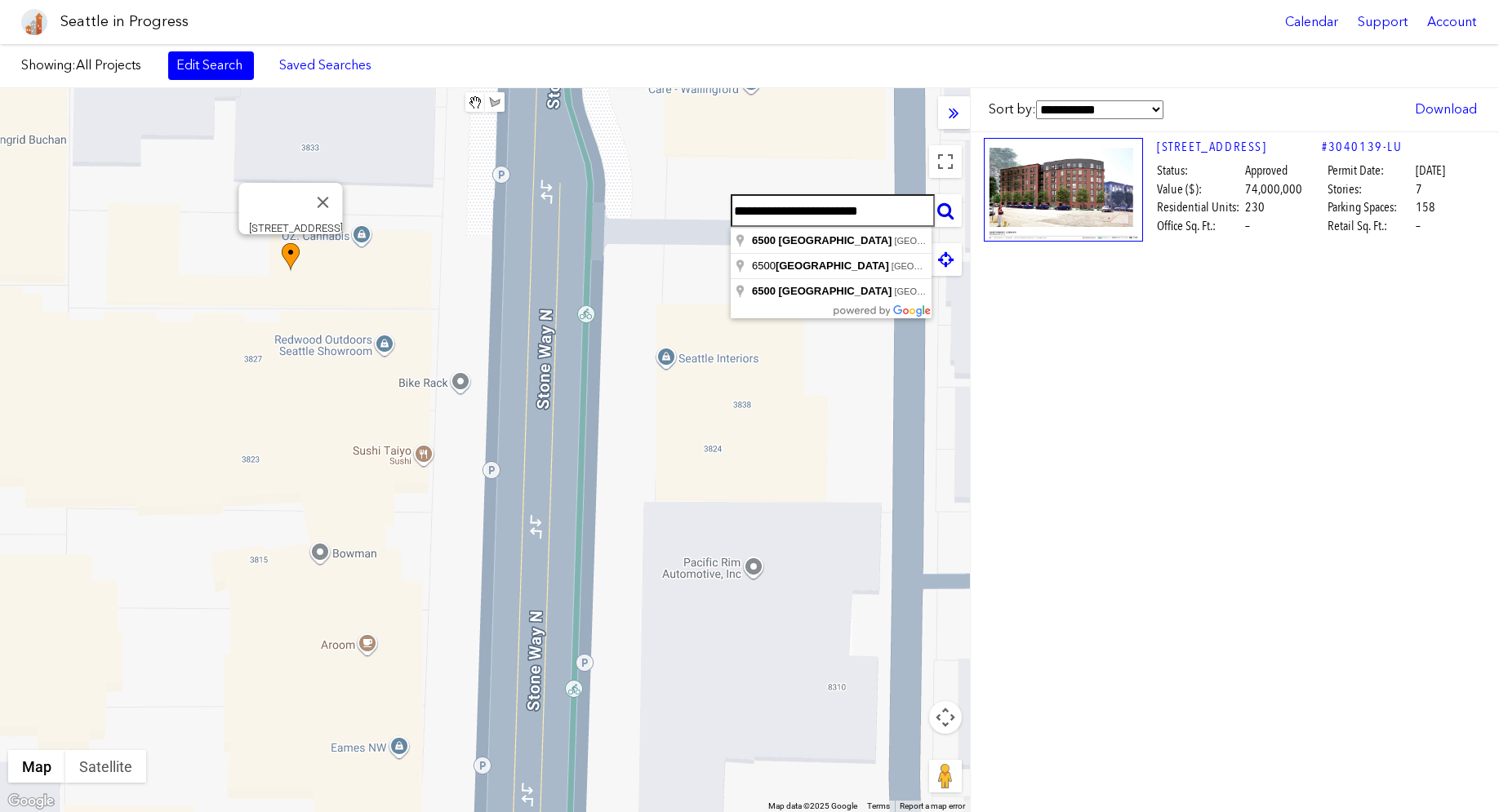
type input "**********"
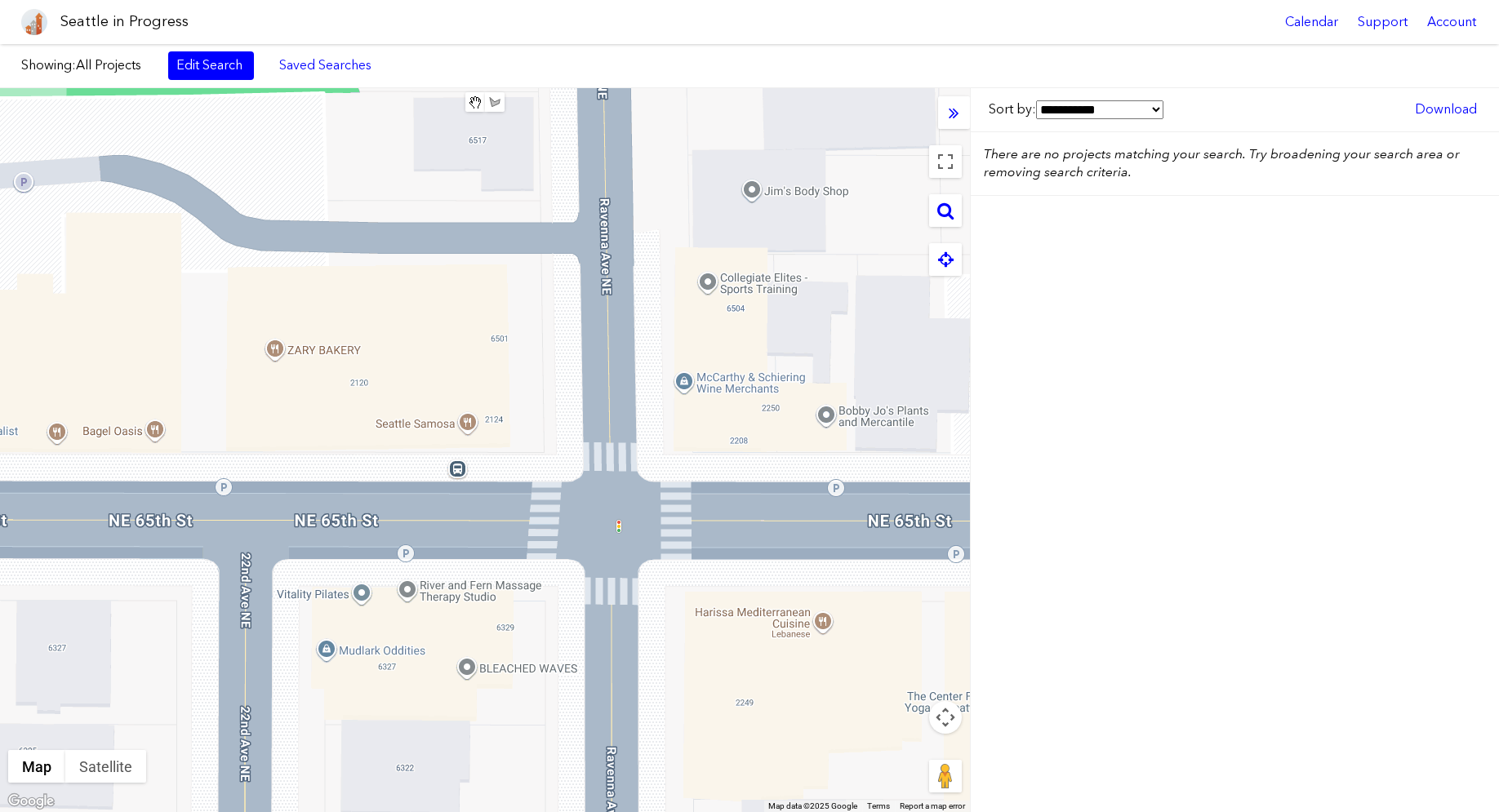
drag, startPoint x: 743, startPoint y: 415, endPoint x: 676, endPoint y: 457, distance: 79.1
click at [676, 457] on div at bounding box center [485, 450] width 970 height 724
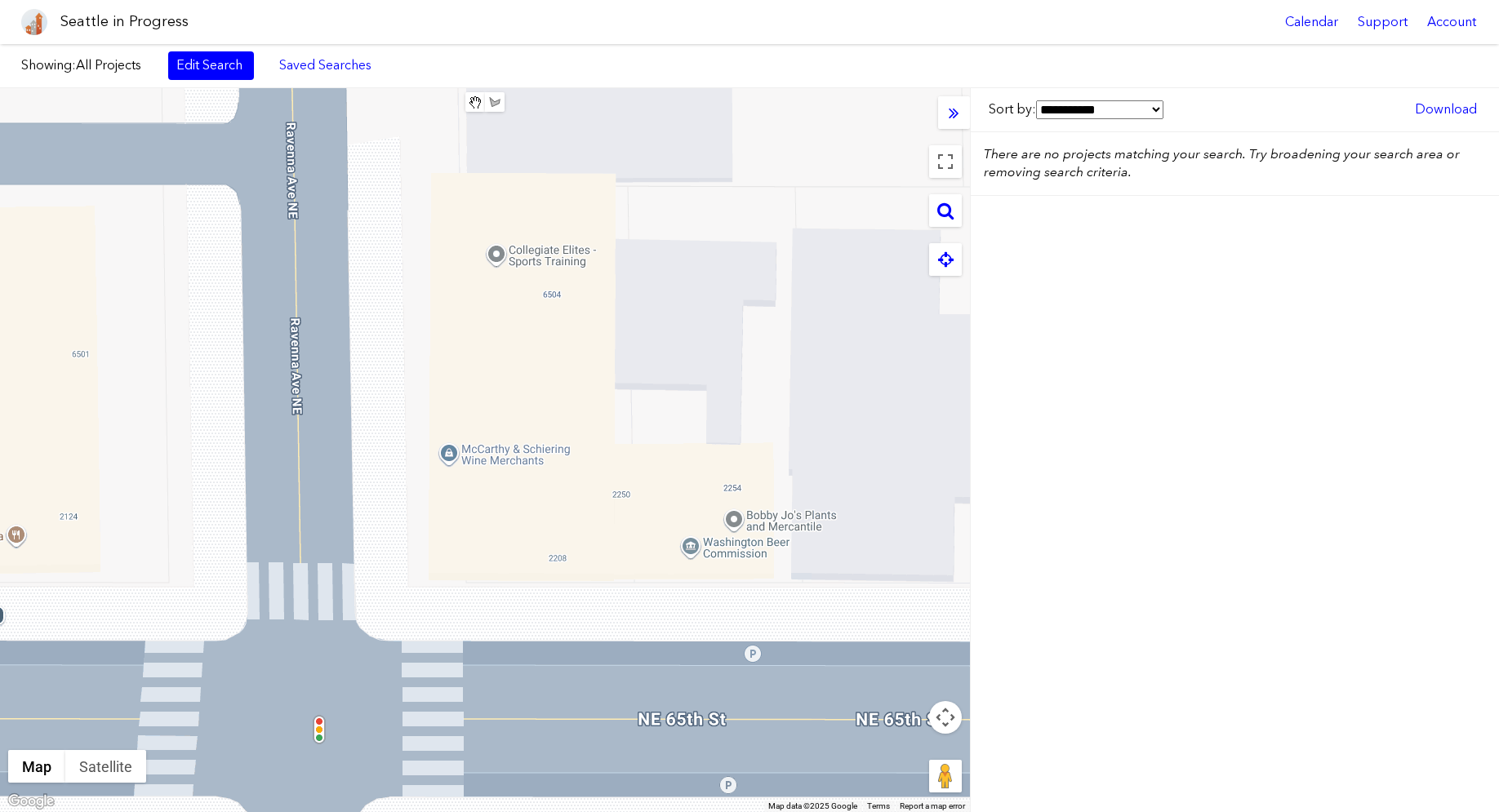
click at [638, 470] on div at bounding box center [485, 450] width 970 height 724
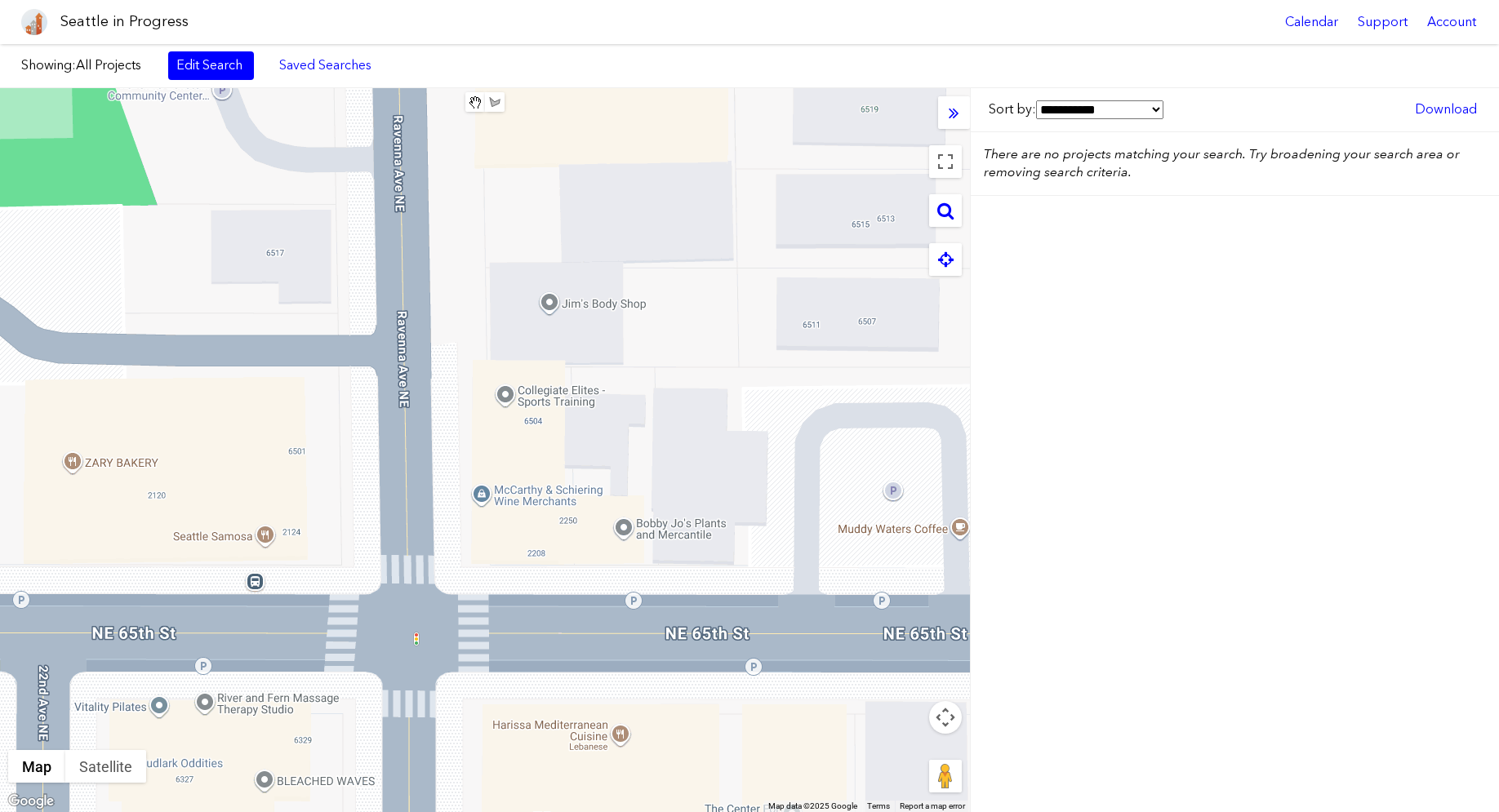
drag, startPoint x: 1385, startPoint y: 331, endPoint x: 1136, endPoint y: 235, distance: 266.9
click at [1385, 331] on div "**********" at bounding box center [1234, 450] width 529 height 724
click at [947, 216] on icon at bounding box center [945, 210] width 16 height 18
paste input "**********"
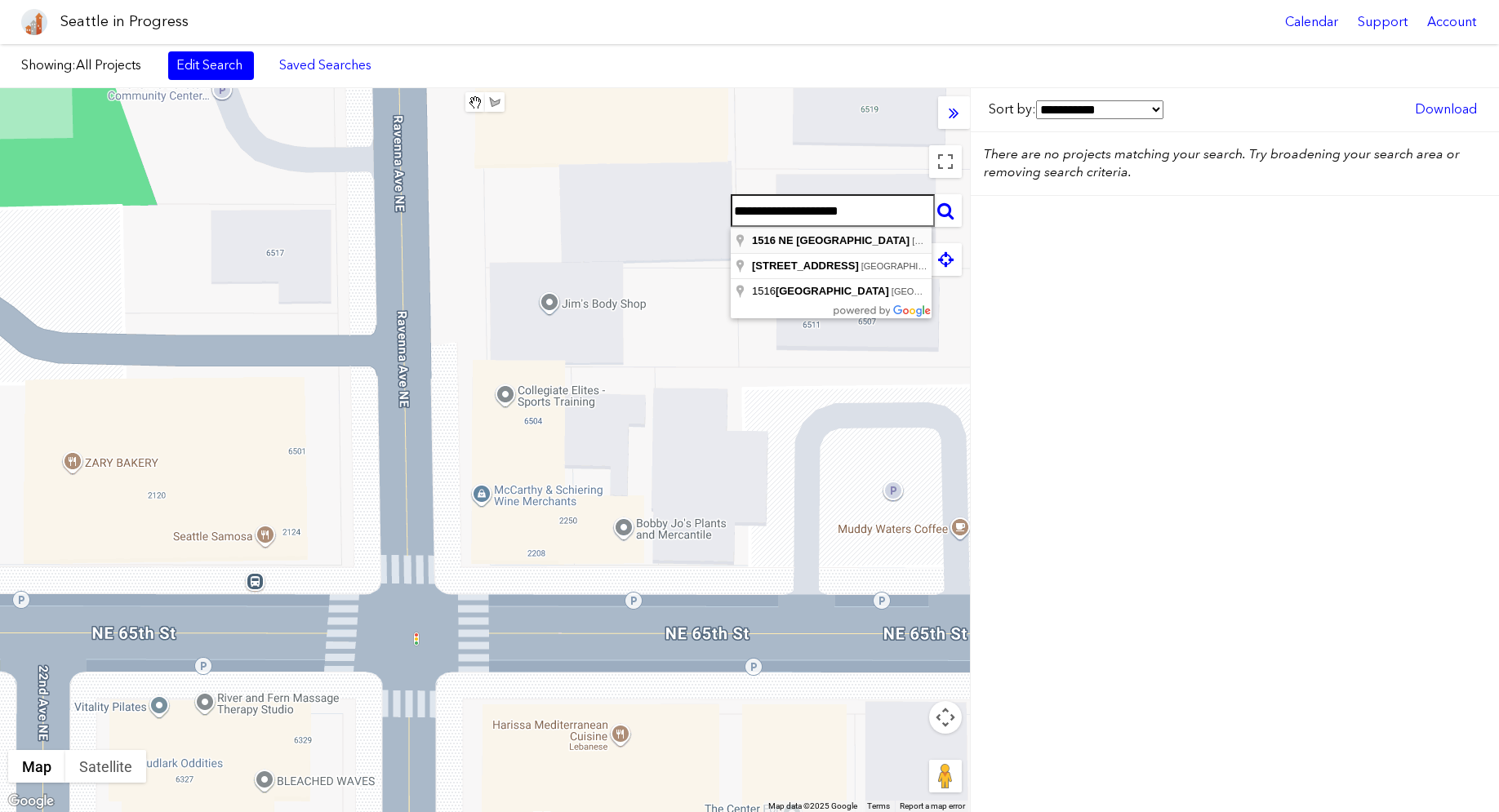
type input "**********"
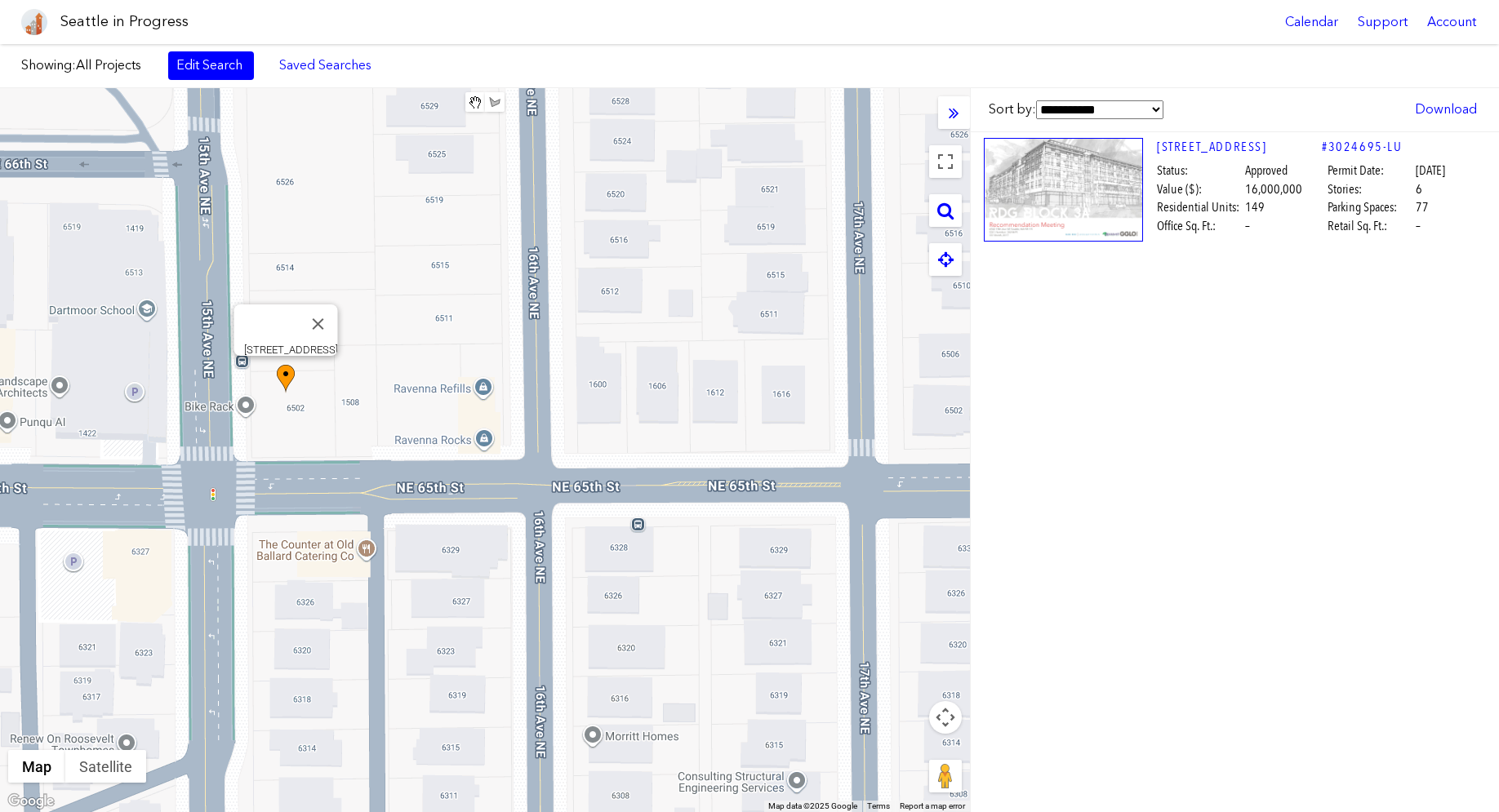
click at [284, 383] on img at bounding box center [286, 378] width 18 height 29
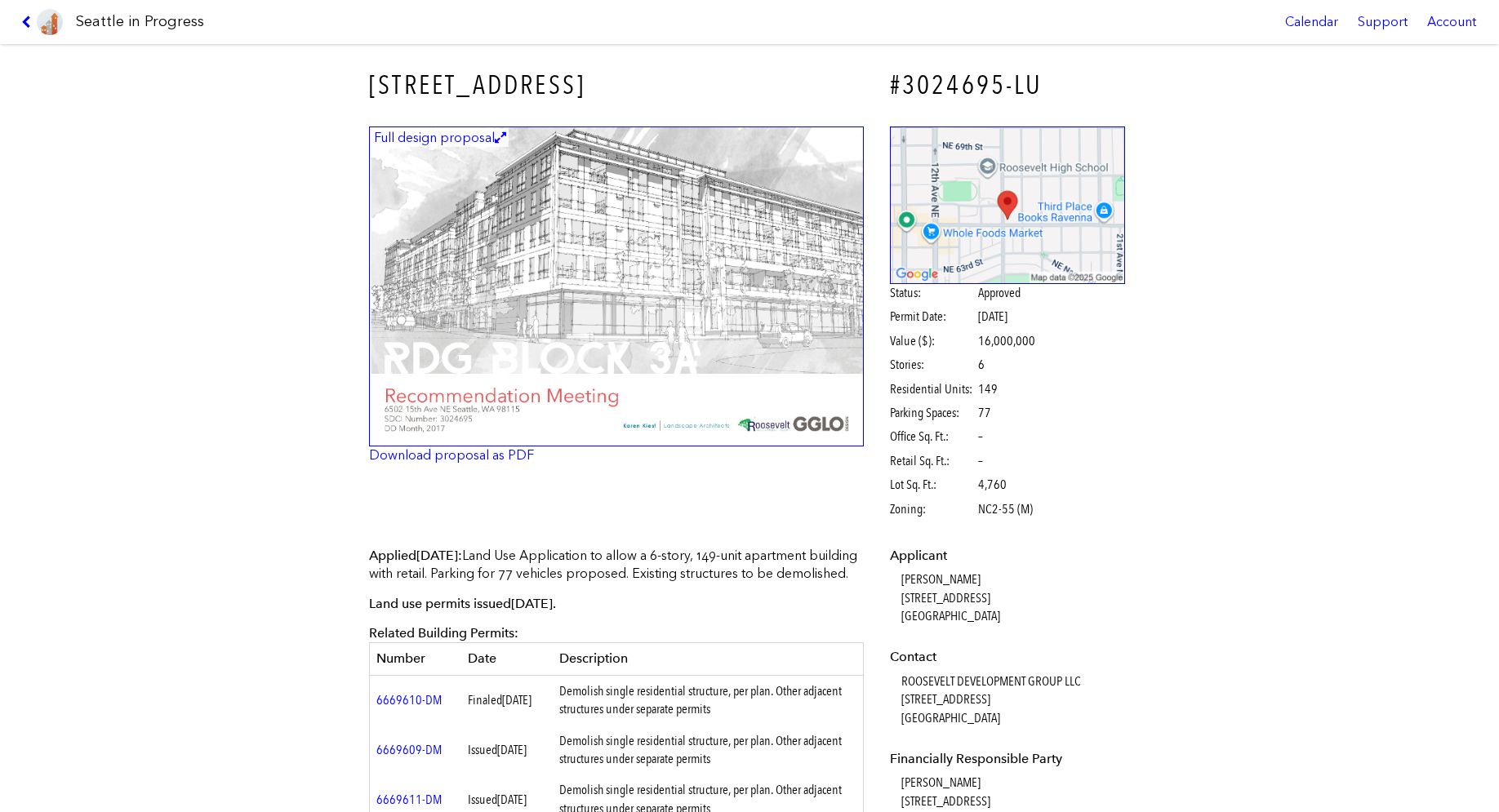
click at [700, 358] on img at bounding box center [616, 287] width 494 height 321
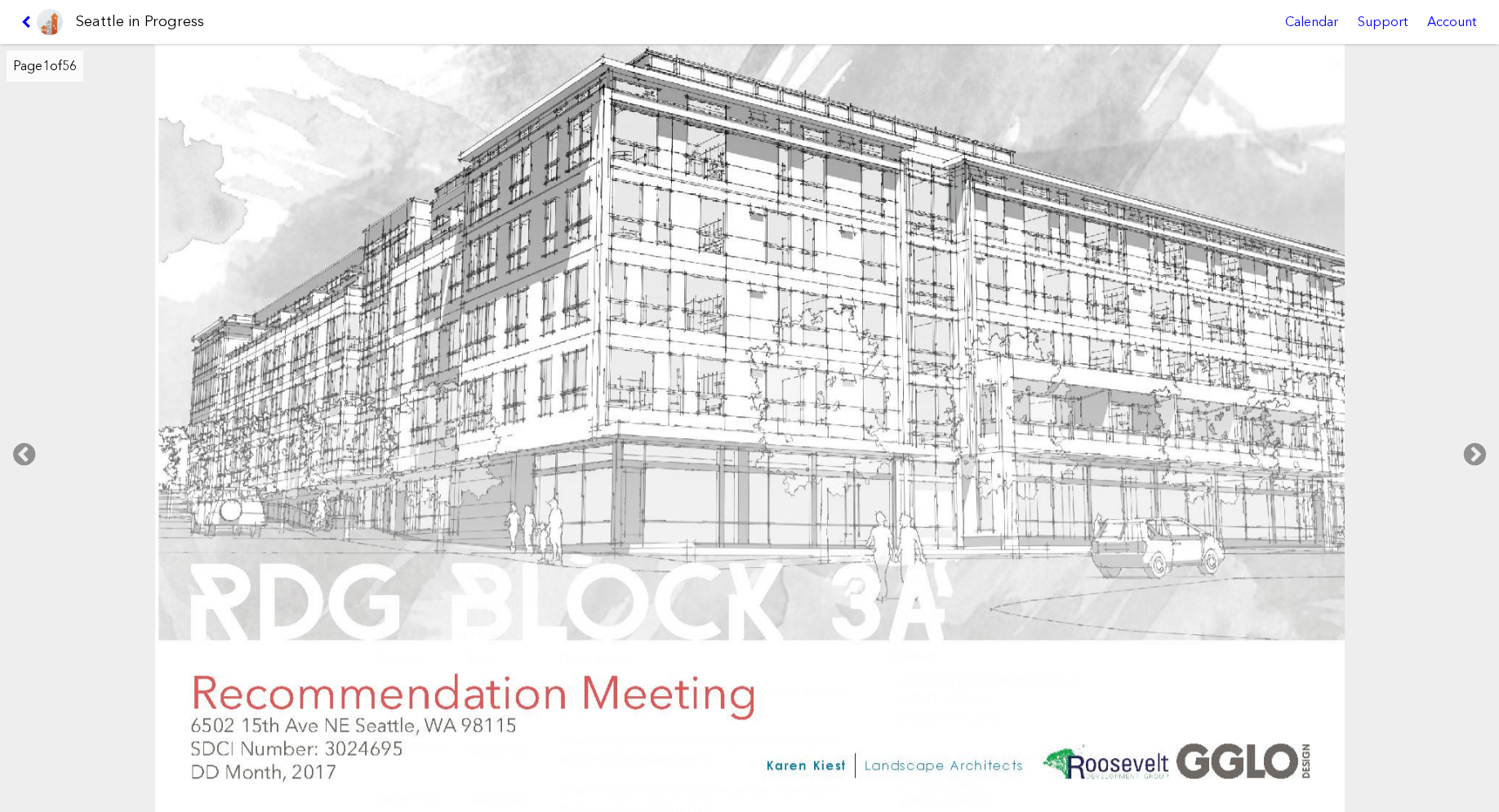
click at [663, 423] on img at bounding box center [750, 429] width 1190 height 770
click at [25, 23] on icon at bounding box center [29, 22] width 16 height 13
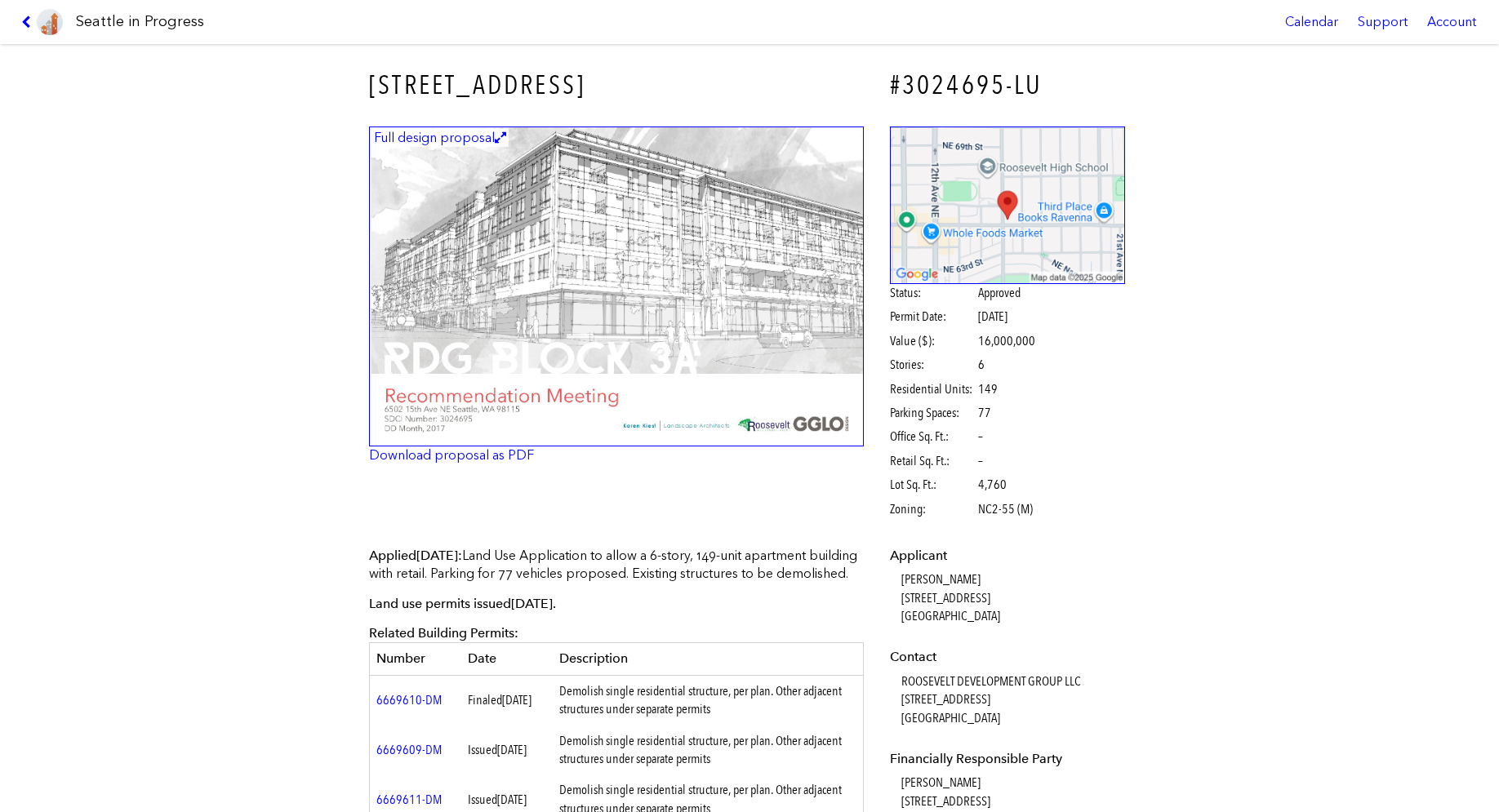
click at [16, 19] on link at bounding box center [42, 22] width 55 height 44
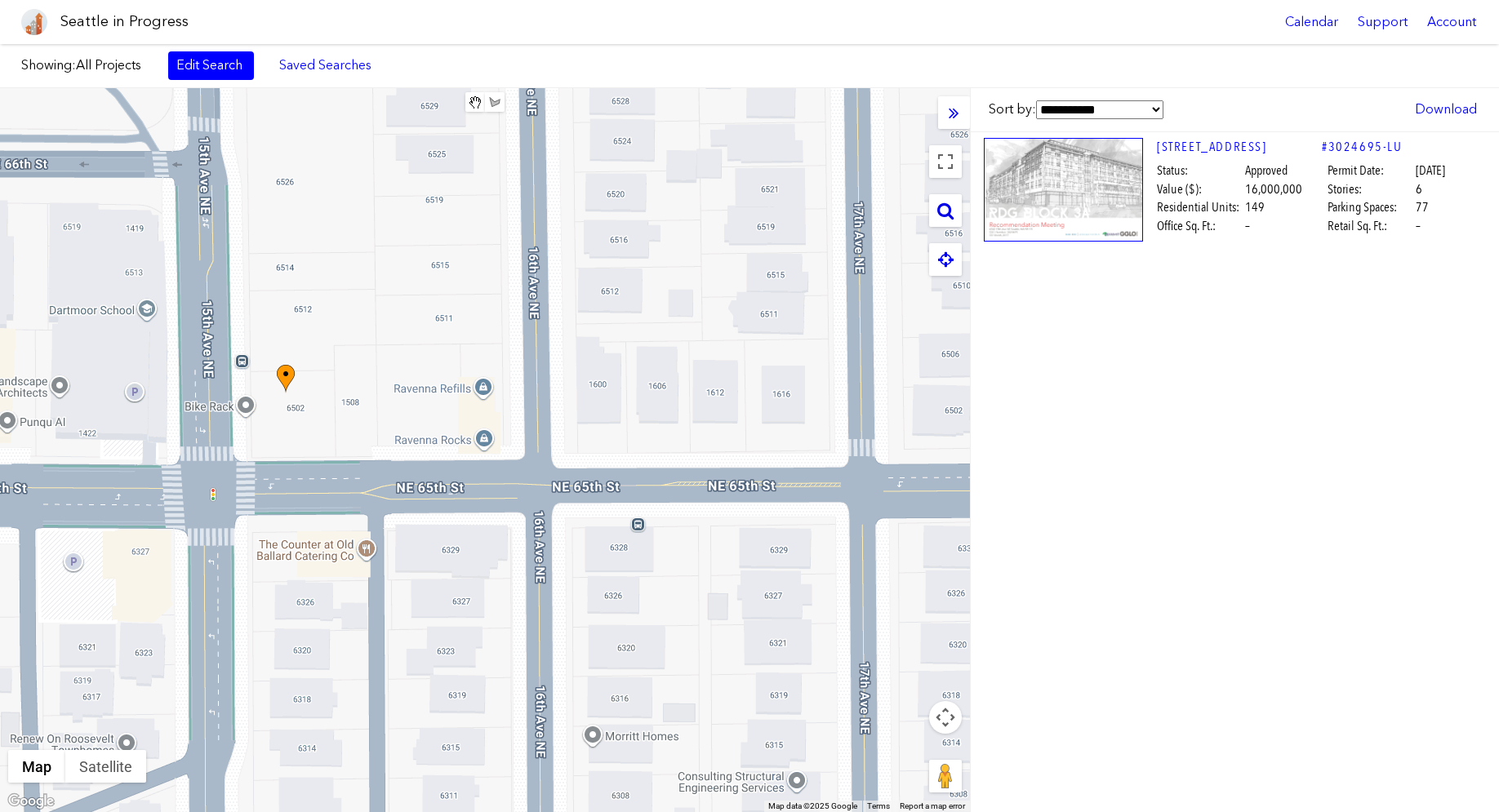
click at [945, 209] on icon at bounding box center [945, 210] width 16 height 18
paste input "**********"
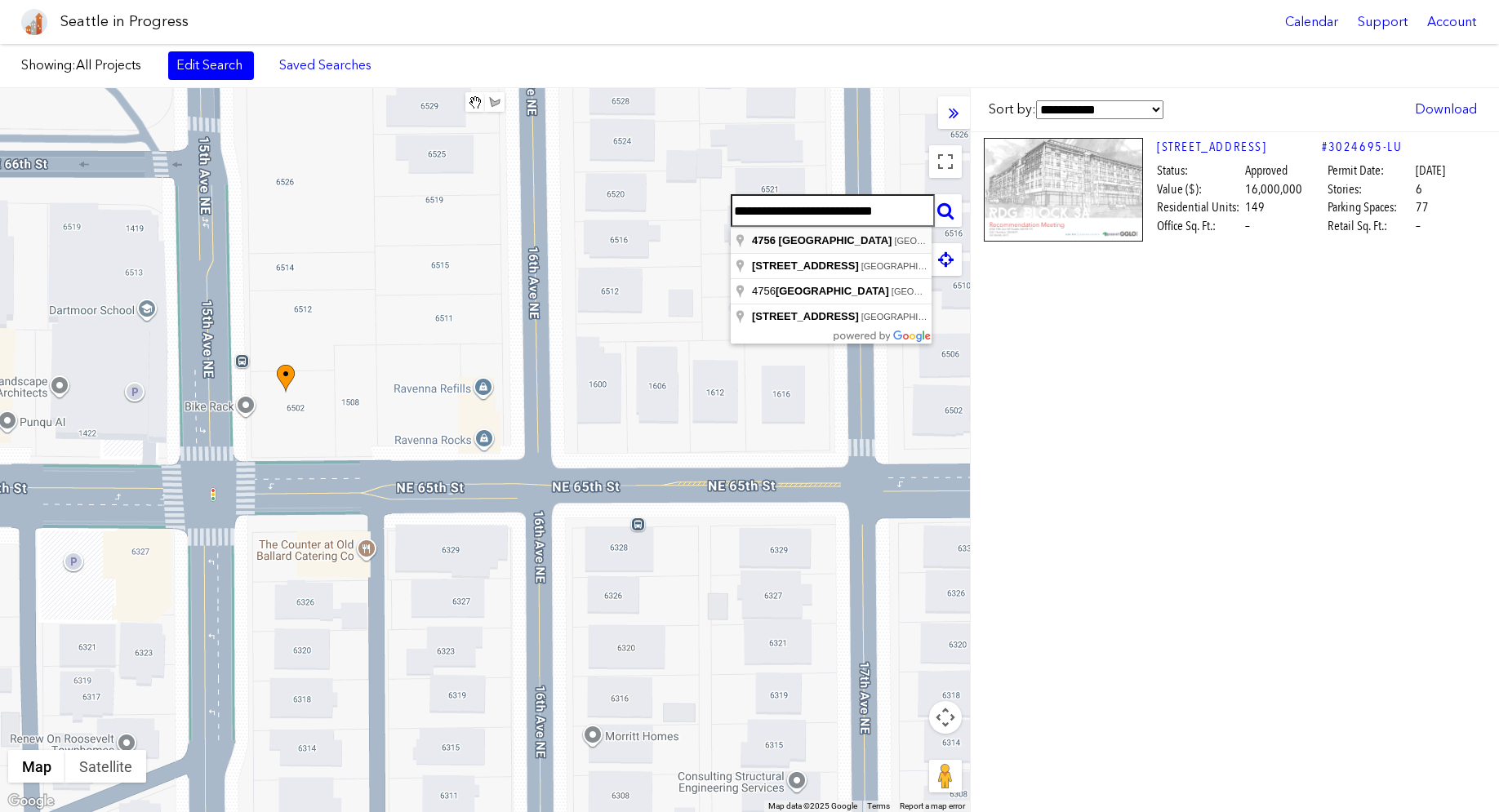
type input "**********"
